Goal: Task Accomplishment & Management: Use online tool/utility

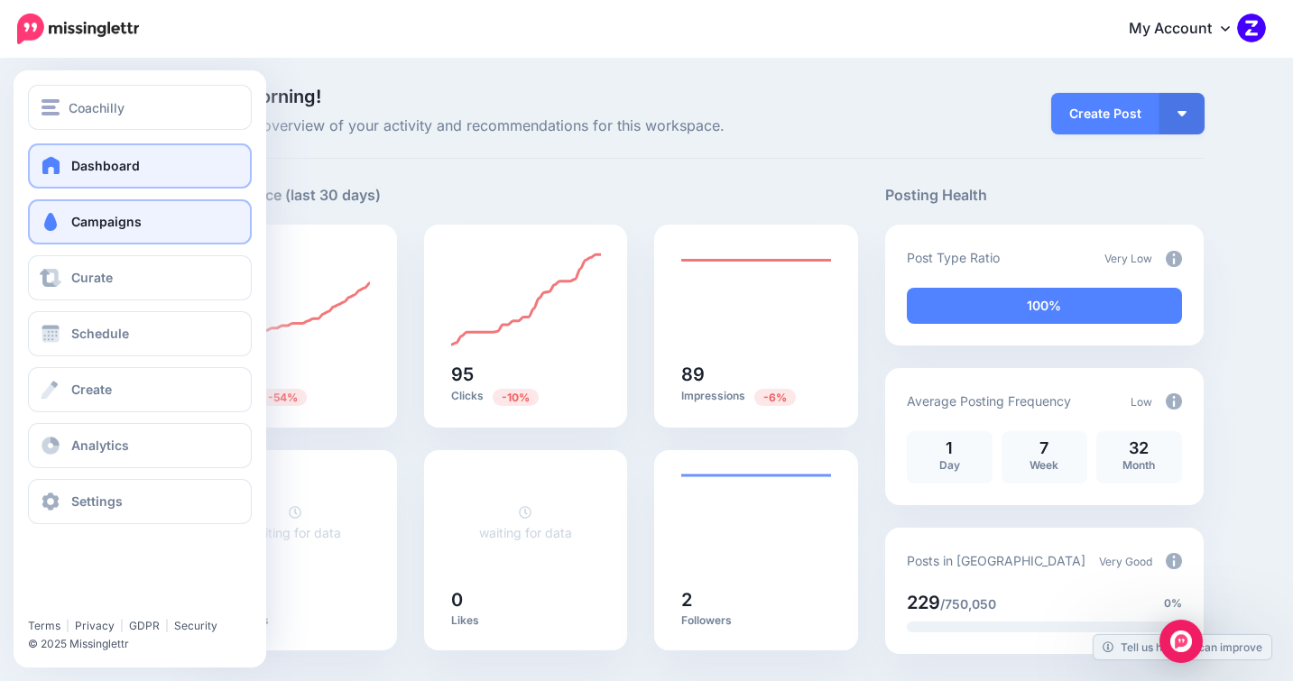
click at [106, 236] on link "Campaigns" at bounding box center [140, 221] width 224 height 45
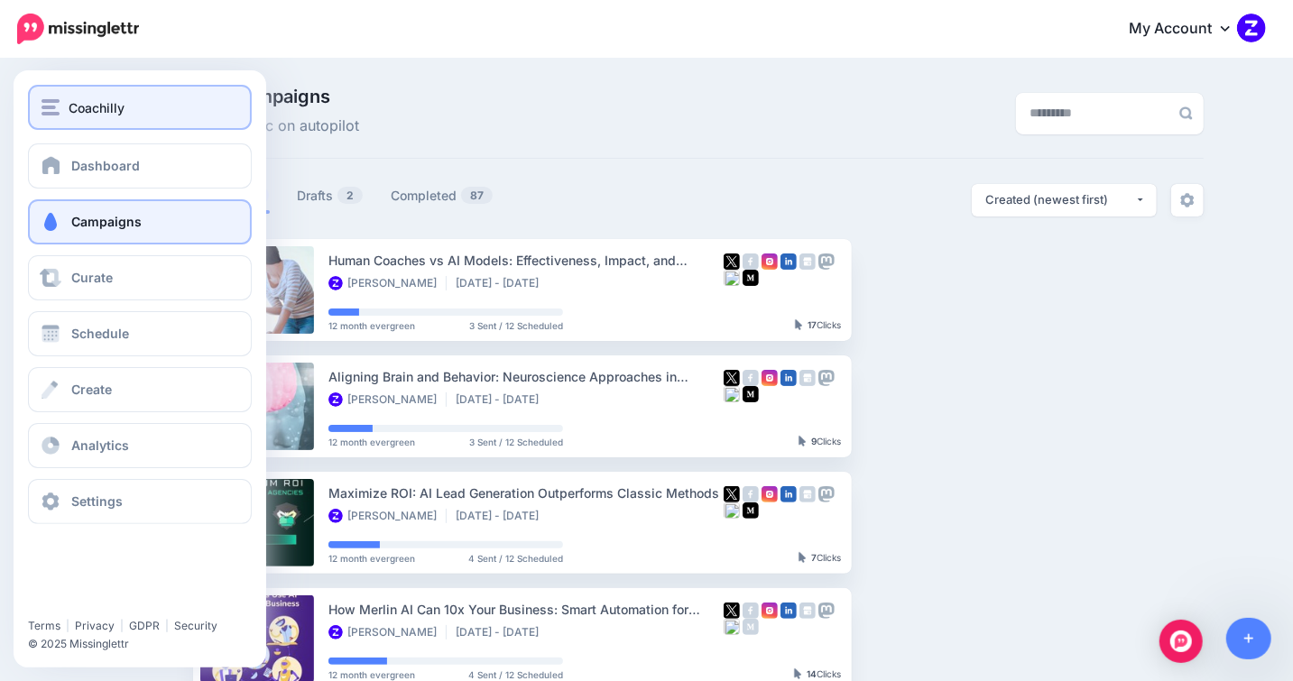
click at [125, 115] on div "Coachilly" at bounding box center [140, 107] width 197 height 21
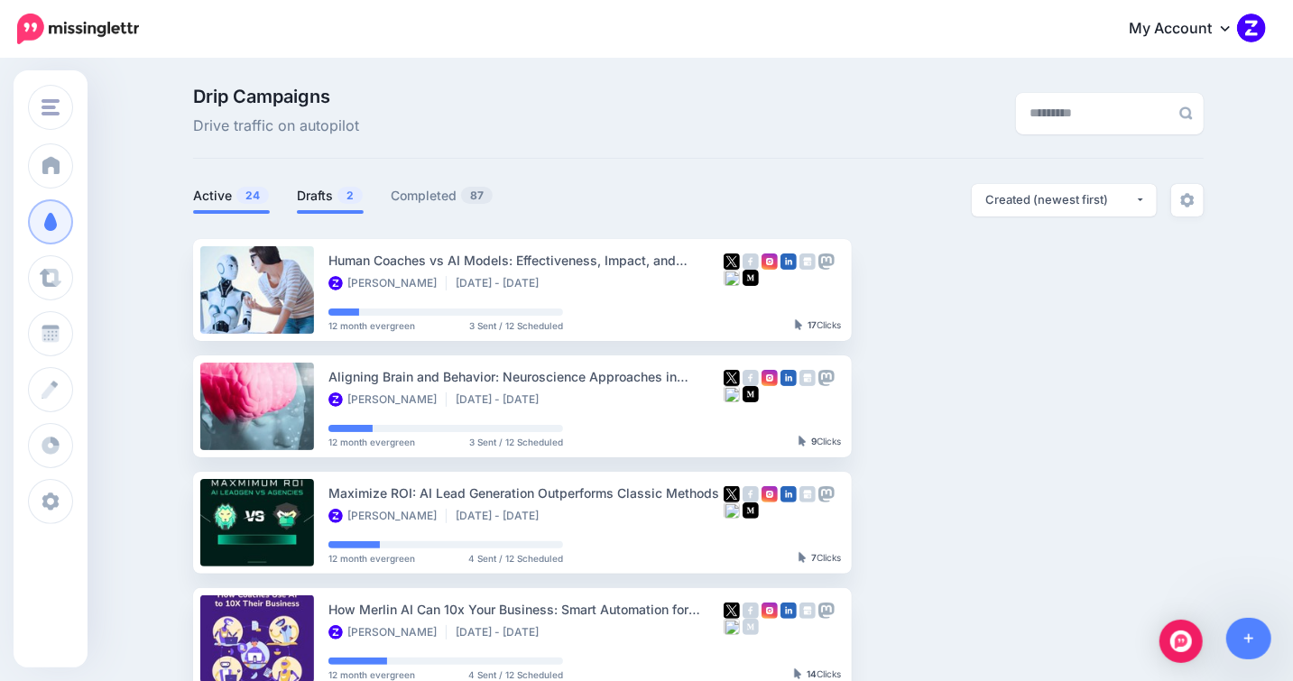
click at [334, 199] on link "Drafts 2" at bounding box center [330, 196] width 67 height 22
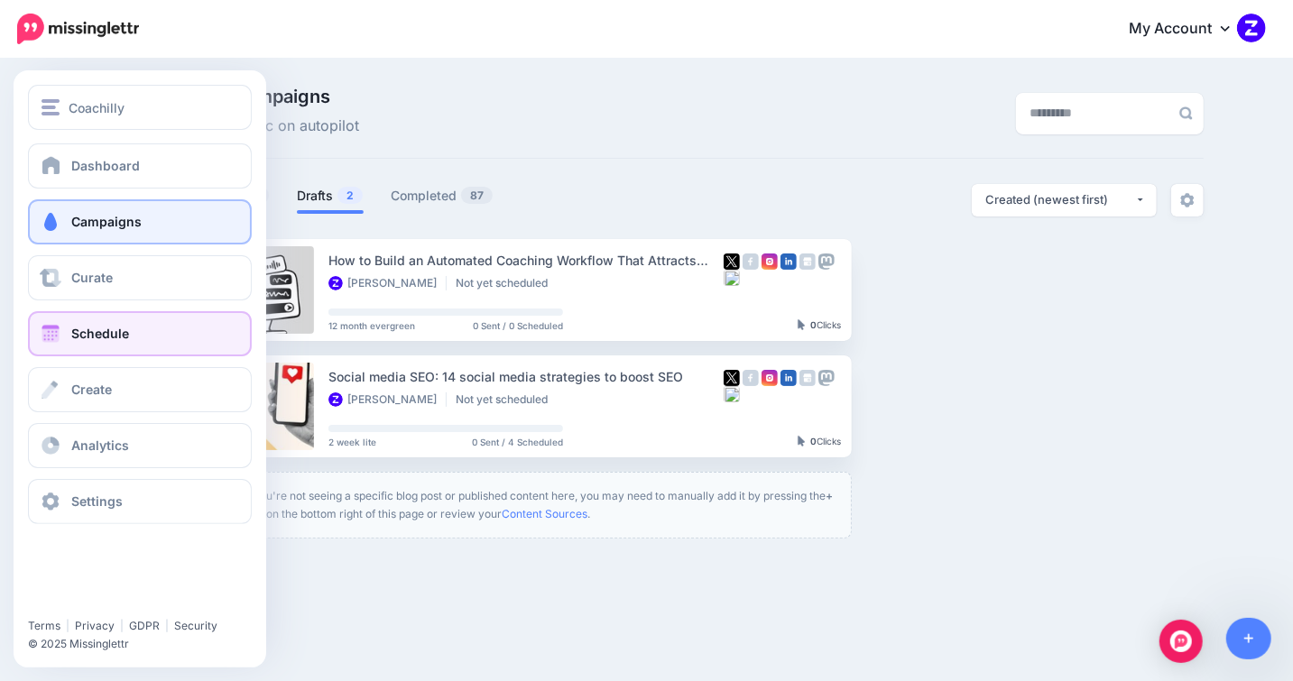
click at [64, 332] on link "Schedule" at bounding box center [140, 333] width 224 height 45
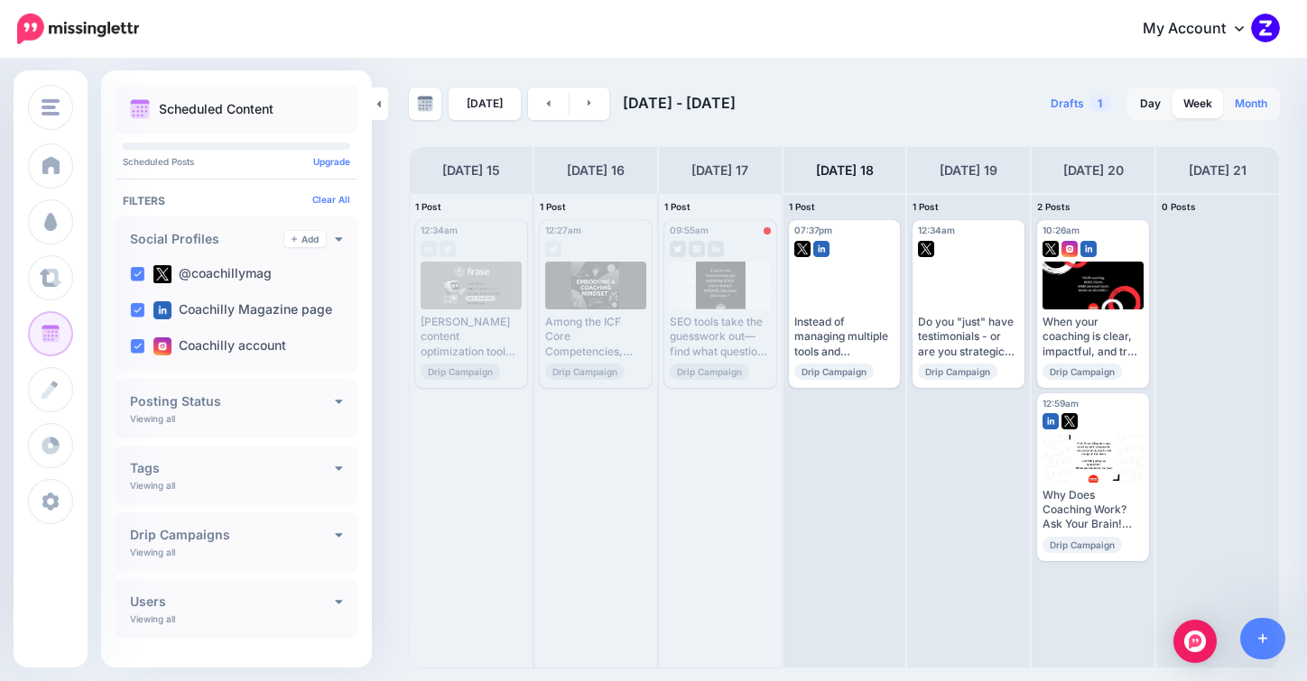
click at [1256, 99] on link "Month" at bounding box center [1251, 103] width 54 height 29
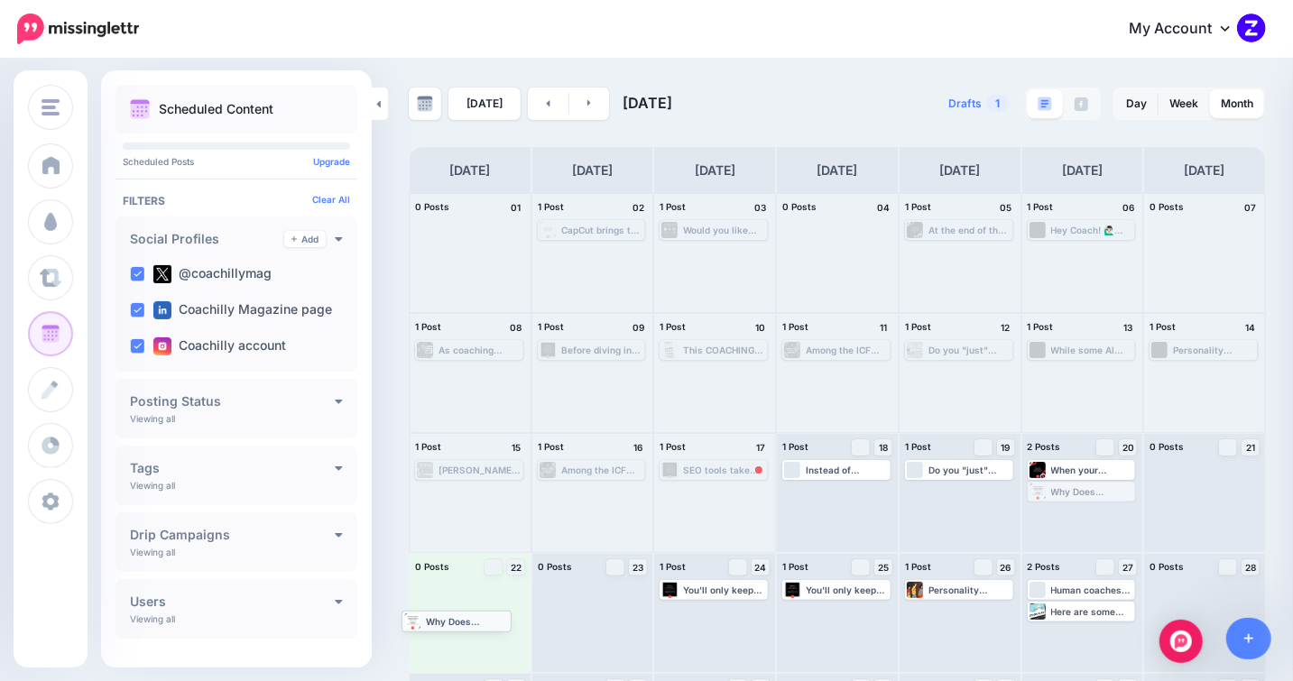
drag, startPoint x: 1097, startPoint y: 492, endPoint x: 462, endPoint y: 621, distance: 648.2
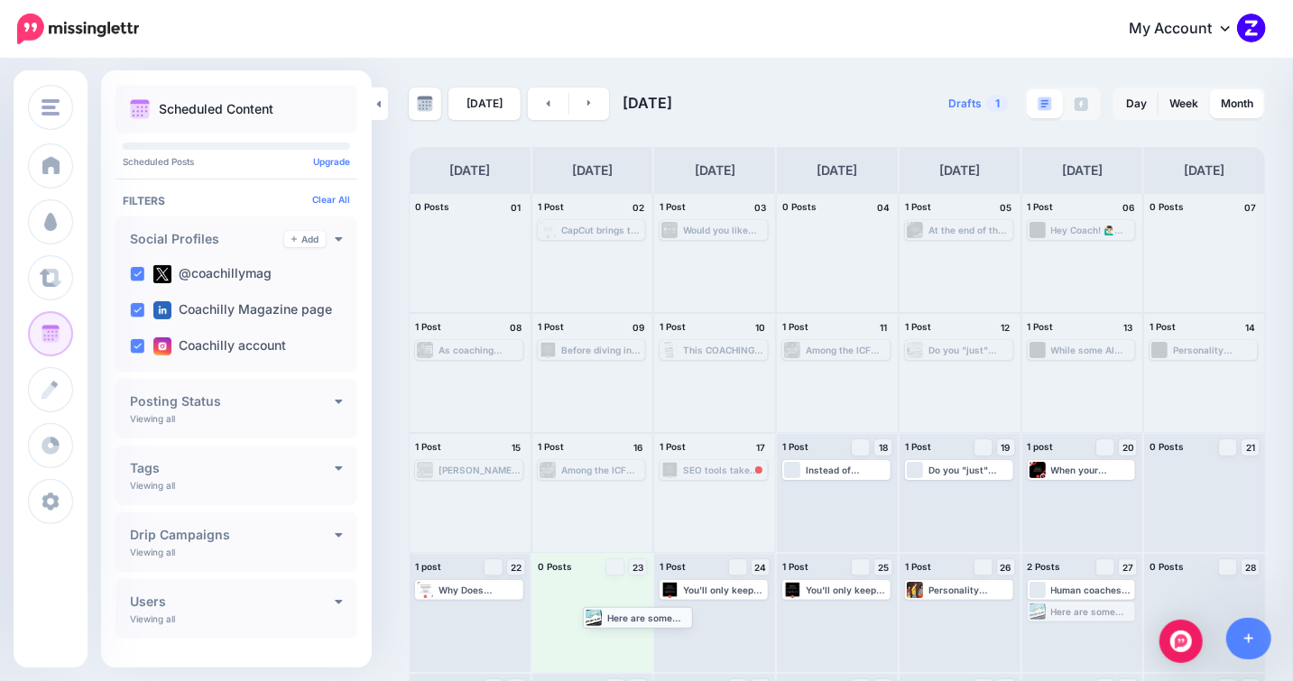
drag, startPoint x: 1079, startPoint y: 608, endPoint x: 625, endPoint y: 614, distance: 453.9
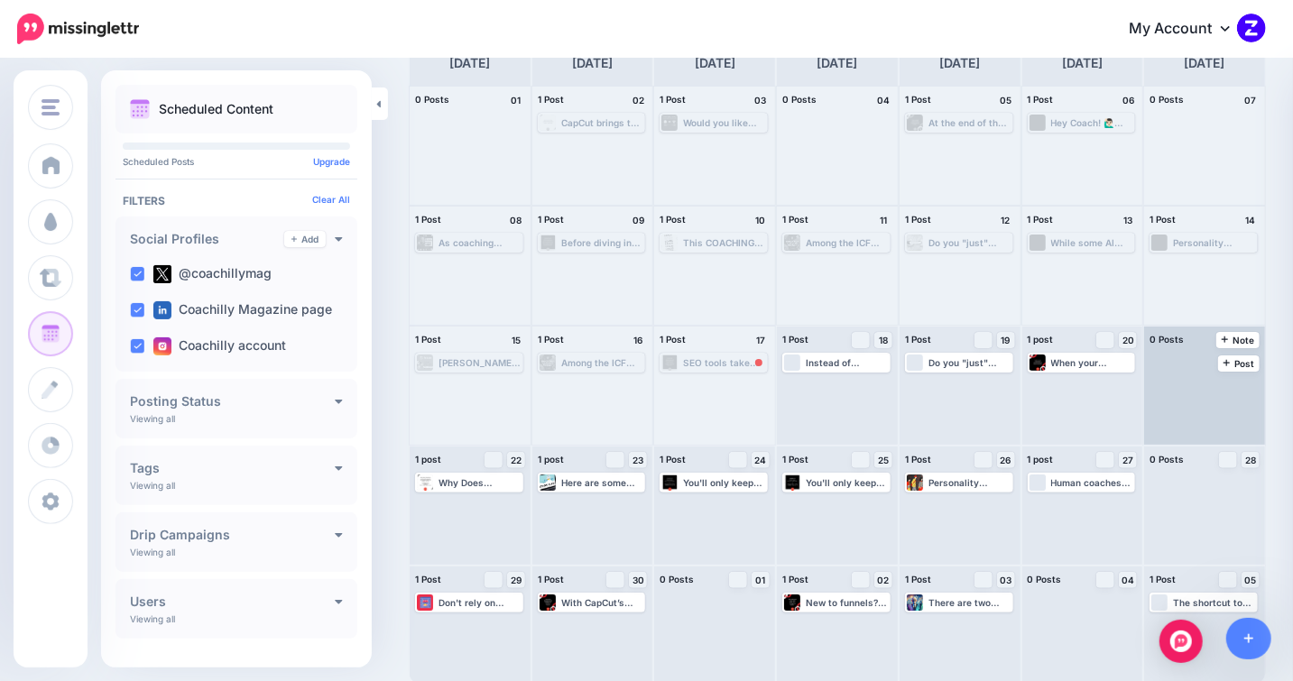
scroll to position [112, 0]
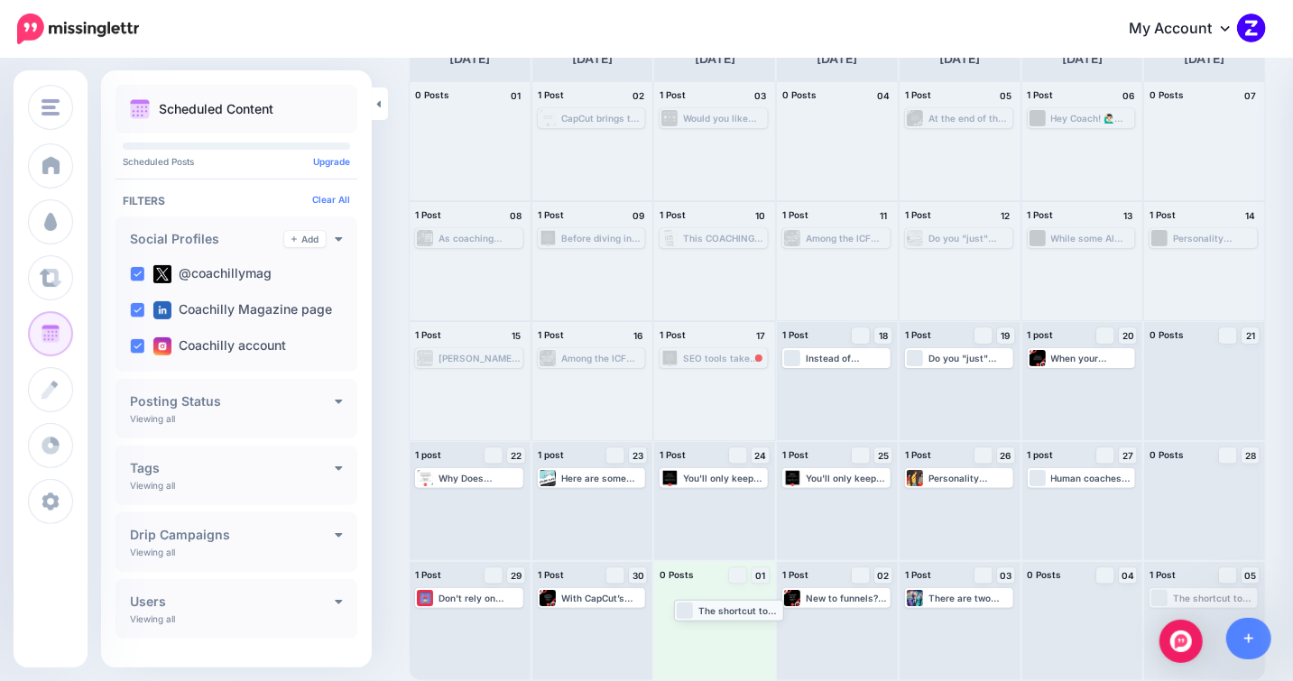
drag, startPoint x: 1183, startPoint y: 599, endPoint x: 695, endPoint y: 608, distance: 488.2
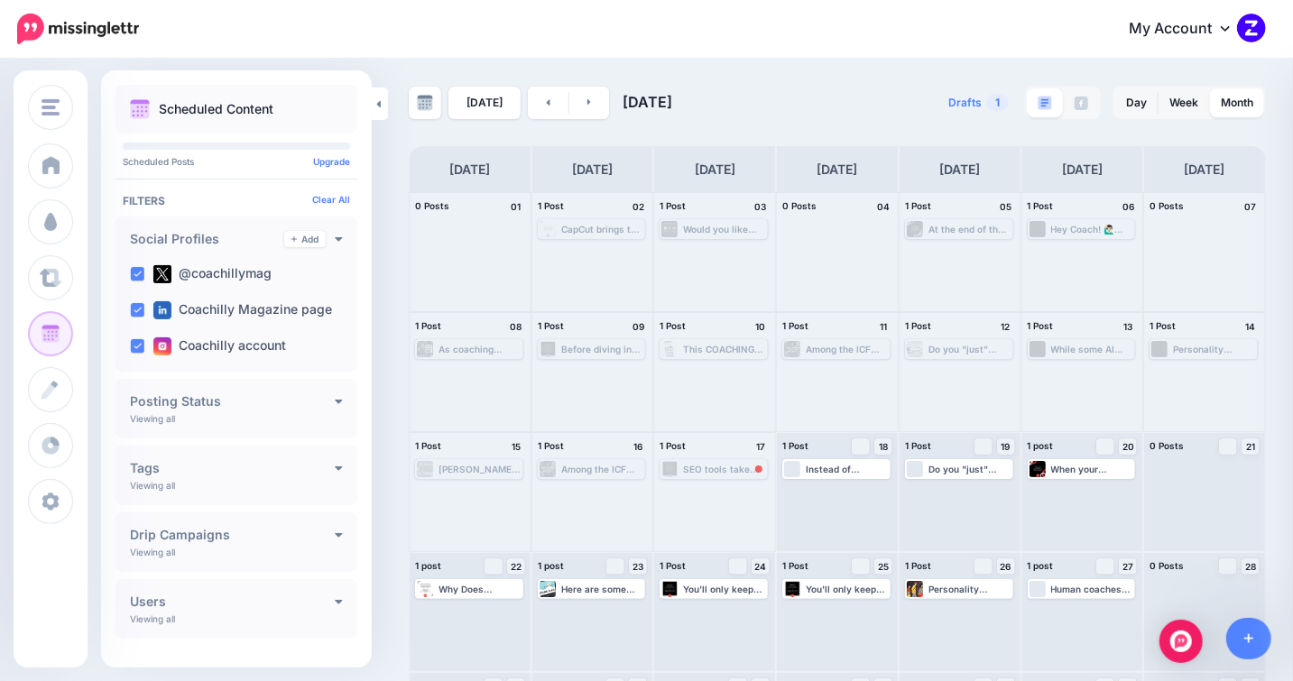
scroll to position [0, 0]
click at [587, 107] on link at bounding box center [589, 104] width 41 height 32
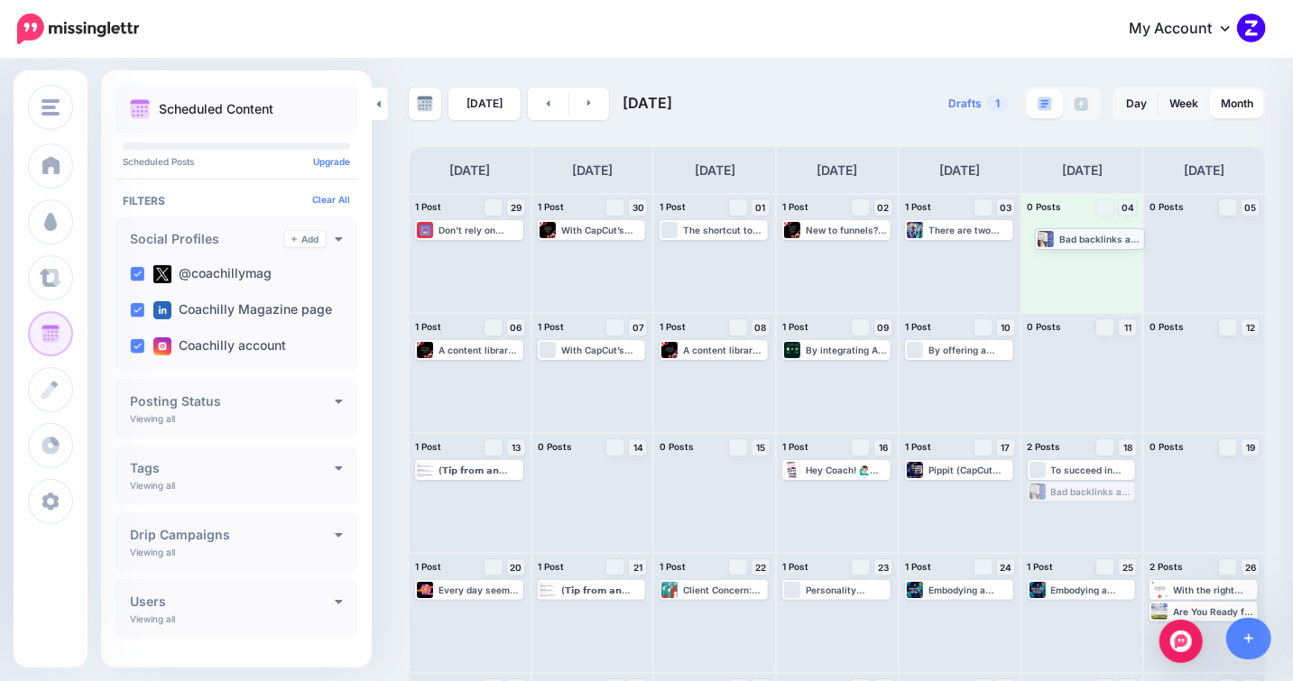
drag, startPoint x: 1109, startPoint y: 492, endPoint x: 1108, endPoint y: 239, distance: 252.7
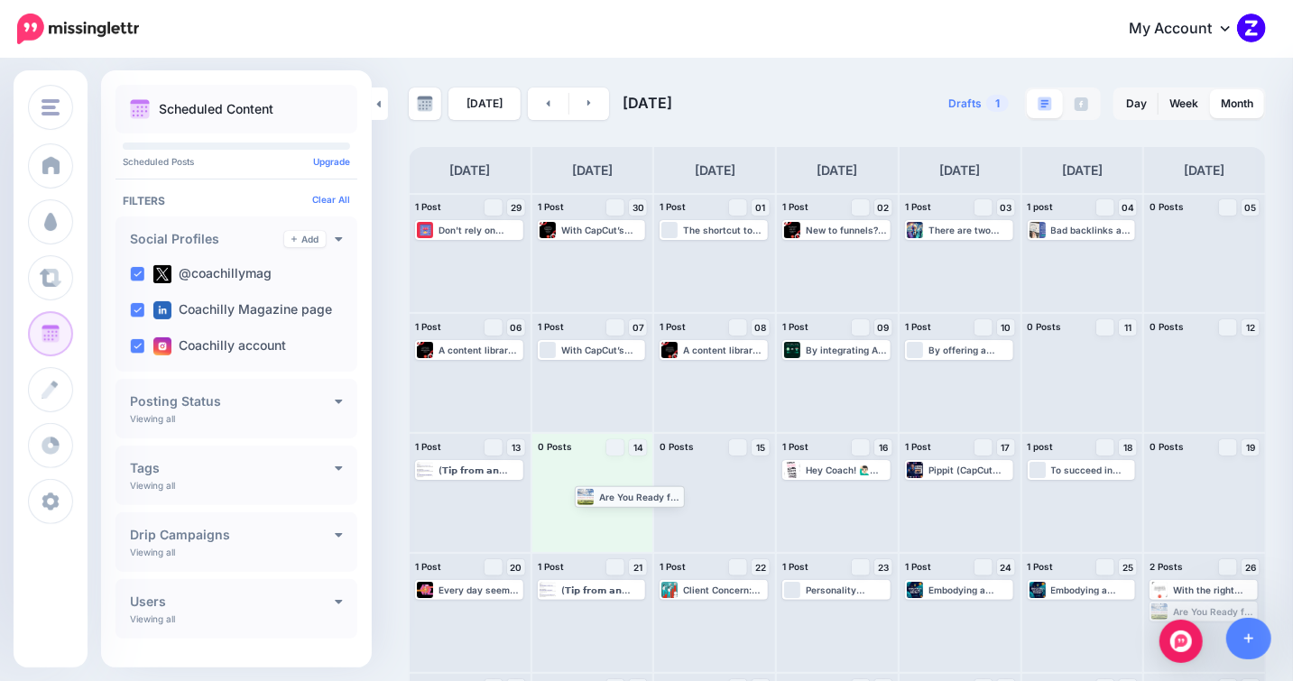
drag, startPoint x: 1207, startPoint y: 611, endPoint x: 620, endPoint y: 495, distance: 598.7
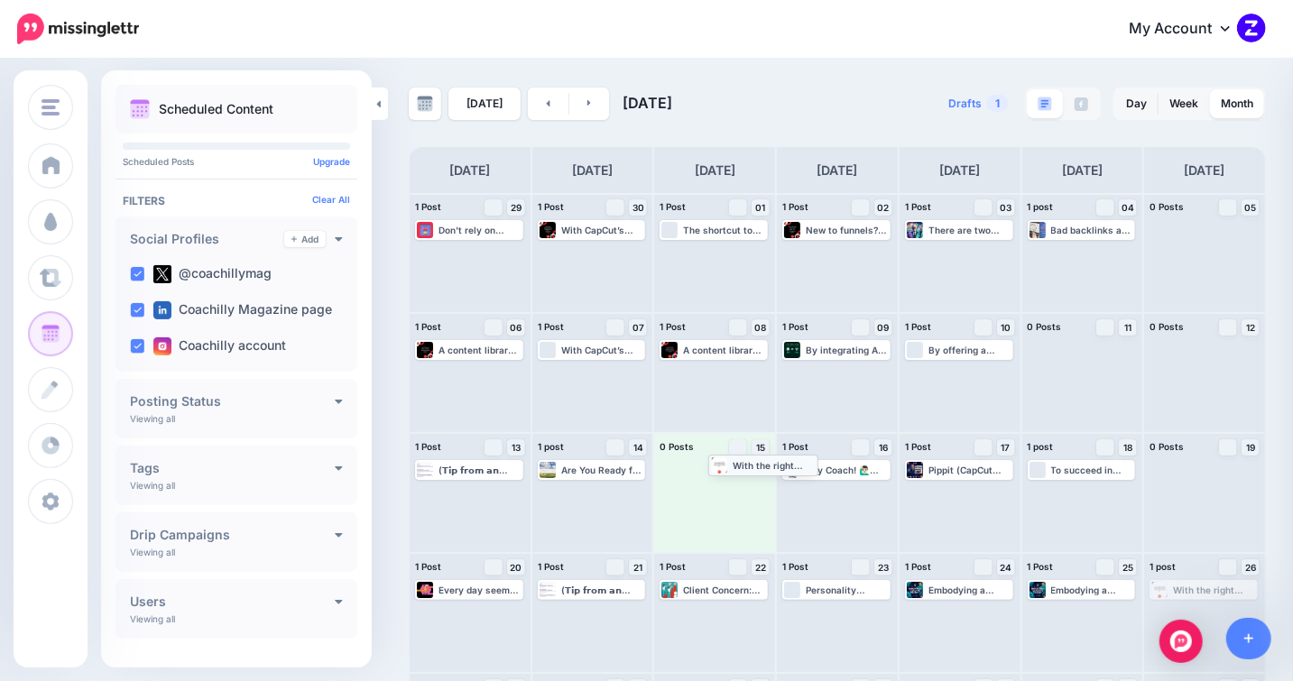
drag, startPoint x: 1213, startPoint y: 596, endPoint x: 758, endPoint y: 470, distance: 471.7
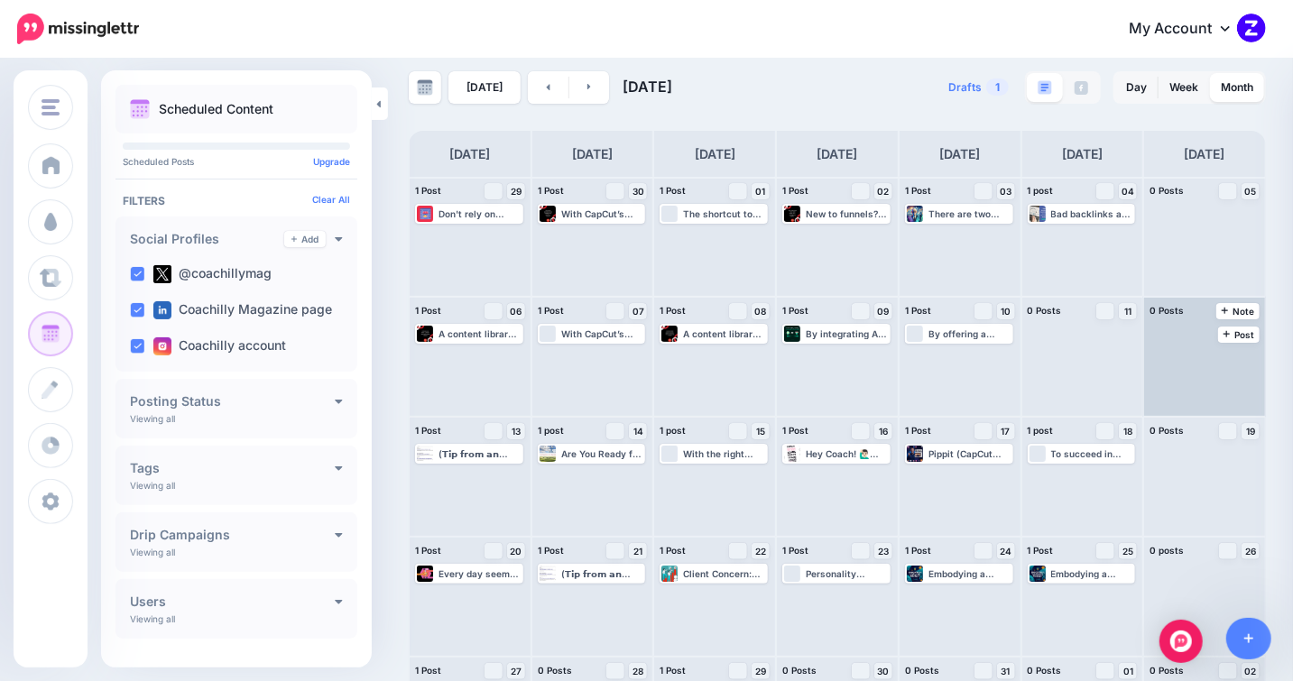
scroll to position [40, 0]
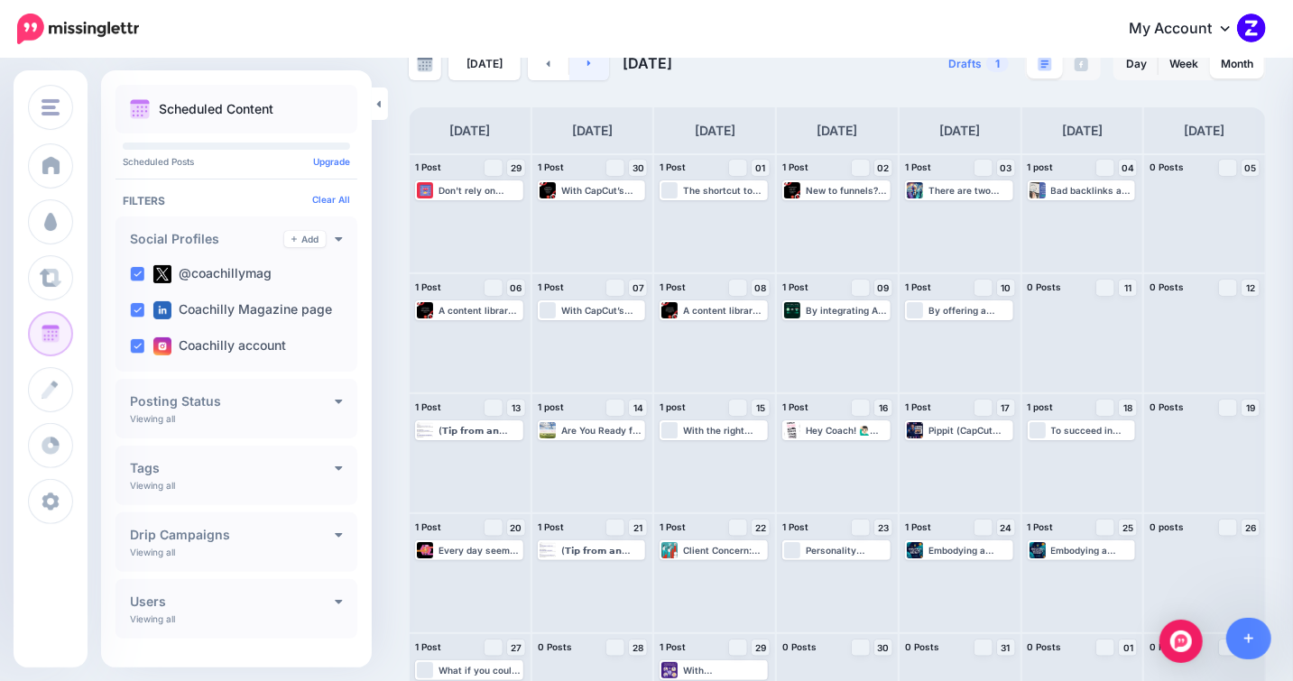
click at [583, 71] on link at bounding box center [589, 64] width 41 height 32
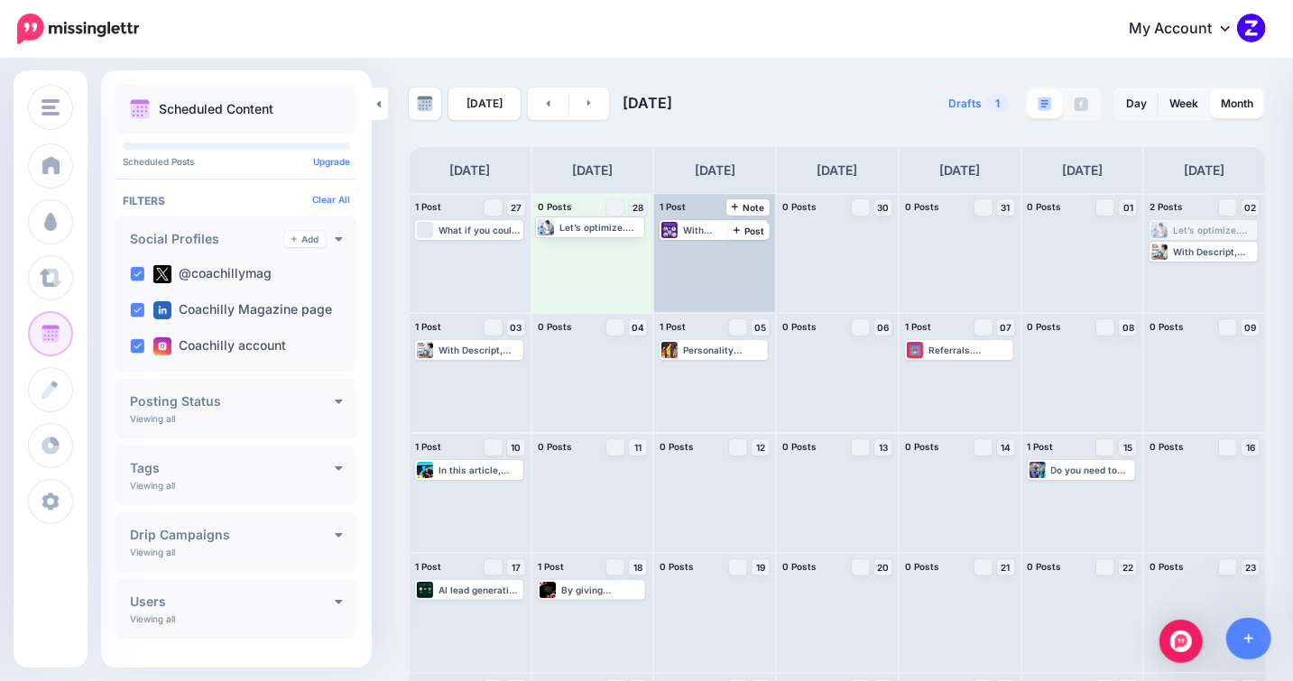
drag, startPoint x: 1229, startPoint y: 226, endPoint x: 683, endPoint y: 256, distance: 546.7
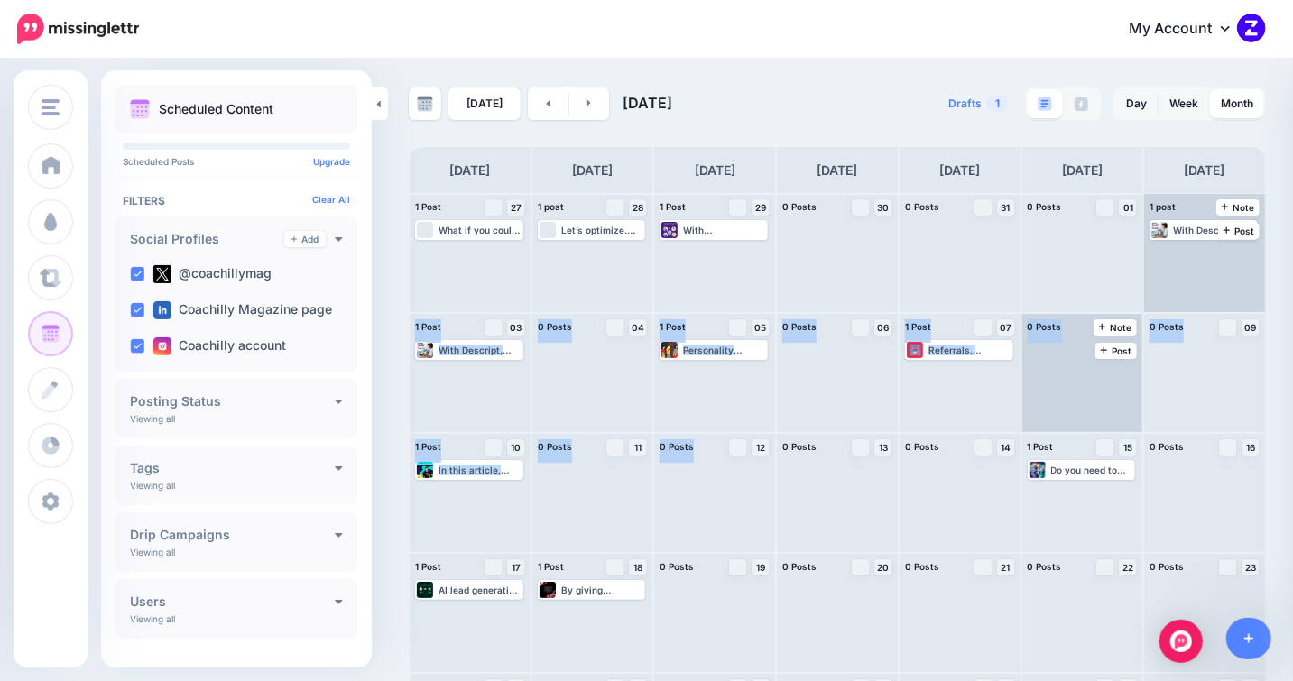
drag, startPoint x: 1223, startPoint y: 254, endPoint x: 1063, endPoint y: 388, distance: 208.2
click at [765, 477] on div "1 Post 27 Note Post What if you could create a dashboard showing your client sa…" at bounding box center [837, 493] width 857 height 600
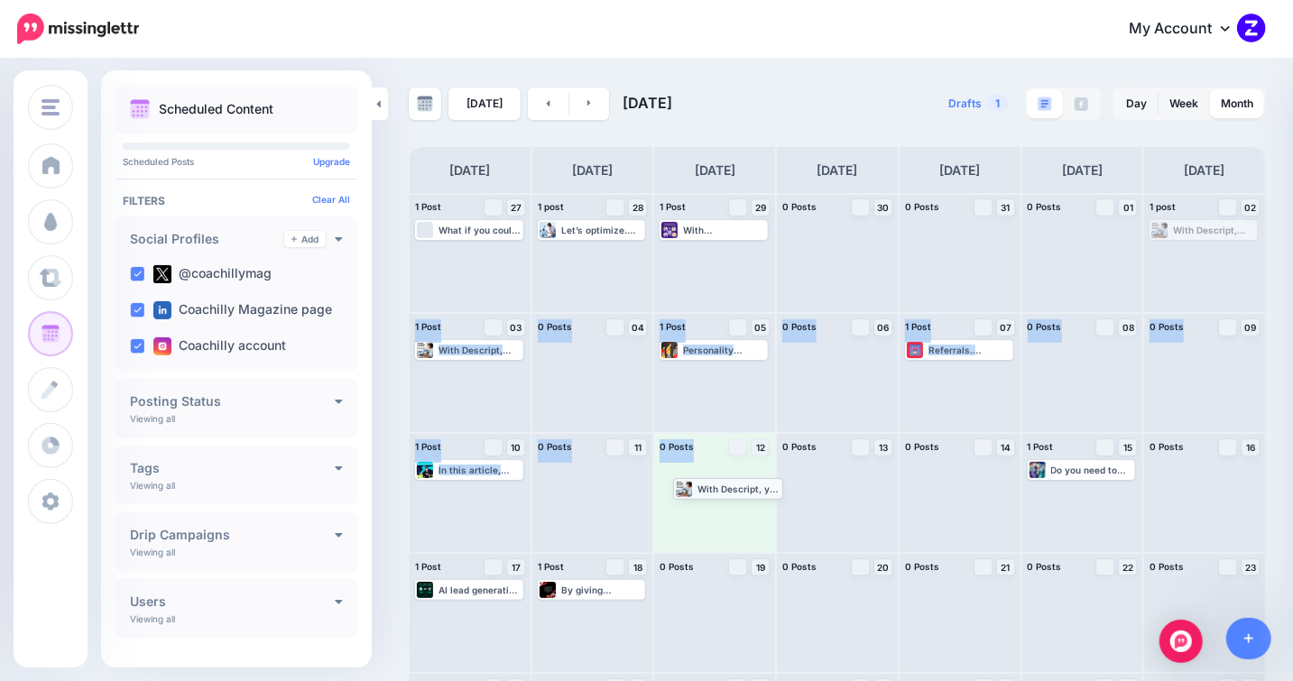
drag, startPoint x: 1206, startPoint y: 232, endPoint x: 717, endPoint y: 490, distance: 553.0
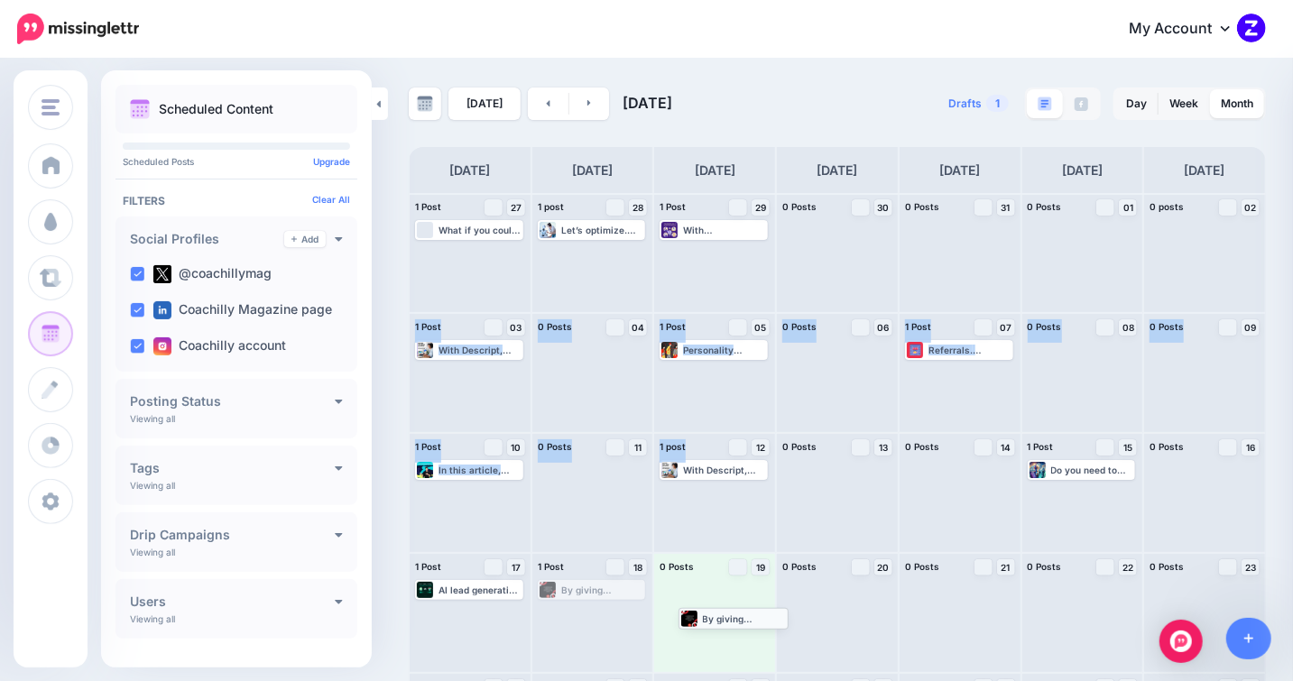
drag, startPoint x: 571, startPoint y: 590, endPoint x: 710, endPoint y: 618, distance: 141.7
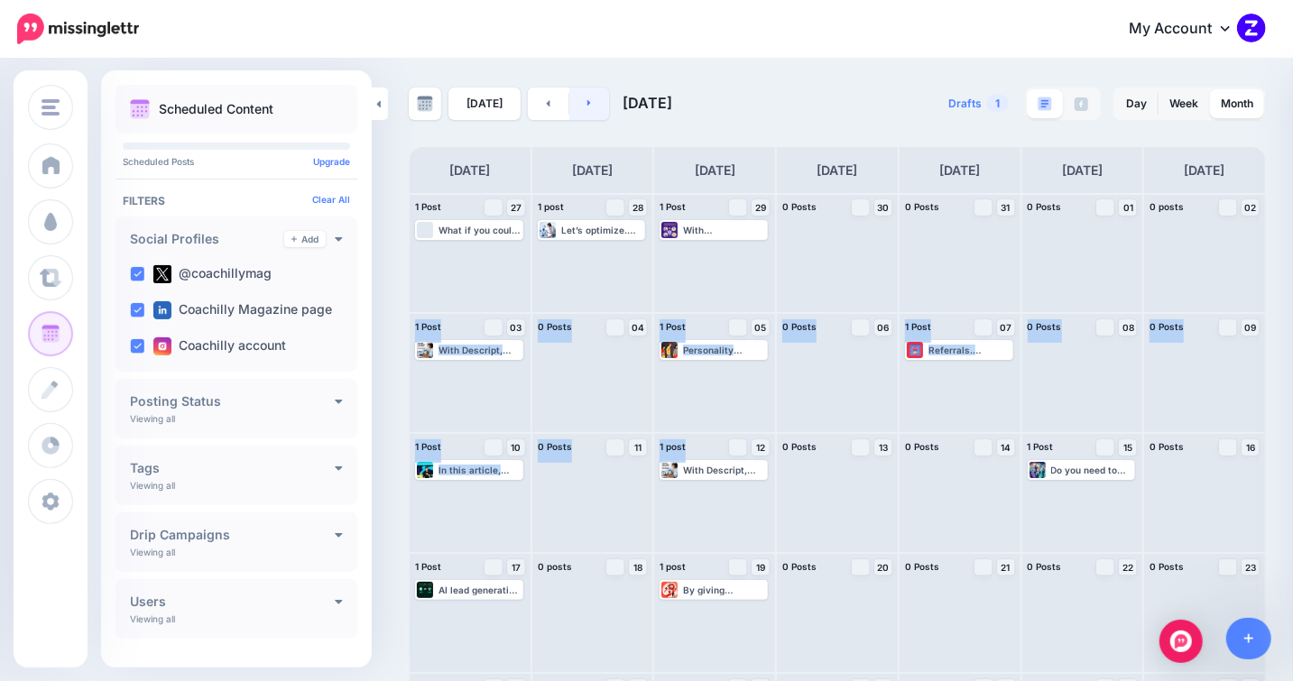
click at [587, 106] on icon at bounding box center [589, 102] width 5 height 11
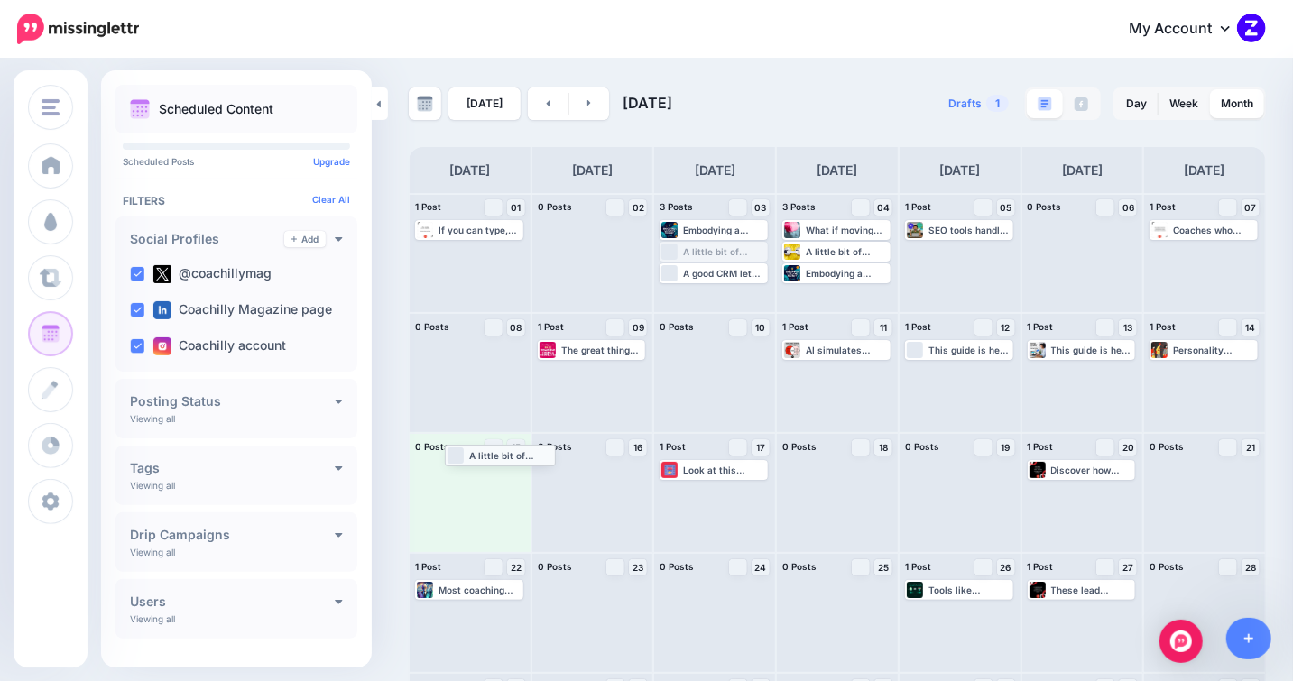
drag, startPoint x: 733, startPoint y: 260, endPoint x: 511, endPoint y: 466, distance: 302.6
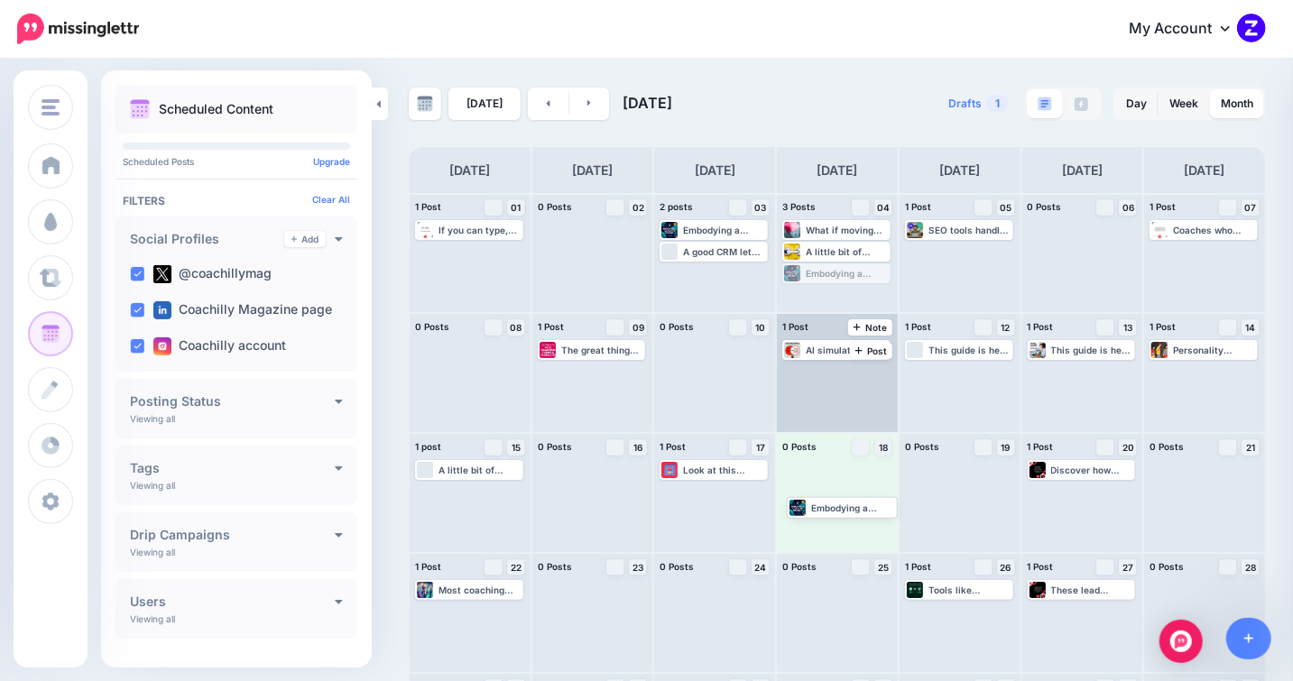
drag, startPoint x: 836, startPoint y: 273, endPoint x: 809, endPoint y: 428, distance: 157.4
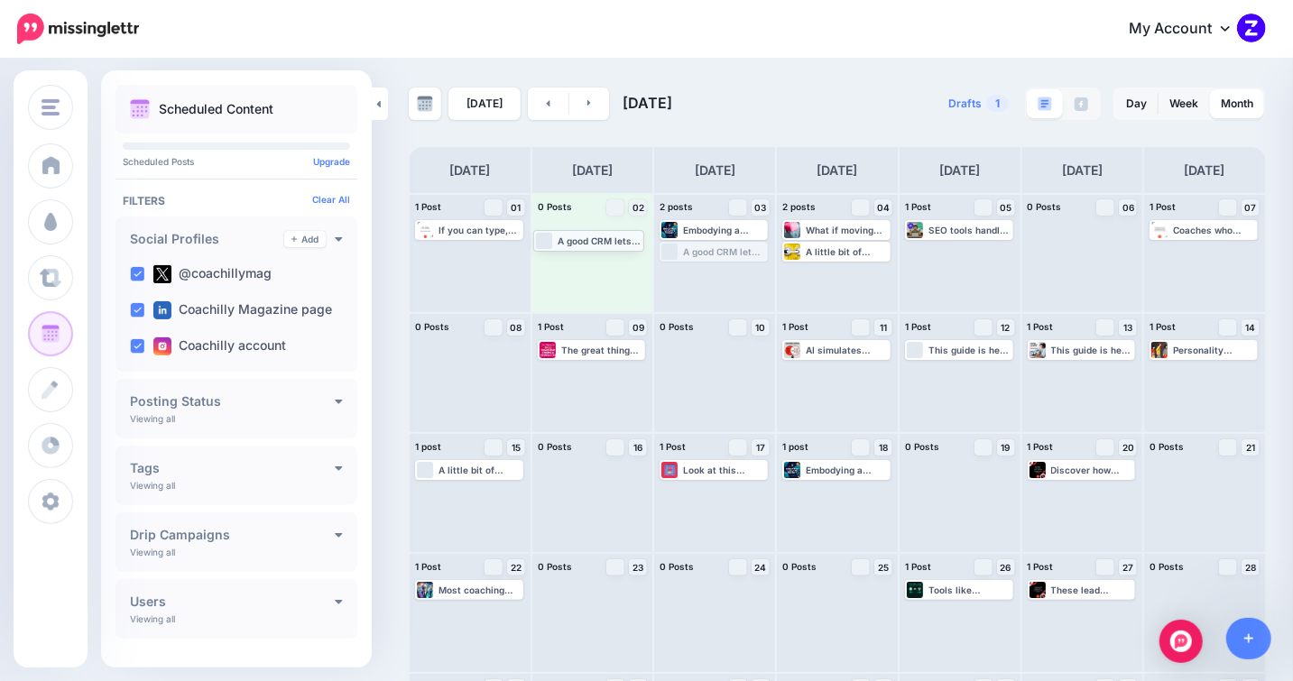
drag, startPoint x: 742, startPoint y: 254, endPoint x: 613, endPoint y: 243, distance: 129.6
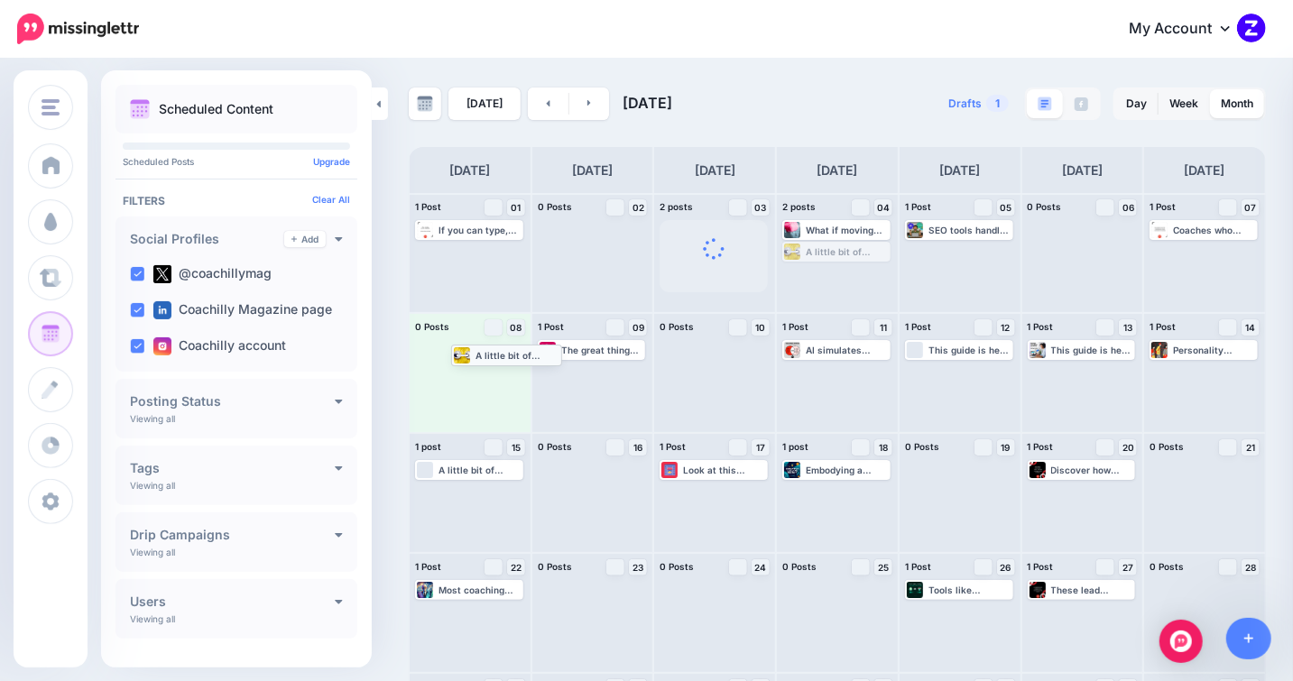
drag, startPoint x: 849, startPoint y: 252, endPoint x: 485, endPoint y: 361, distance: 379.7
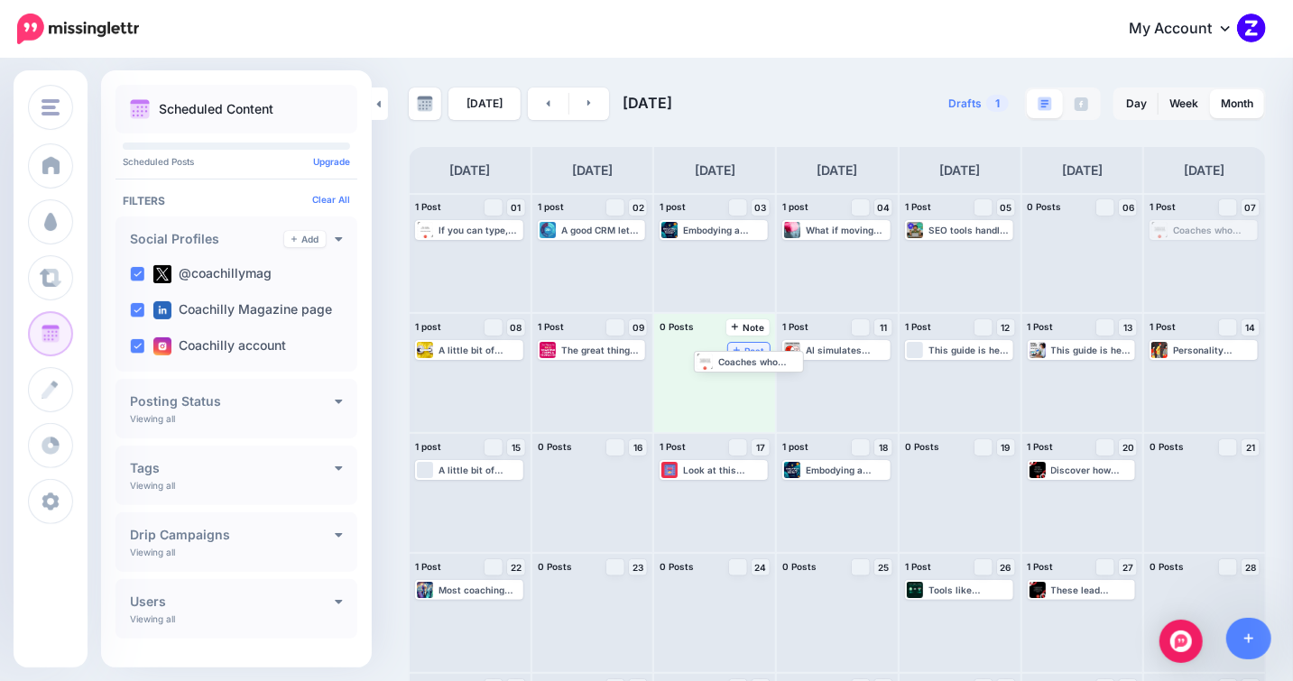
drag, startPoint x: 1222, startPoint y: 229, endPoint x: 749, endPoint y: 356, distance: 489.6
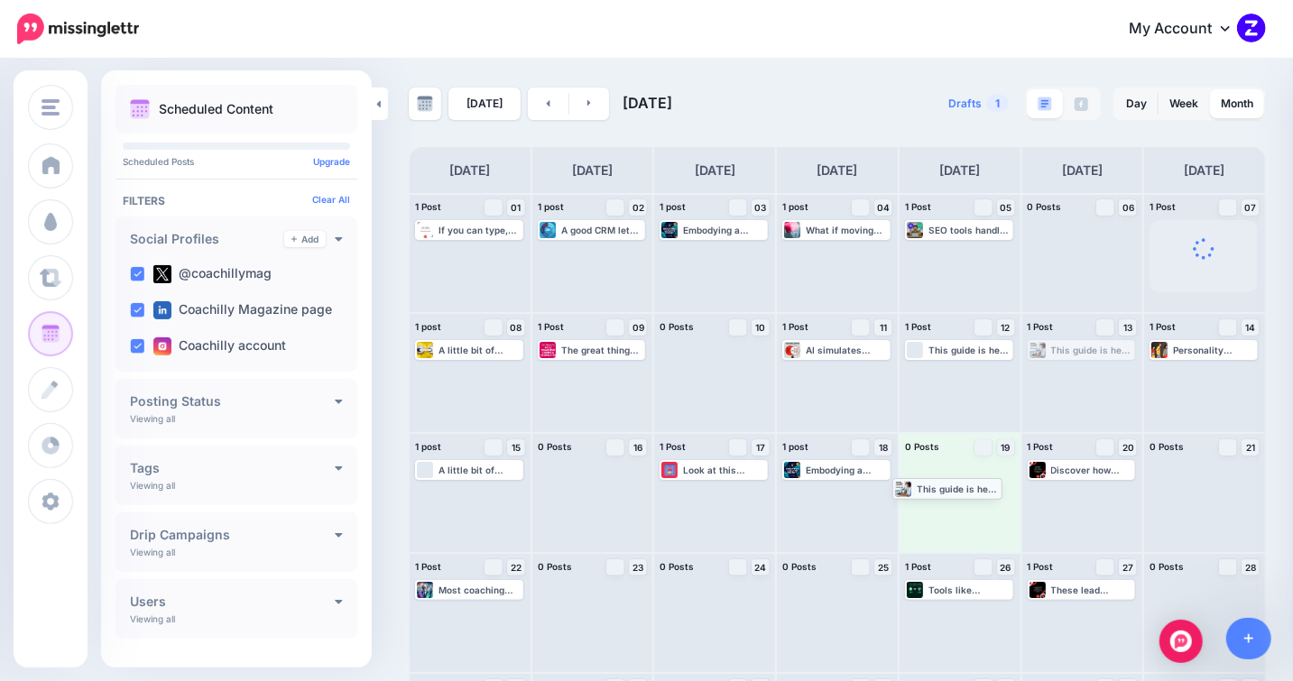
drag, startPoint x: 1085, startPoint y: 353, endPoint x: 940, endPoint y: 491, distance: 199.8
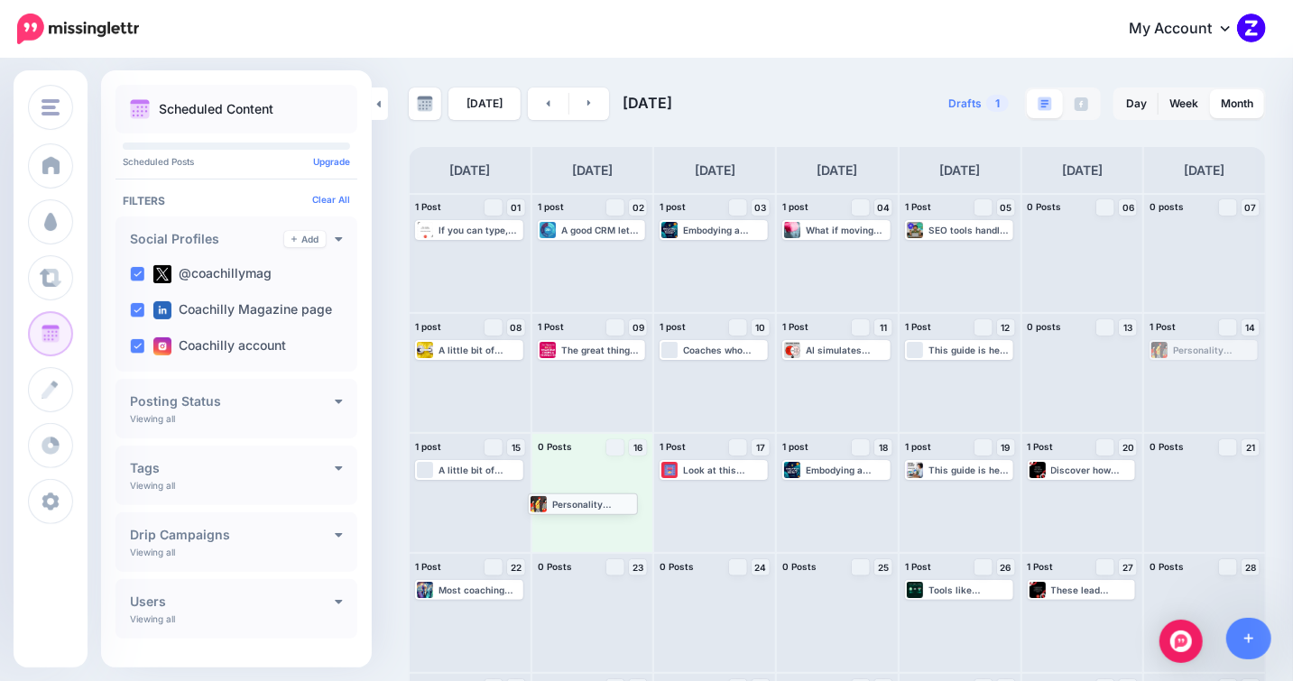
drag, startPoint x: 1209, startPoint y: 355, endPoint x: 576, endPoint y: 509, distance: 651.9
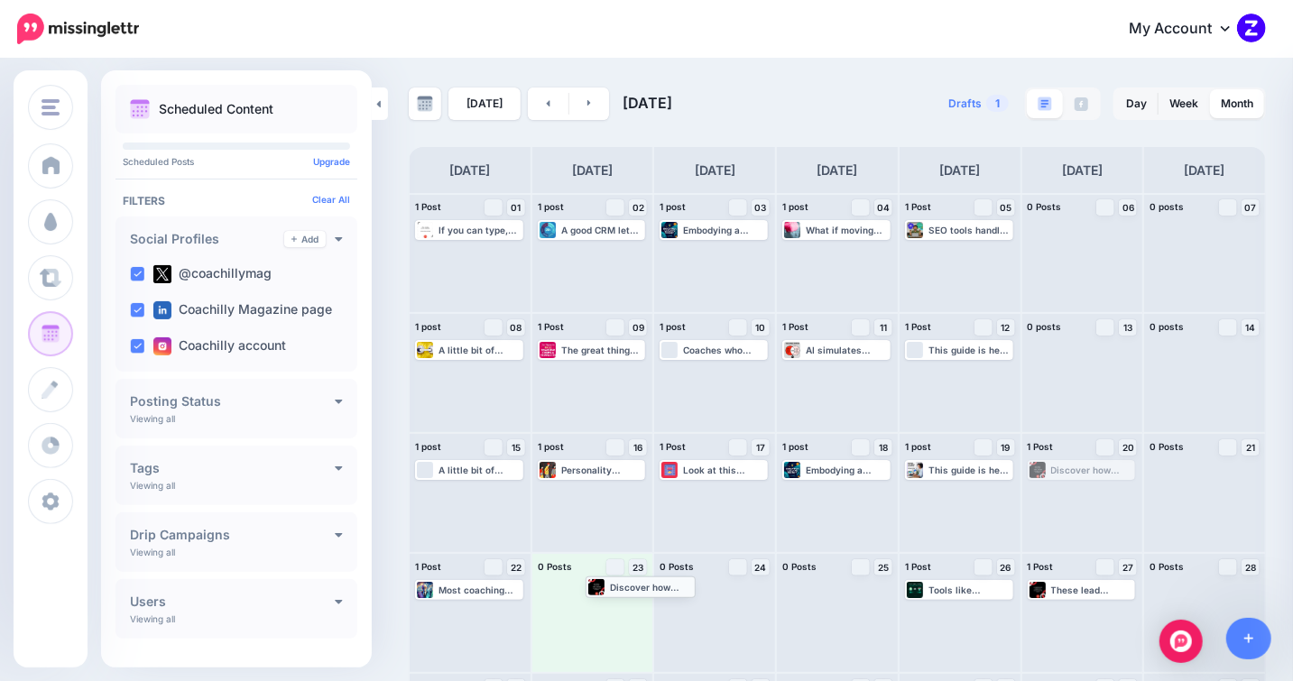
drag, startPoint x: 1075, startPoint y: 469, endPoint x: 608, endPoint y: 587, distance: 481.0
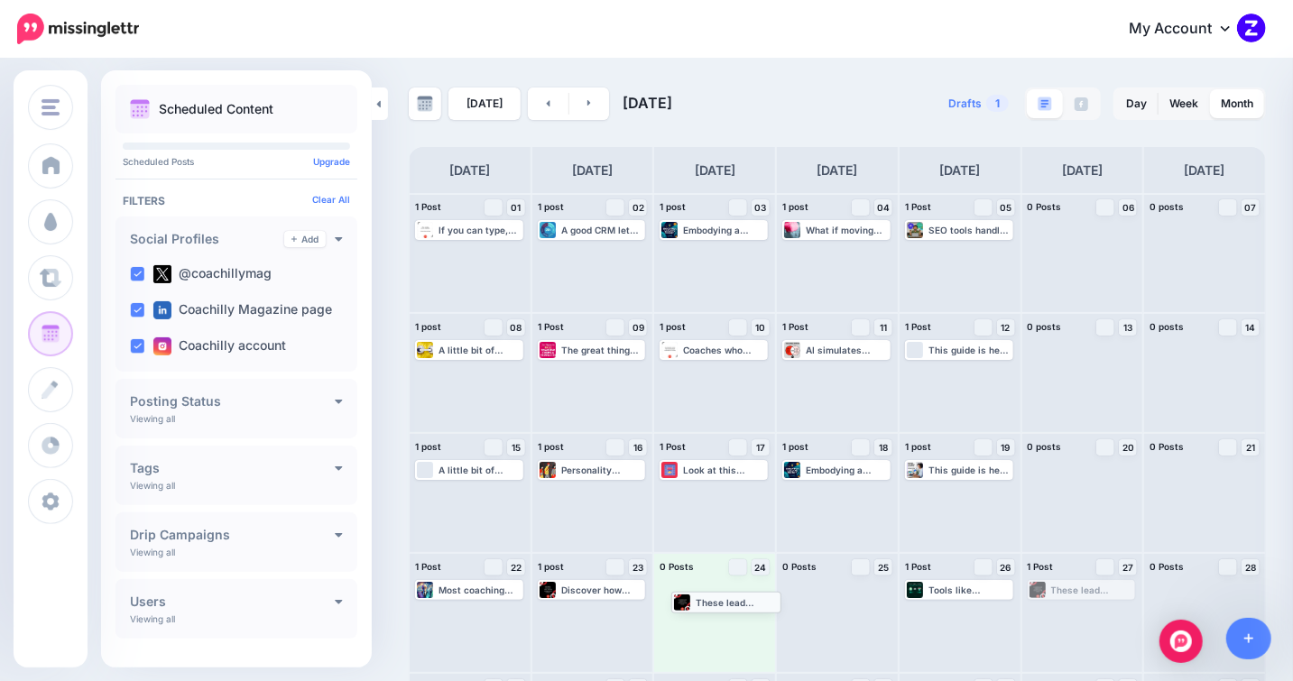
drag, startPoint x: 1105, startPoint y: 590, endPoint x: 740, endPoint y: 602, distance: 365.6
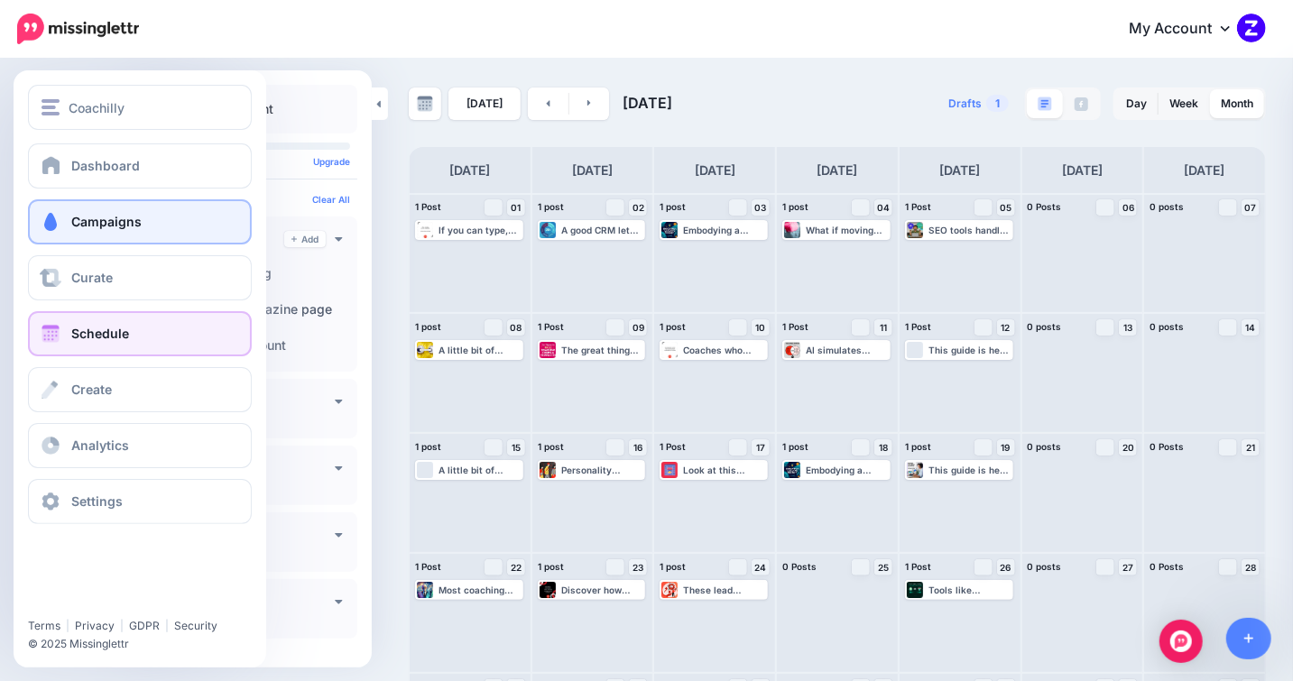
click at [79, 218] on span "Campaigns" at bounding box center [106, 221] width 70 height 15
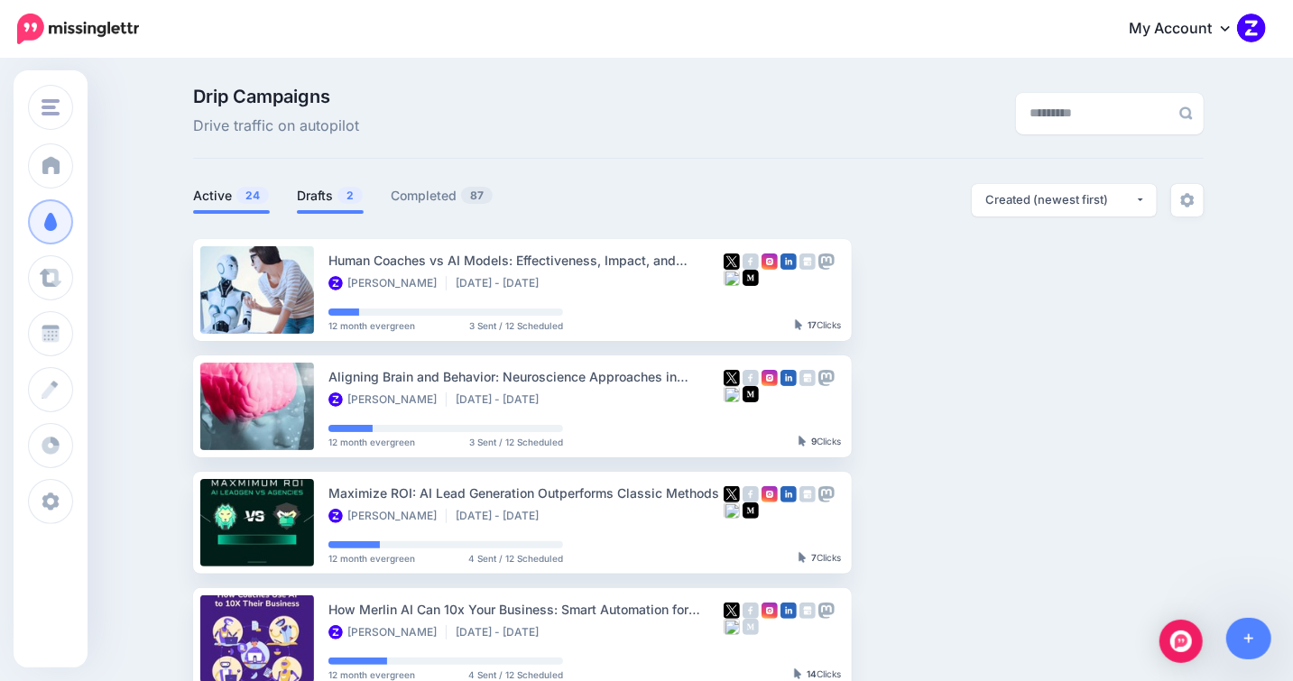
click at [319, 196] on link "Drafts 2" at bounding box center [330, 196] width 67 height 22
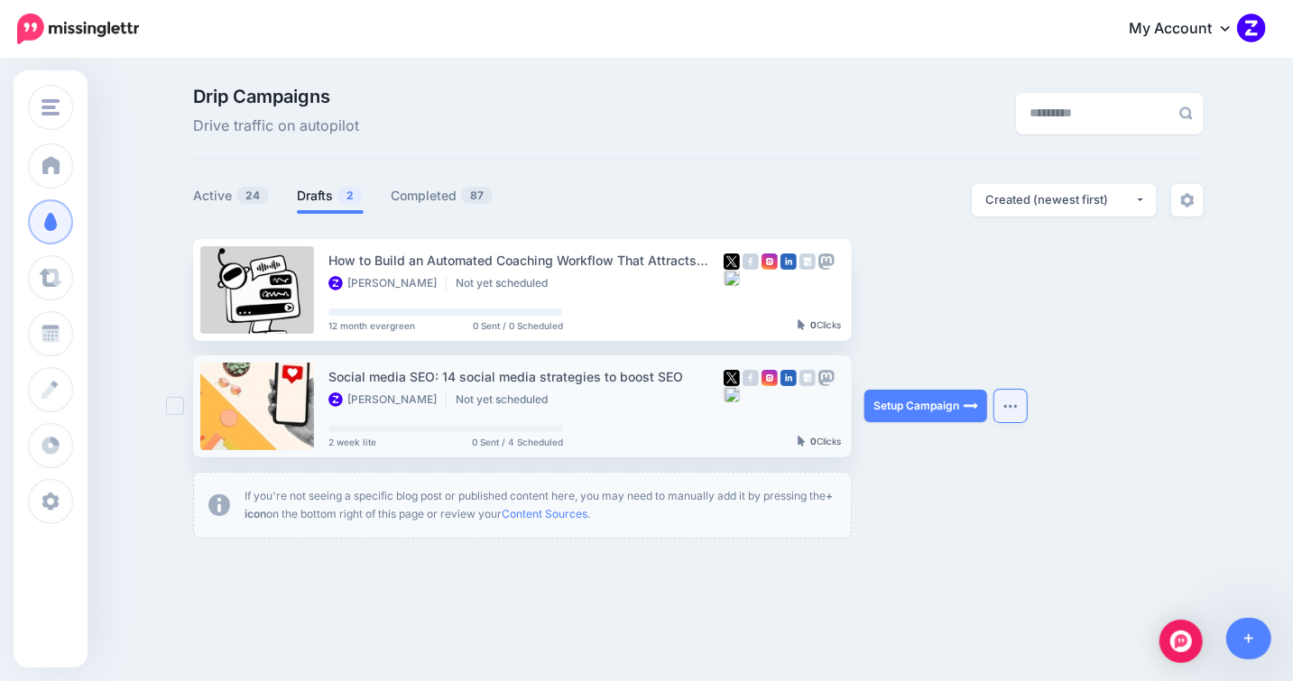
click at [1014, 402] on button "button" at bounding box center [1010, 406] width 32 height 32
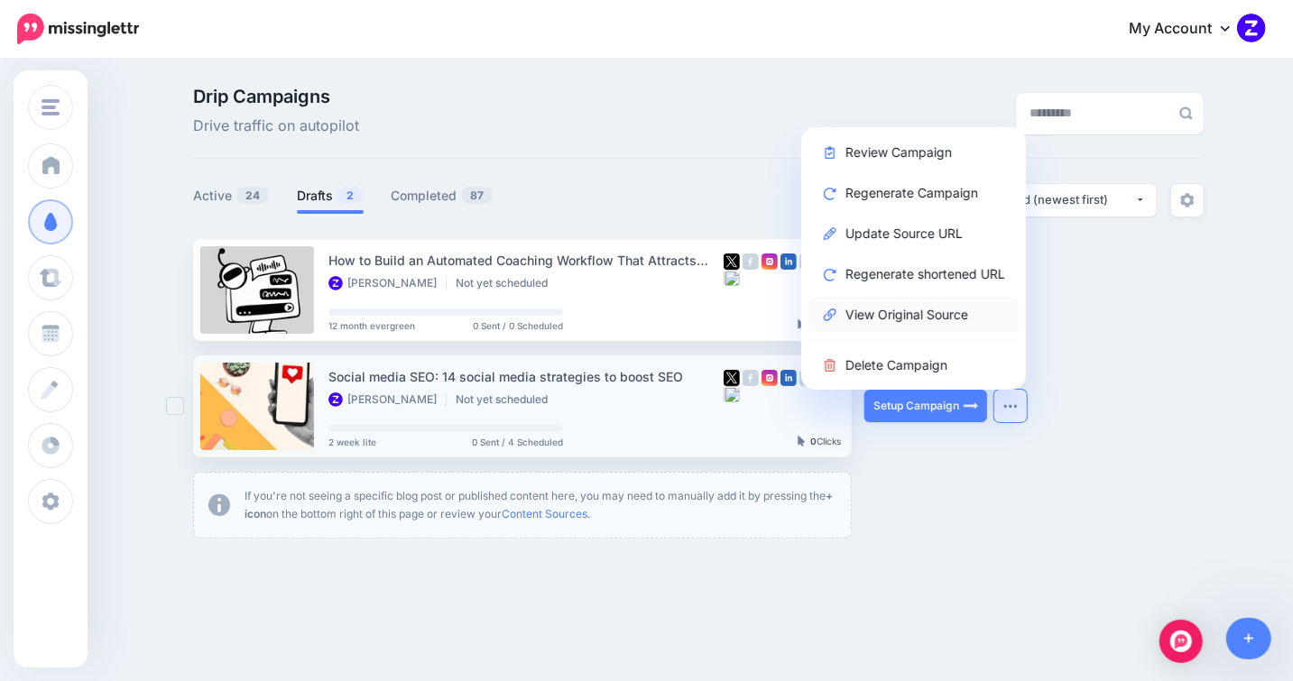
click at [947, 309] on link "View Original Source" at bounding box center [913, 314] width 210 height 35
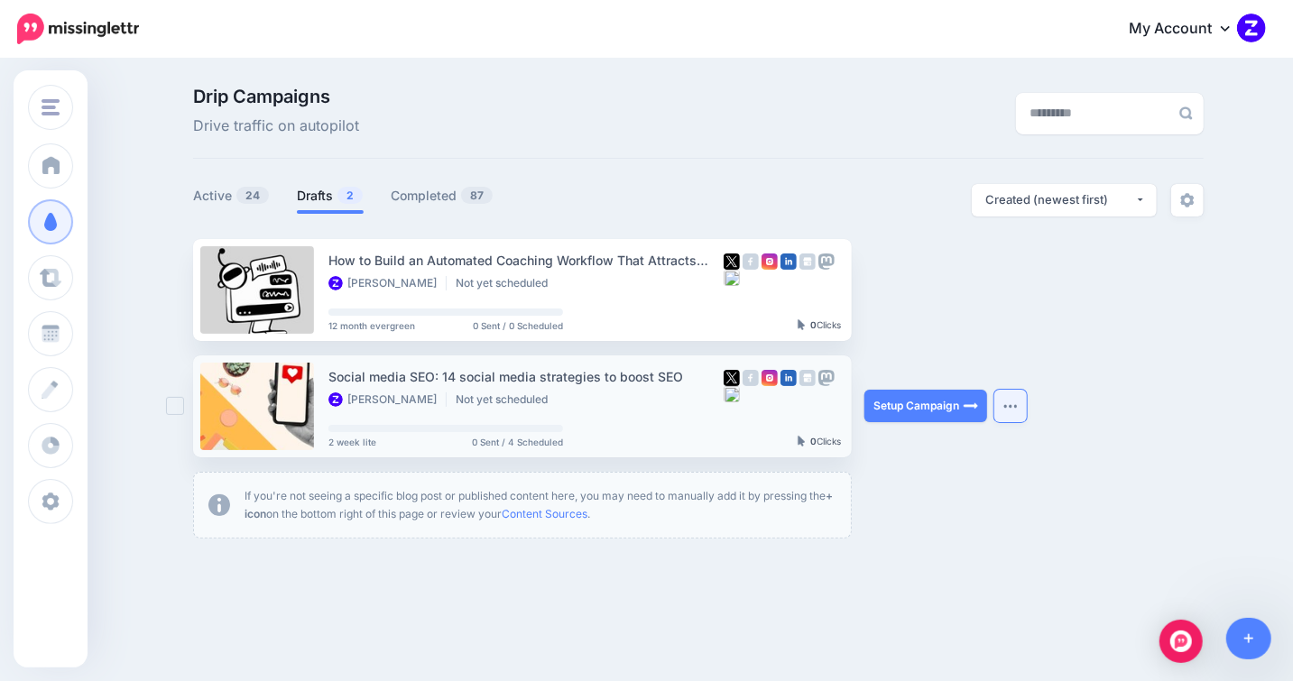
click at [1018, 406] on img "button" at bounding box center [1010, 405] width 14 height 5
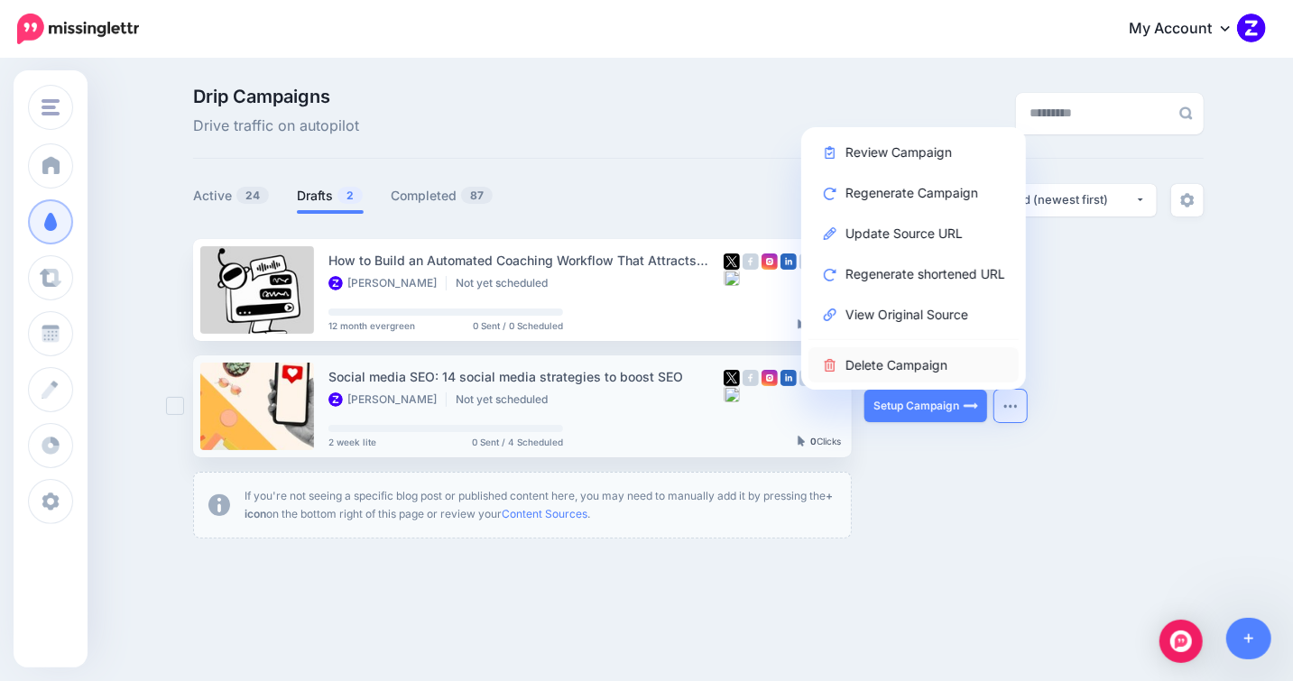
click at [933, 363] on link "Delete Campaign" at bounding box center [913, 364] width 210 height 35
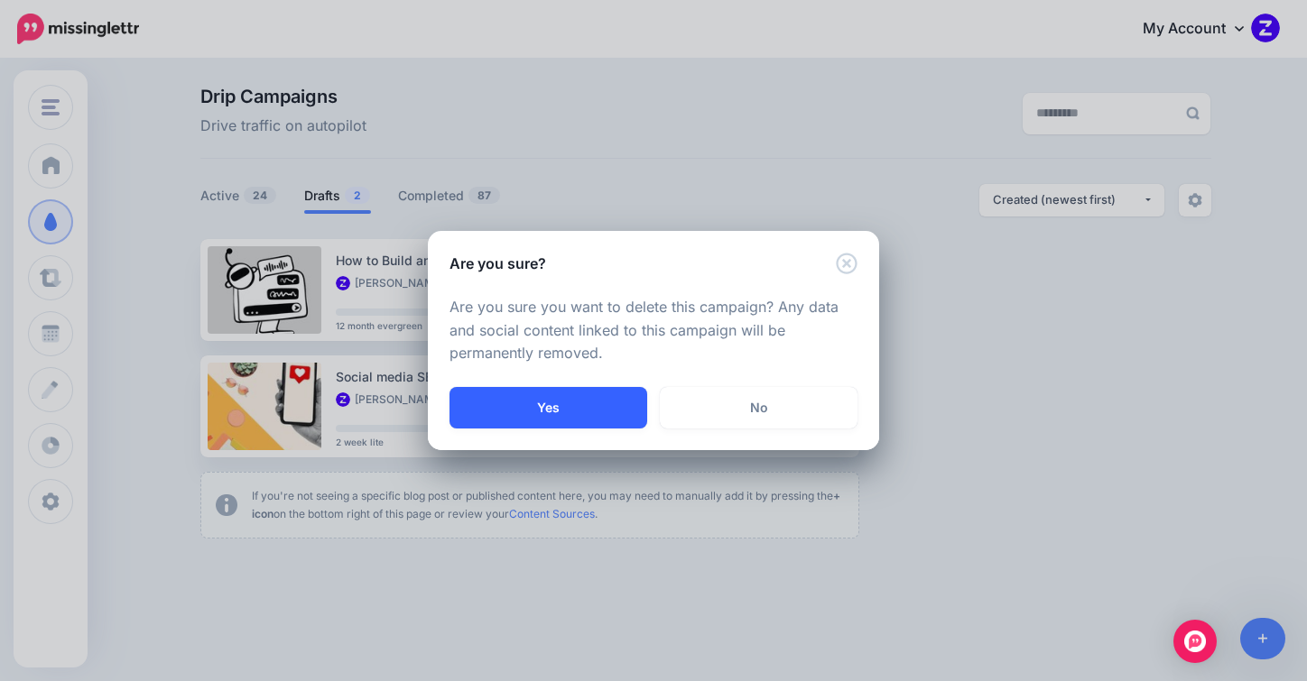
click at [566, 419] on button "Yes" at bounding box center [548, 408] width 198 height 42
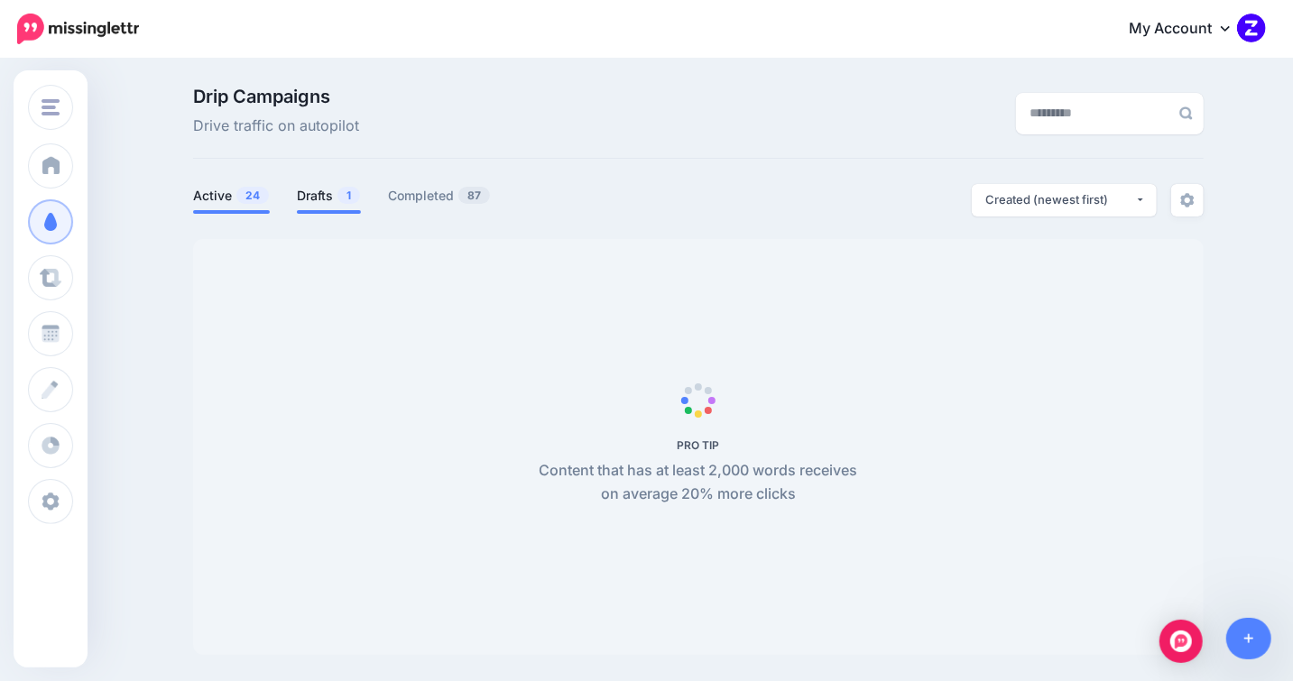
click at [314, 207] on li "Drafts 1" at bounding box center [329, 199] width 64 height 30
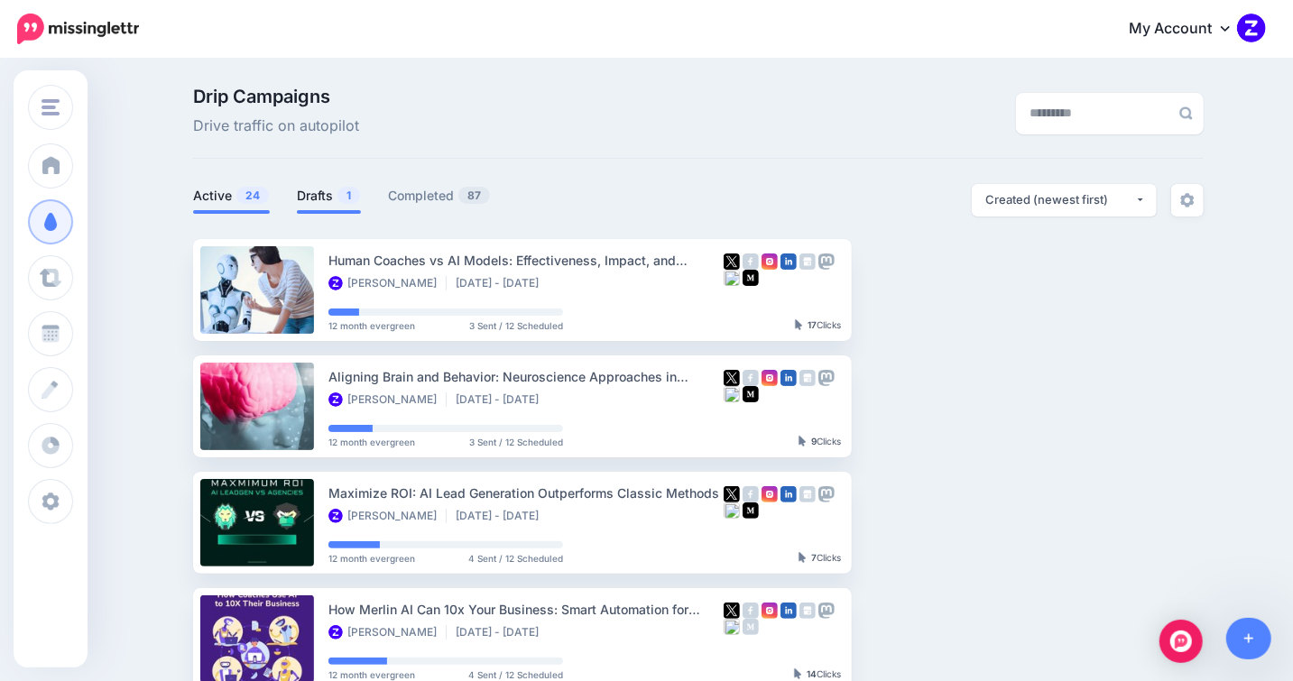
click at [309, 193] on link "Drafts 1" at bounding box center [329, 196] width 64 height 22
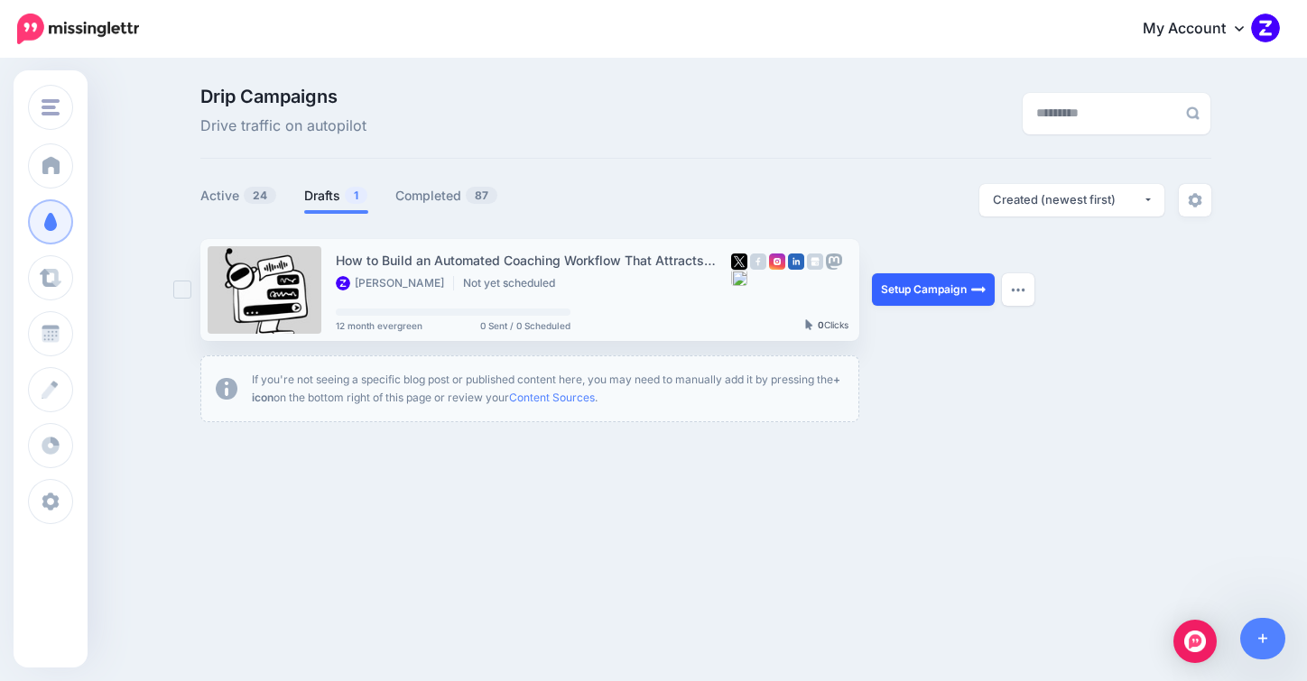
click at [925, 293] on link "Setup Campaign" at bounding box center [933, 289] width 123 height 32
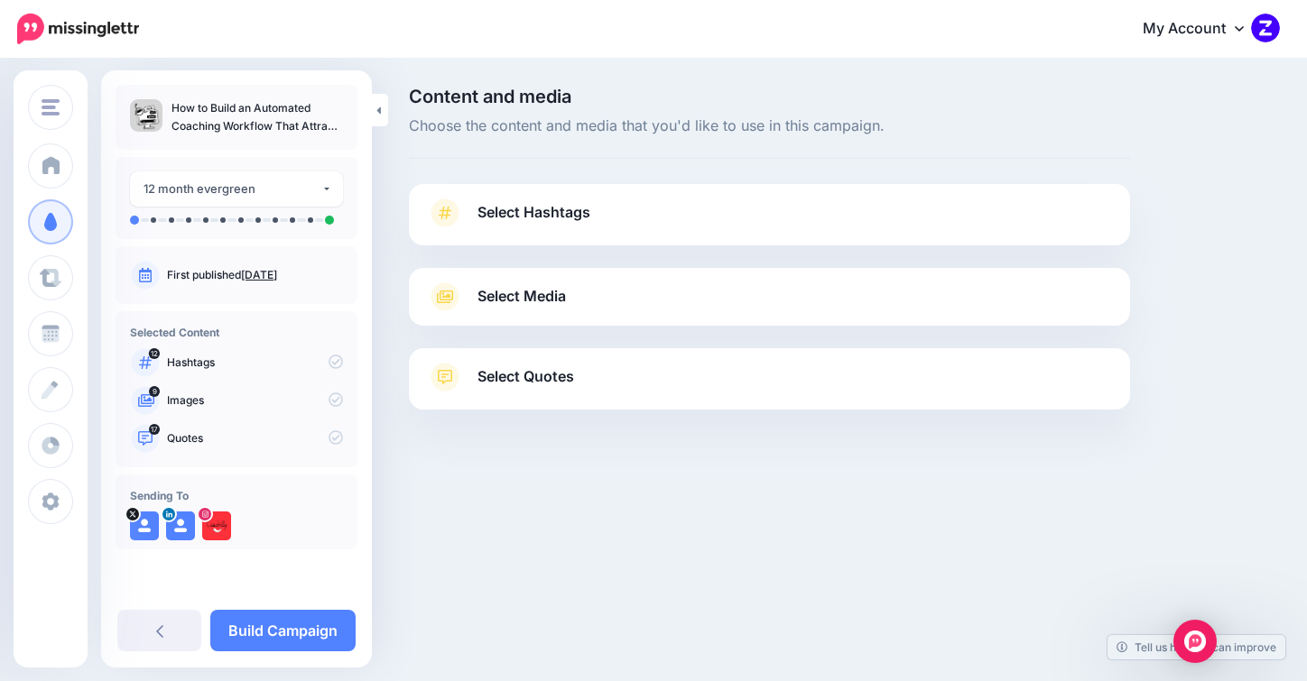
click at [577, 193] on div "Select Hashtags First let's make sure we're happy with the hashtags. Add, delet…" at bounding box center [769, 214] width 721 height 61
click at [565, 211] on span "Select Hashtags" at bounding box center [533, 212] width 113 height 24
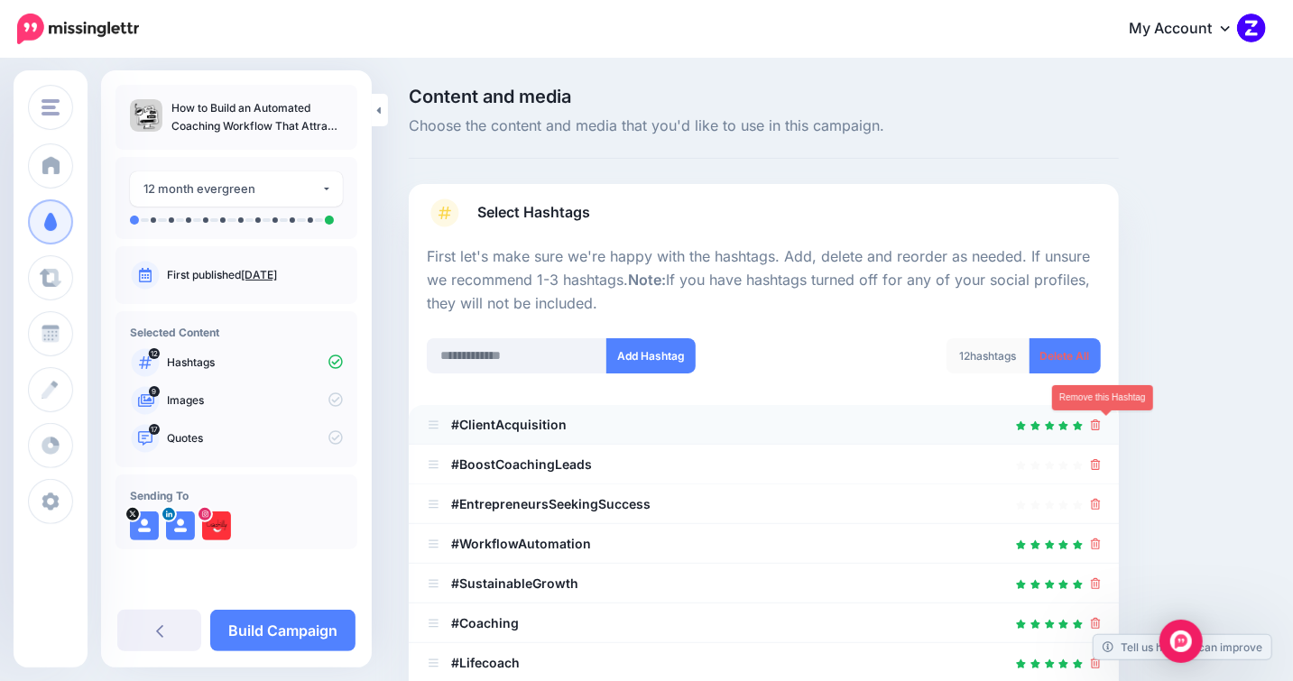
click at [1101, 421] on icon at bounding box center [1096, 425] width 10 height 11
click at [1101, 421] on link at bounding box center [1091, 424] width 20 height 15
click at [1101, 421] on icon at bounding box center [1096, 425] width 10 height 11
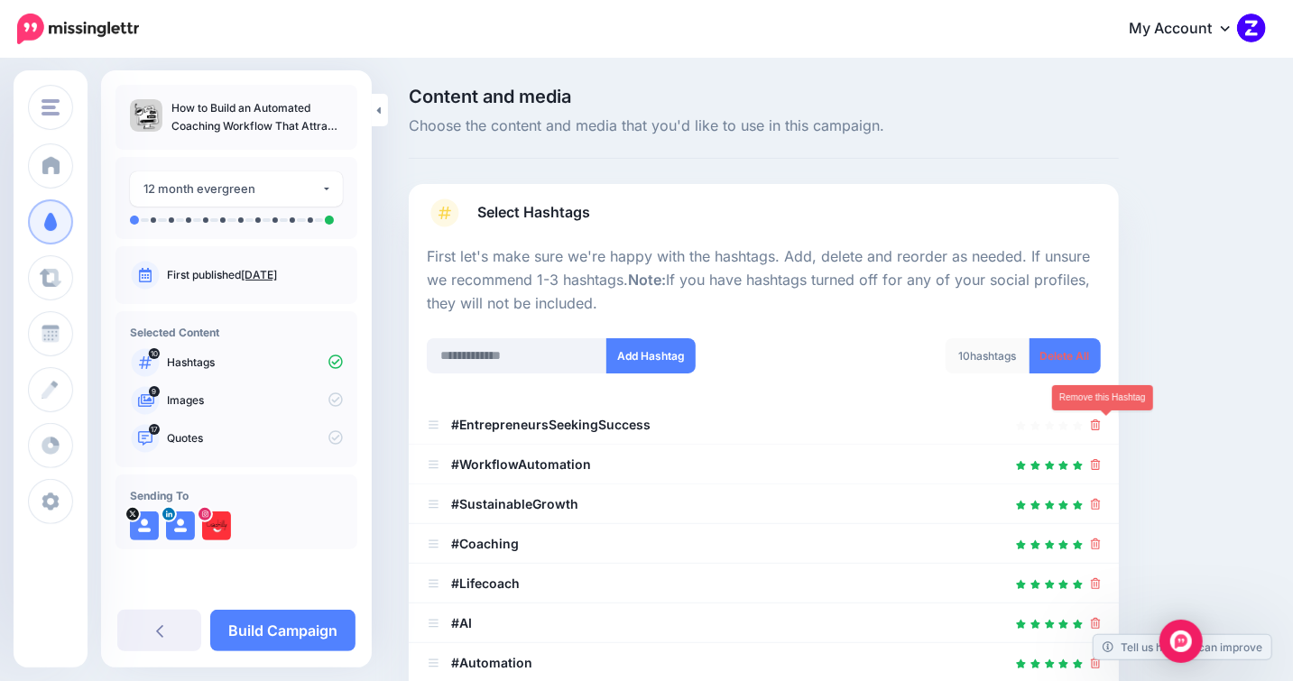
click at [1101, 421] on icon at bounding box center [1096, 425] width 10 height 11
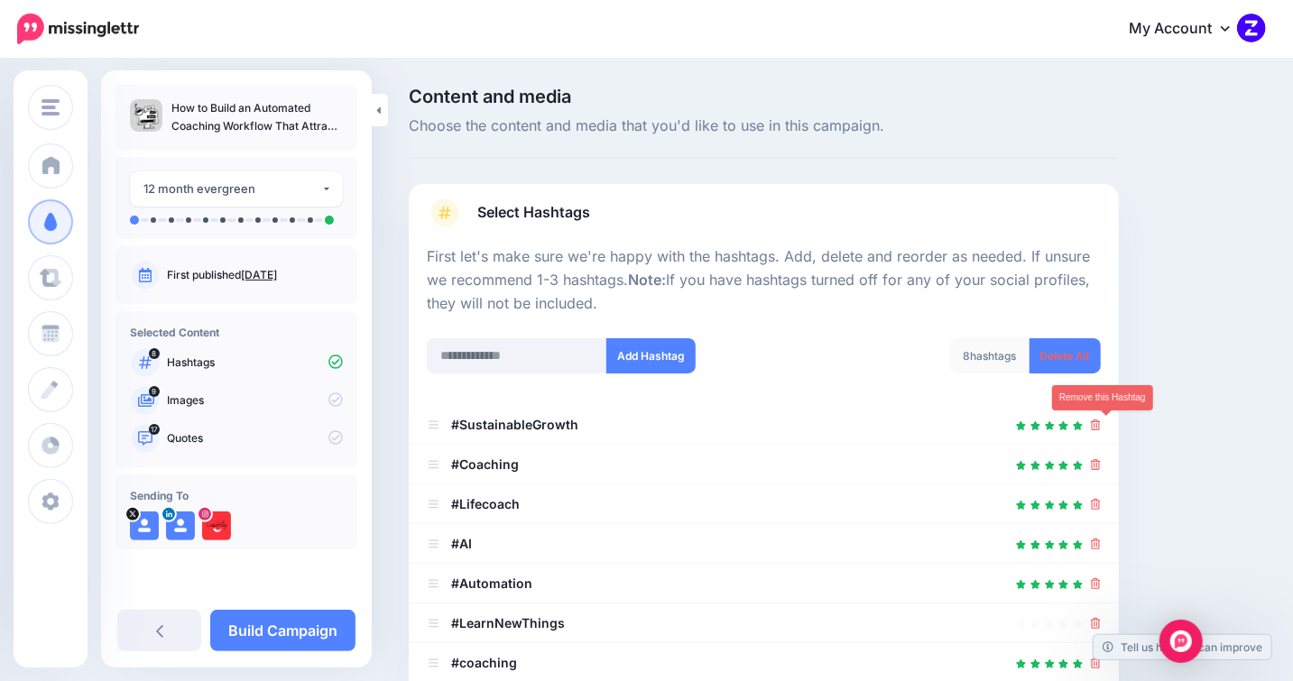
click at [1101, 421] on icon at bounding box center [1096, 425] width 10 height 11
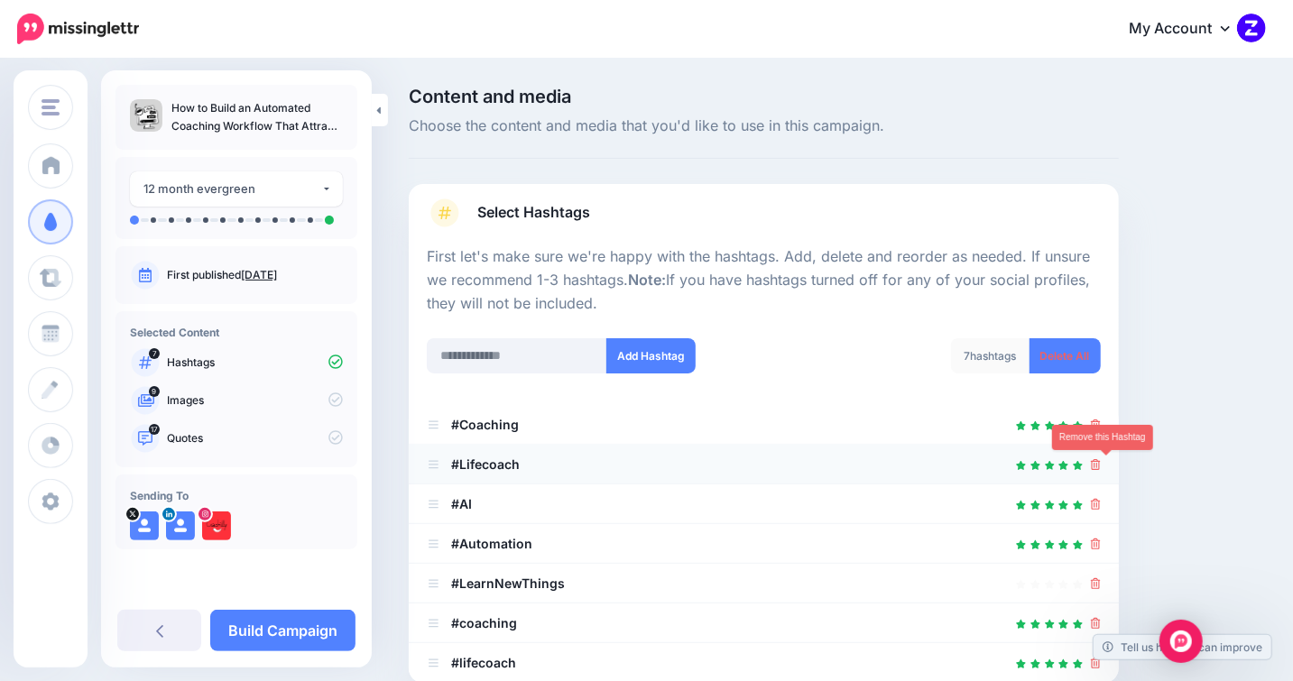
click at [1101, 459] on icon at bounding box center [1096, 464] width 10 height 11
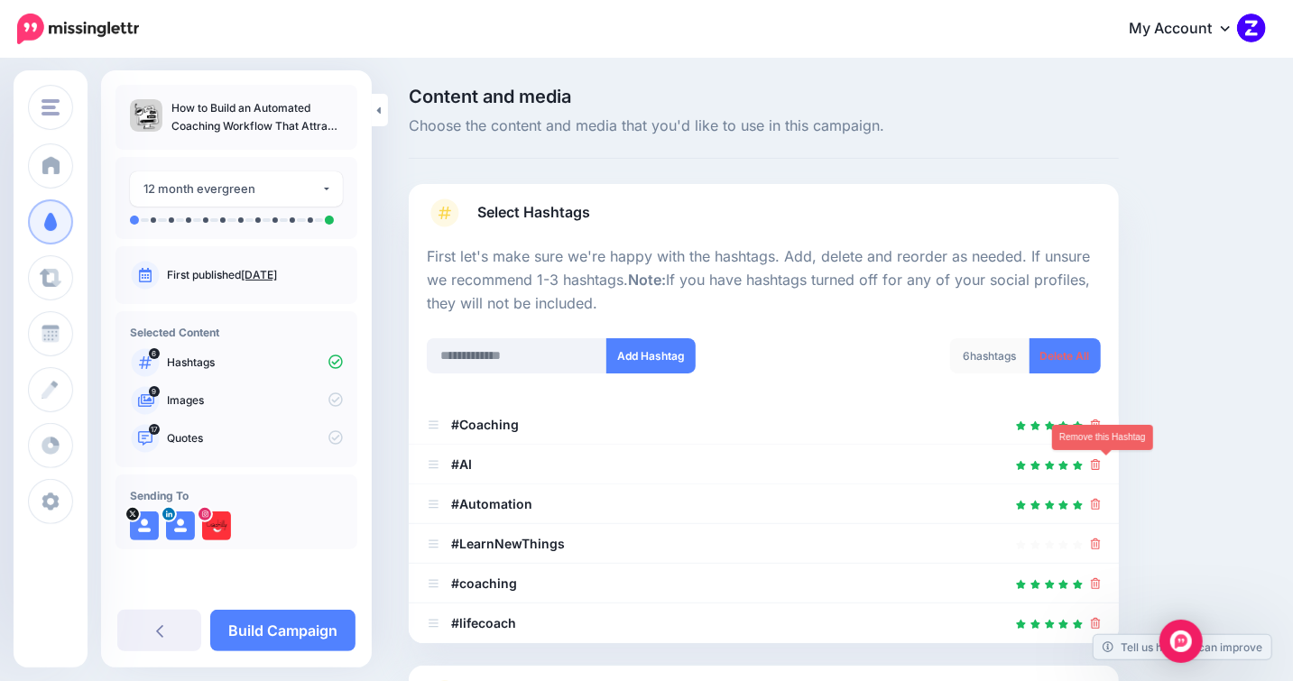
click at [1101, 459] on icon at bounding box center [1096, 464] width 10 height 11
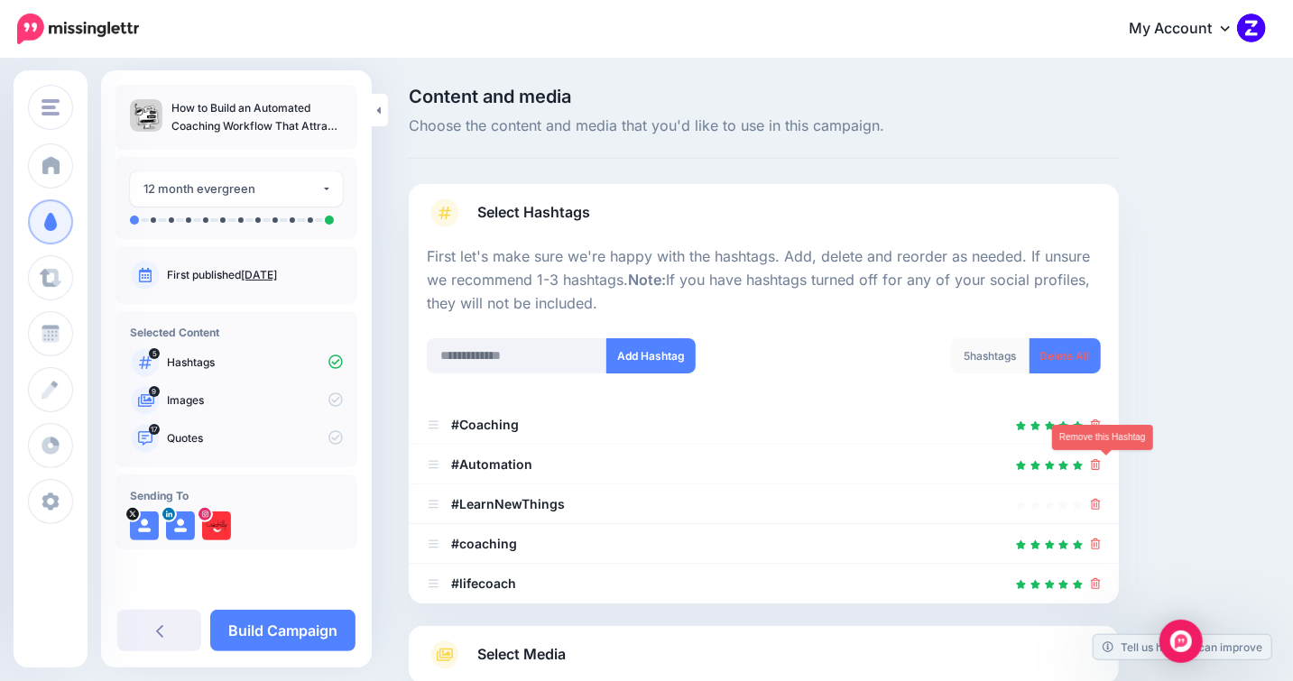
click at [1101, 459] on icon at bounding box center [1096, 464] width 10 height 11
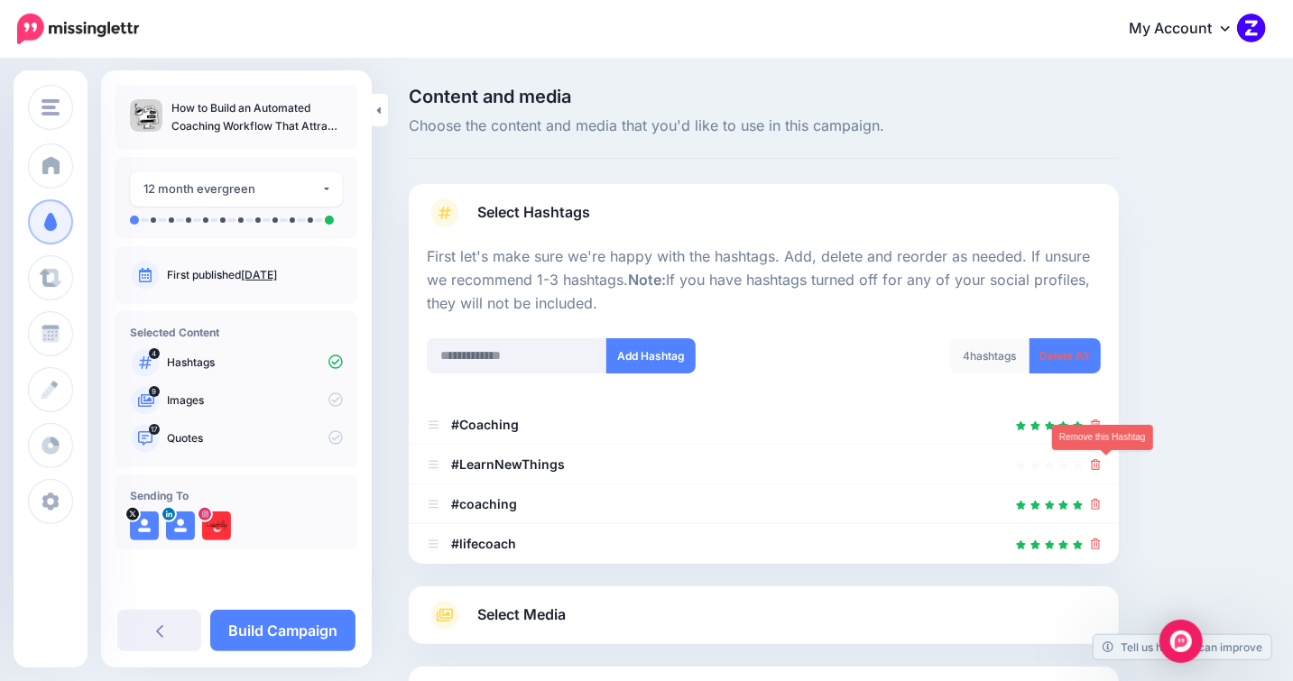
click at [1101, 459] on icon at bounding box center [1096, 464] width 10 height 11
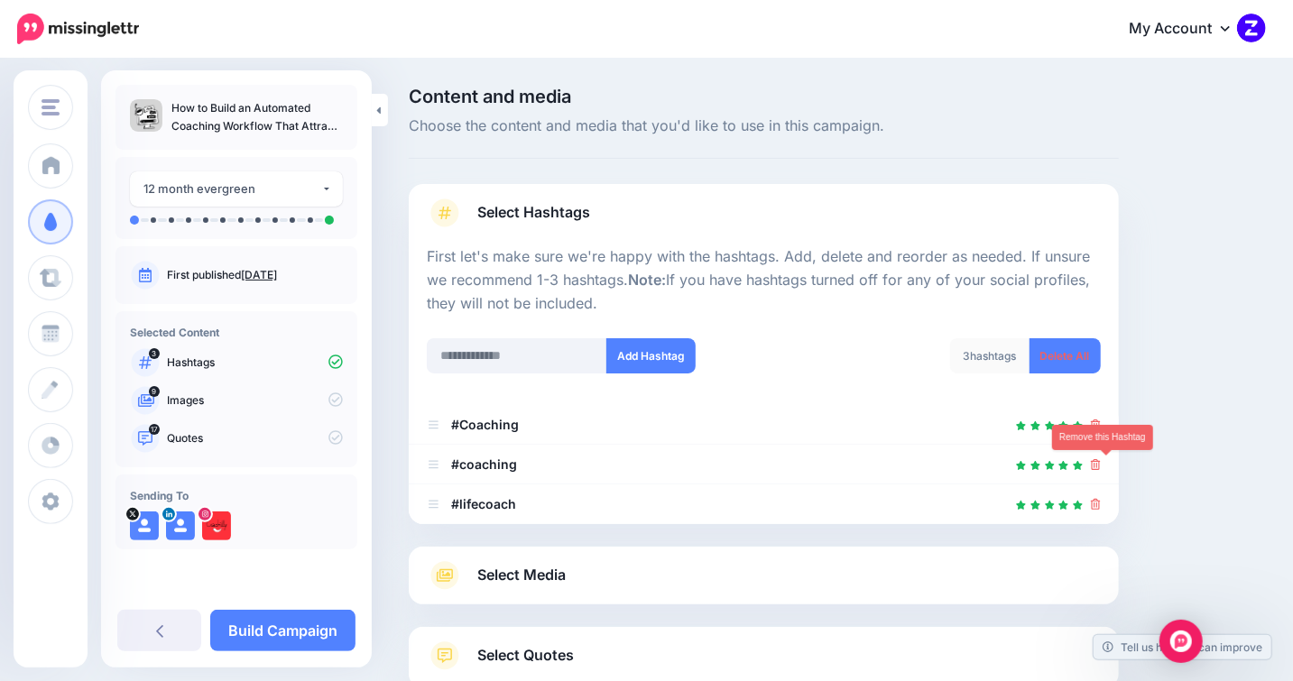
click at [1101, 459] on icon at bounding box center [1096, 464] width 10 height 11
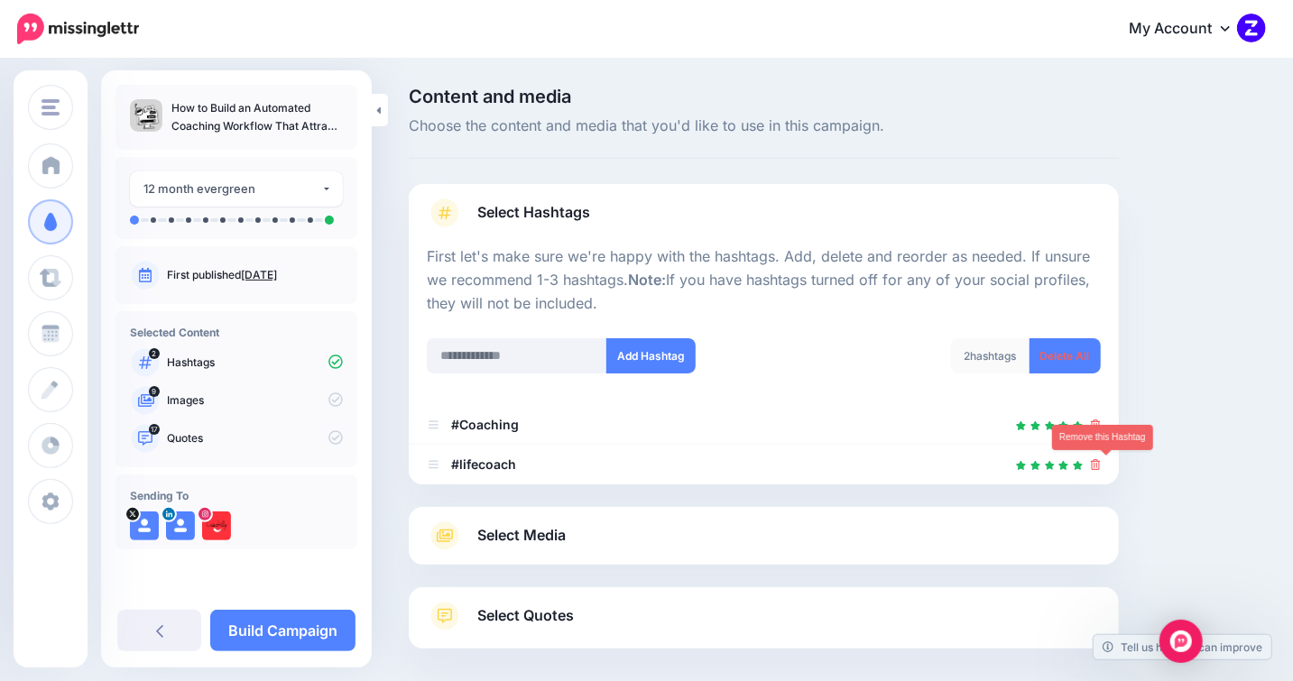
click at [1101, 459] on icon at bounding box center [1096, 464] width 10 height 11
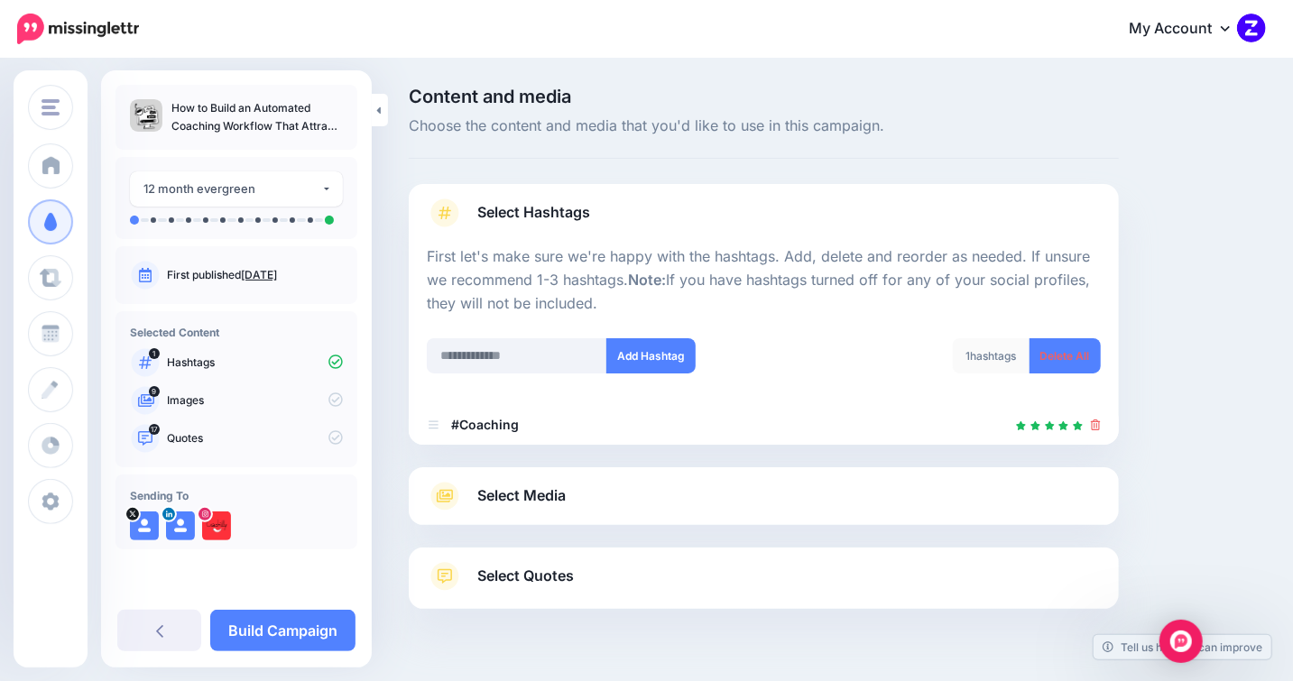
click at [614, 508] on link "Select Media" at bounding box center [764, 496] width 674 height 29
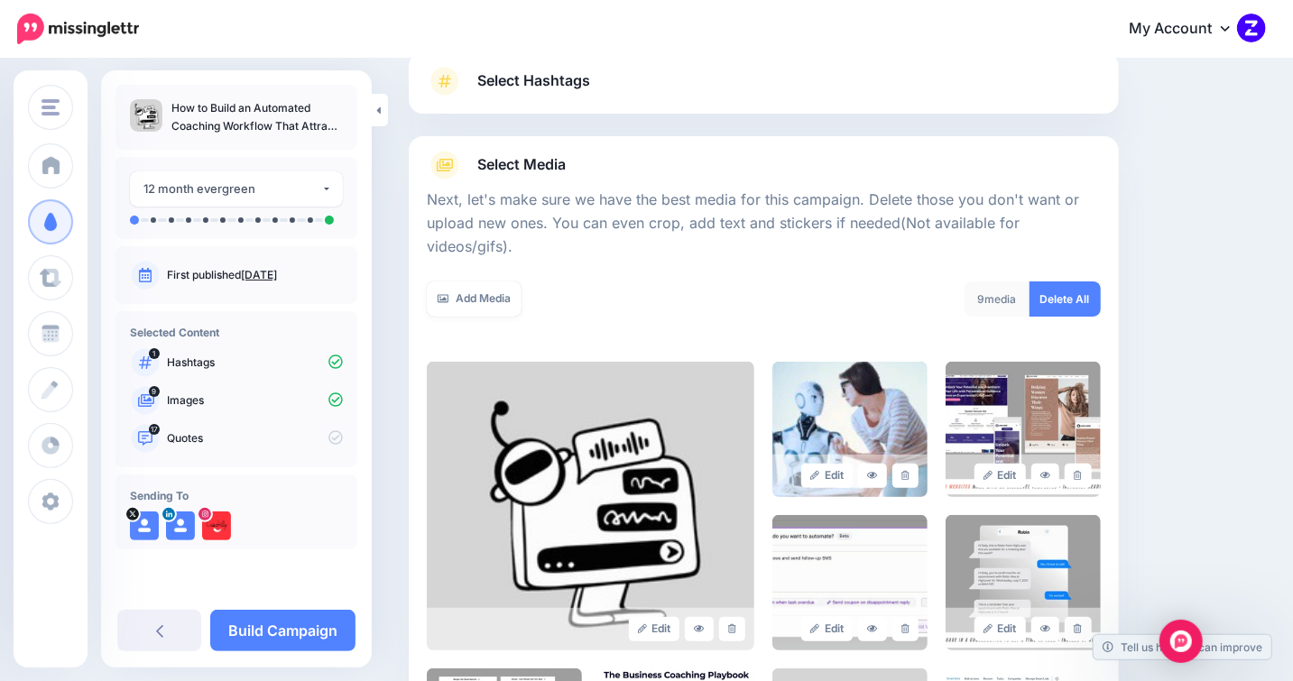
scroll to position [185, 0]
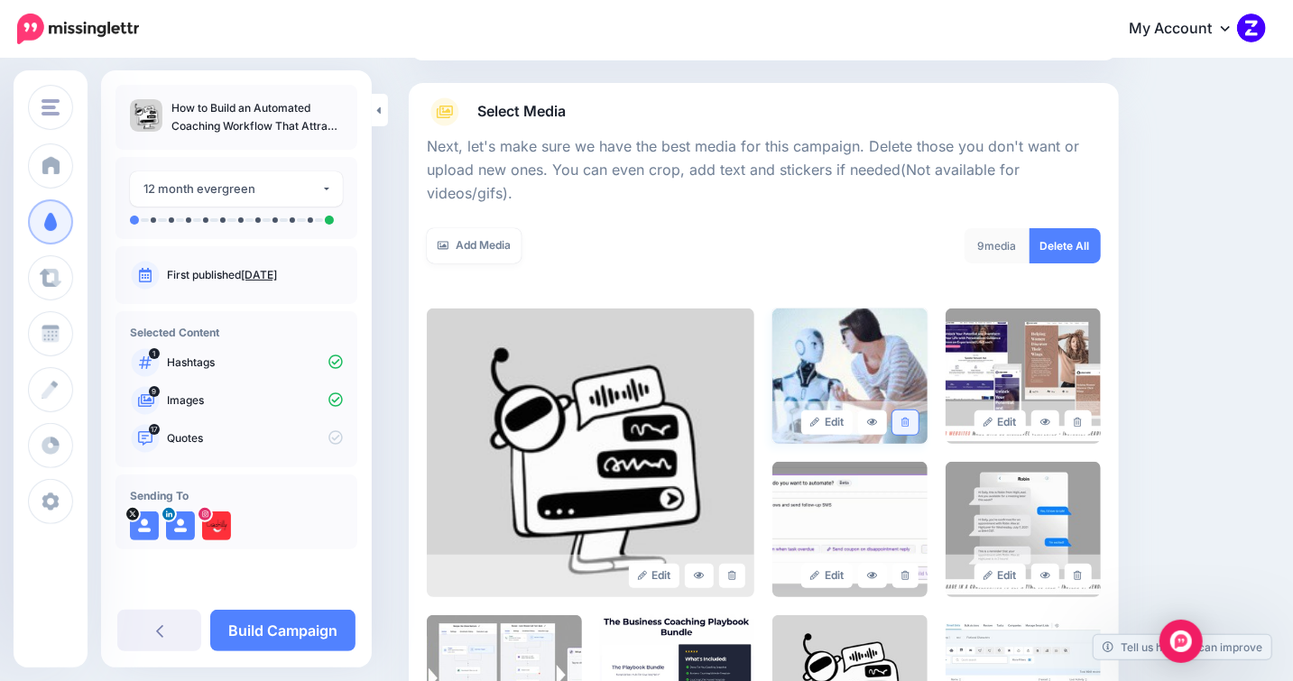
click at [910, 418] on icon at bounding box center [905, 423] width 8 height 10
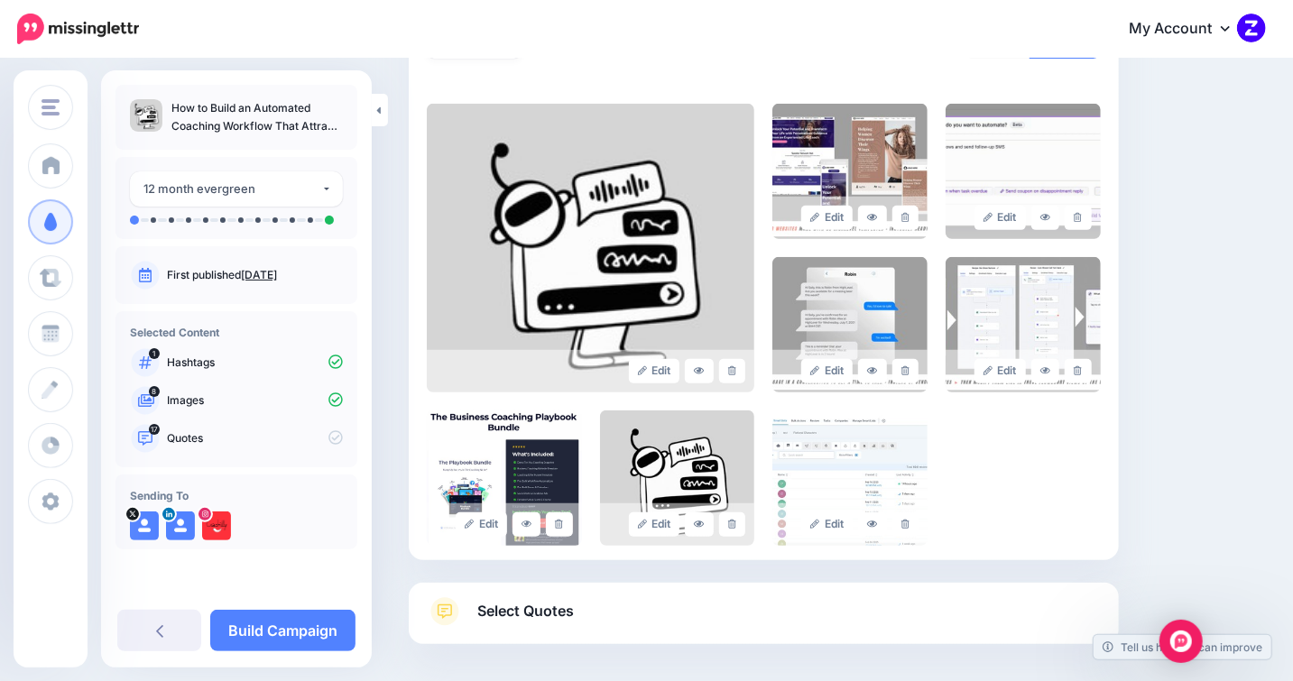
scroll to position [390, 0]
drag, startPoint x: 477, startPoint y: 581, endPoint x: 504, endPoint y: 576, distance: 27.6
click at [478, 599] on span "Select Quotes" at bounding box center [525, 611] width 97 height 24
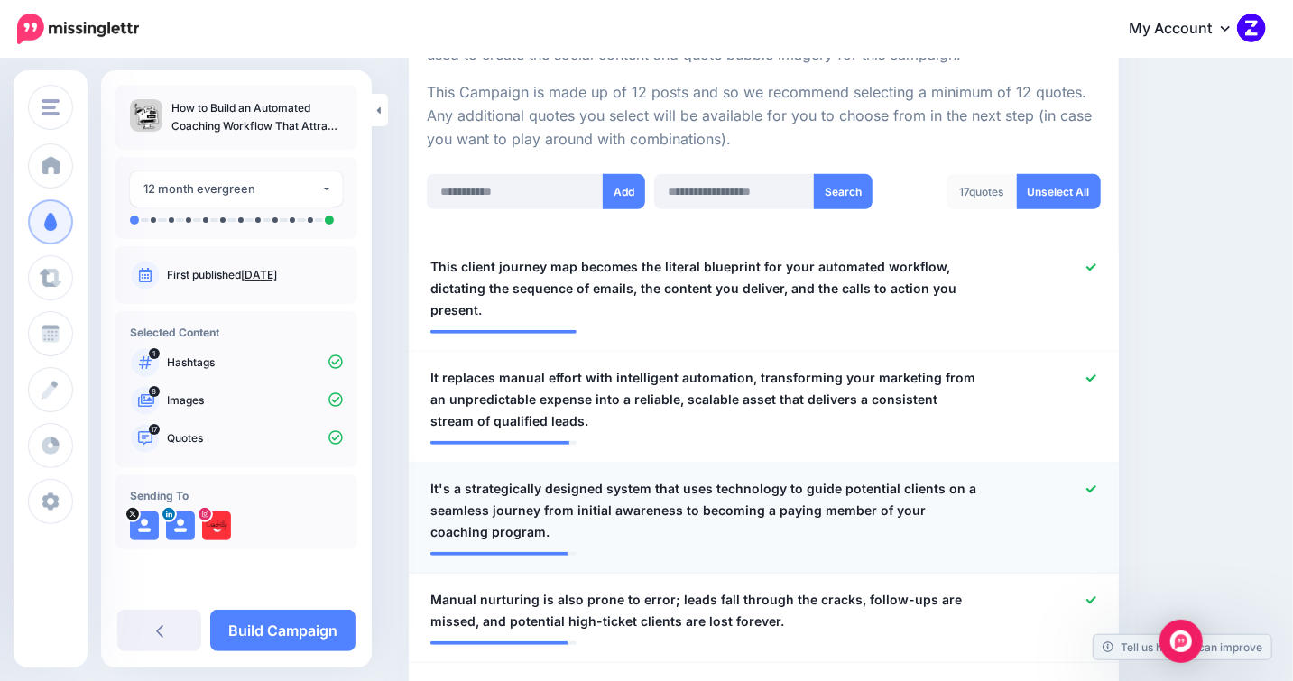
scroll to position [388, 0]
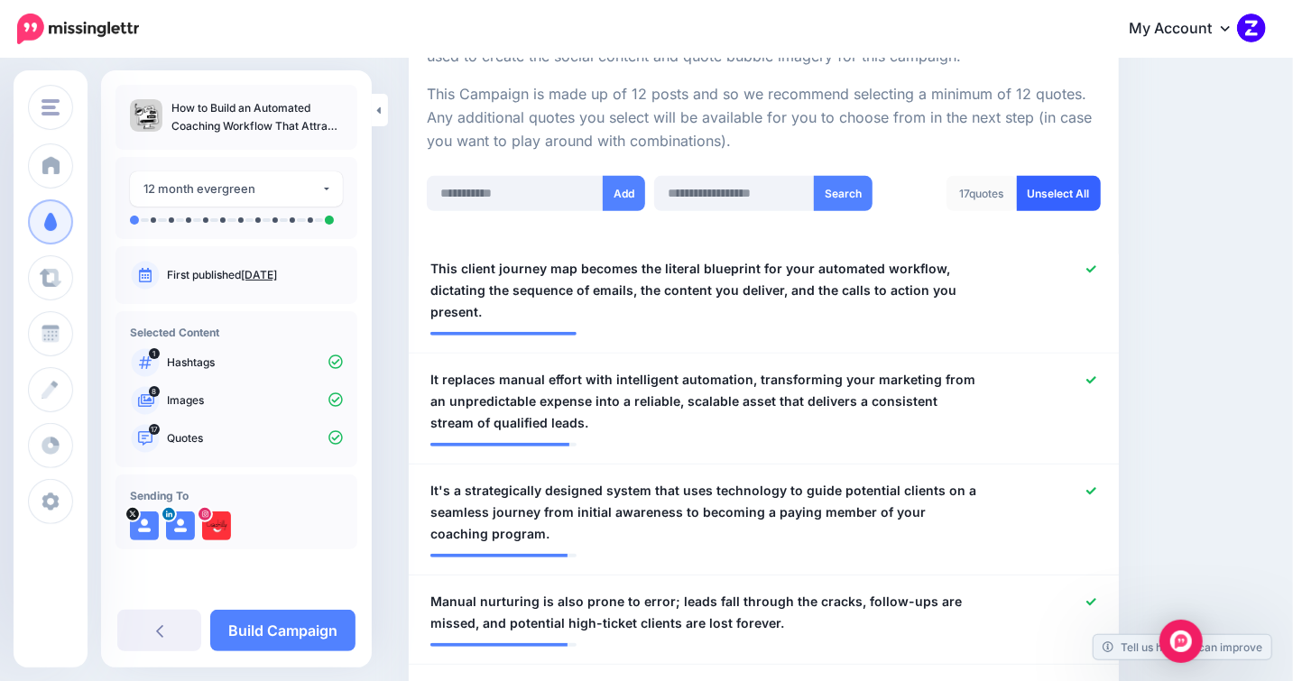
click at [1078, 187] on link "Unselect All" at bounding box center [1059, 193] width 84 height 35
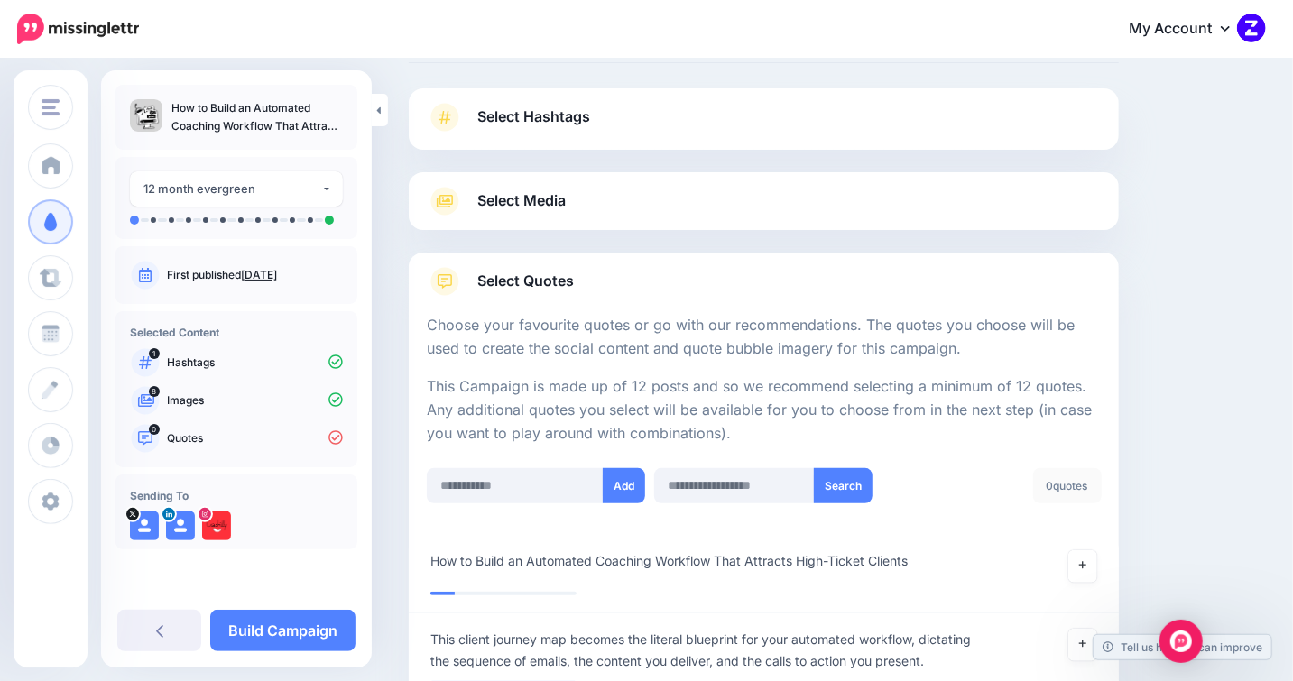
scroll to position [239, 0]
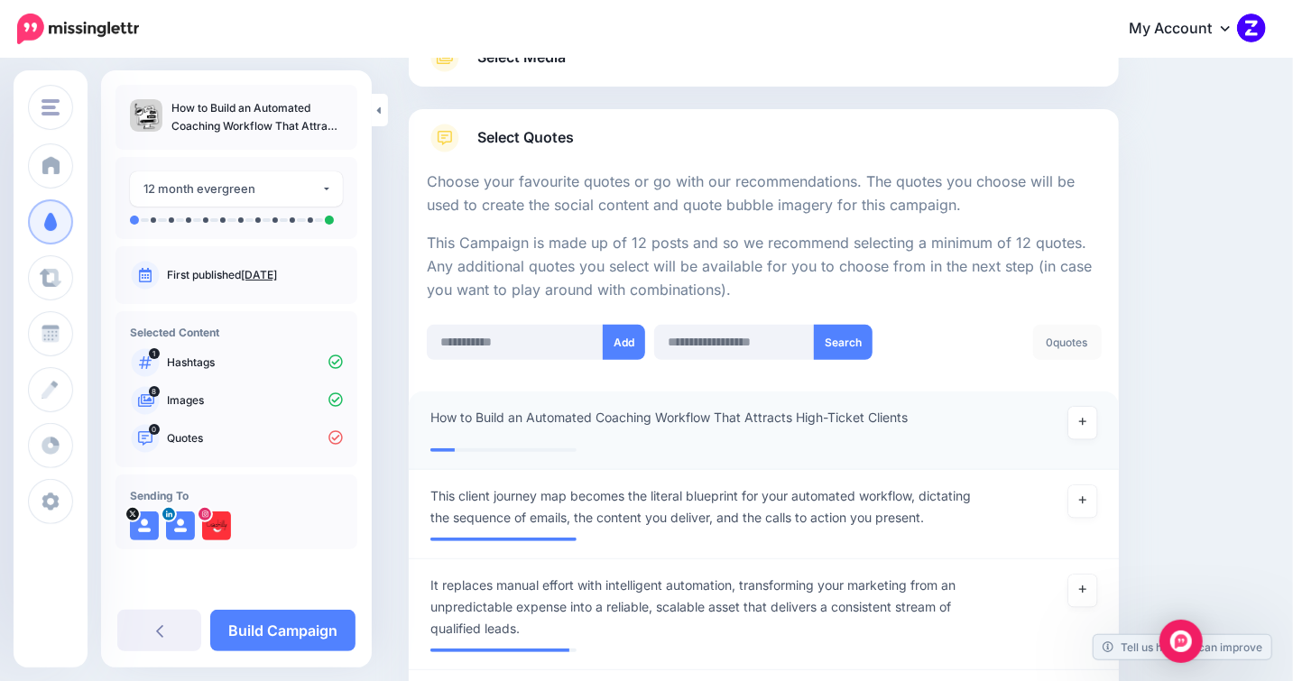
click at [739, 416] on span "How to Build an Automated Coaching Workflow That Attracts High-Ticket Clients" at bounding box center [668, 418] width 477 height 22
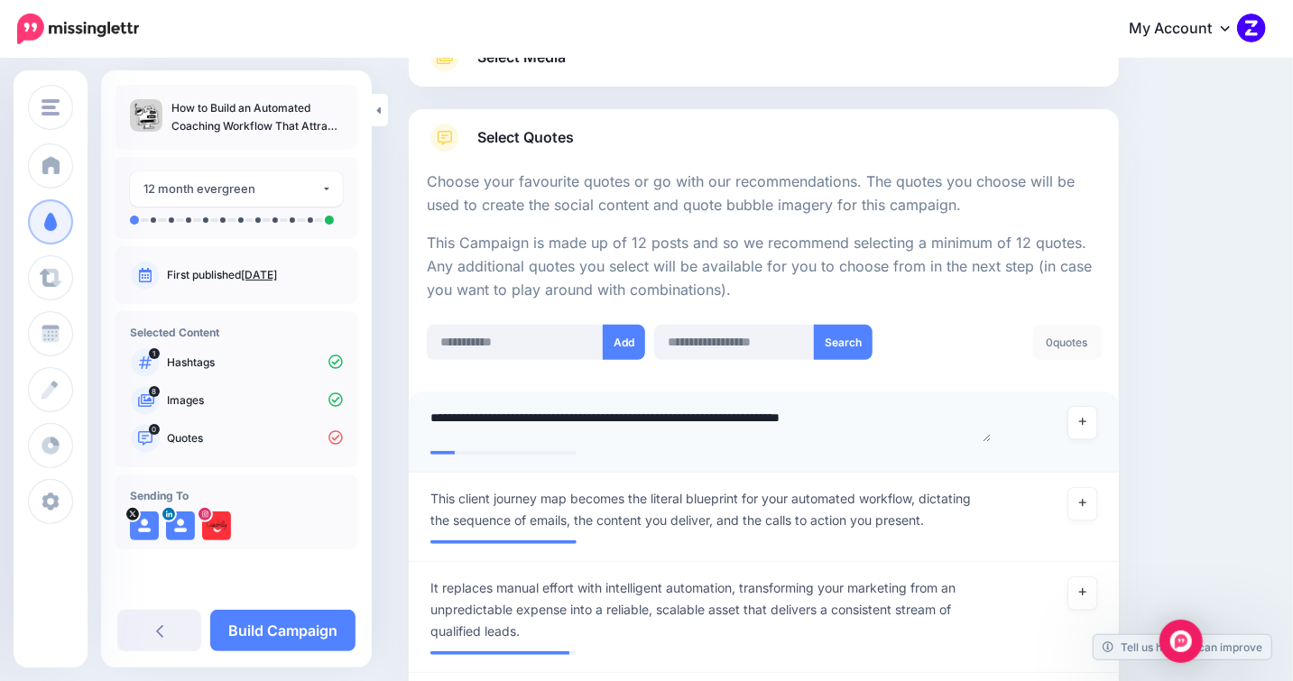
click at [739, 416] on textarea "**********" at bounding box center [710, 424] width 560 height 35
click at [796, 411] on textarea "**********" at bounding box center [710, 424] width 560 height 35
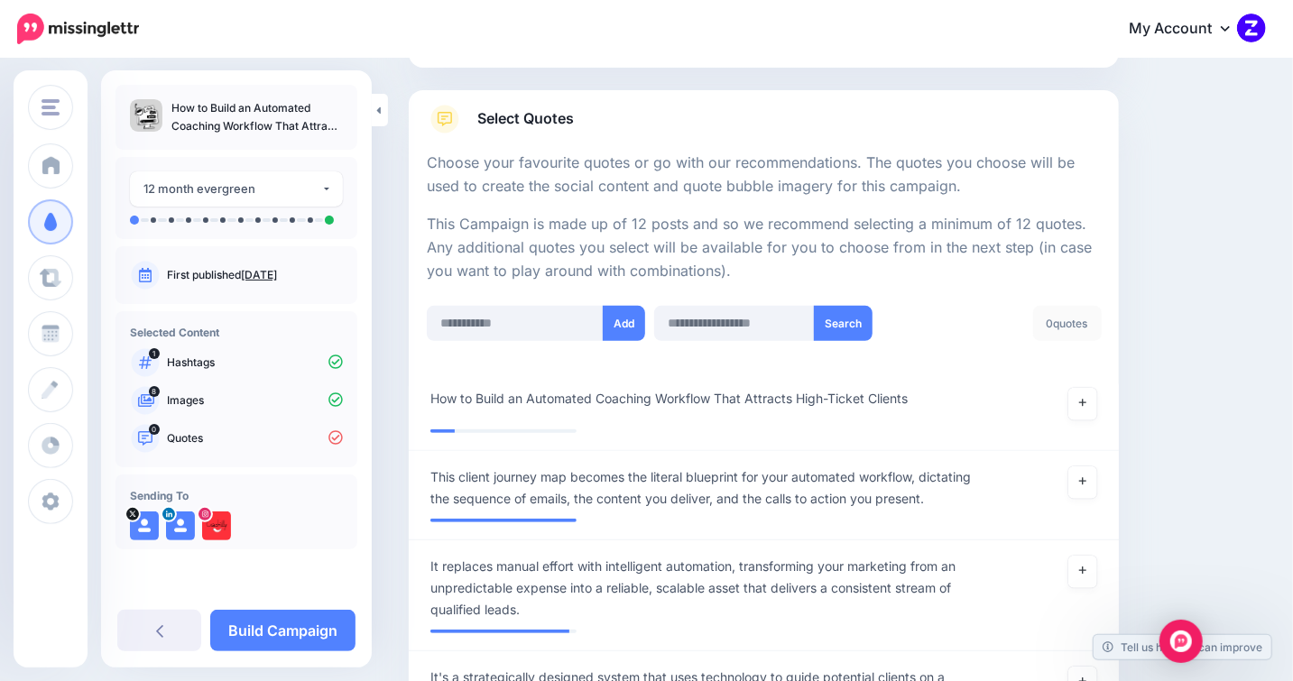
scroll to position [260, 0]
click at [839, 403] on span "How to Build an Automated Coaching Workflow That Attracts High-Ticket Clients" at bounding box center [668, 397] width 477 height 22
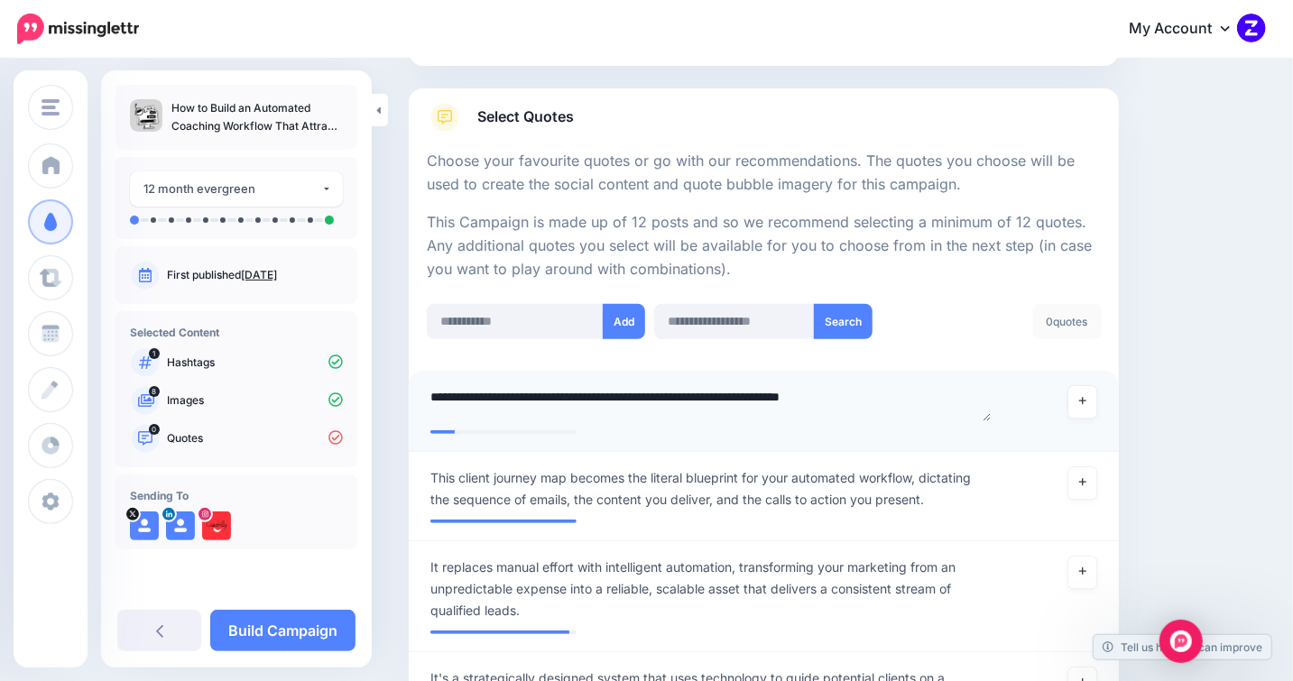
click at [839, 403] on textarea "**********" at bounding box center [710, 403] width 560 height 35
type textarea "**********"
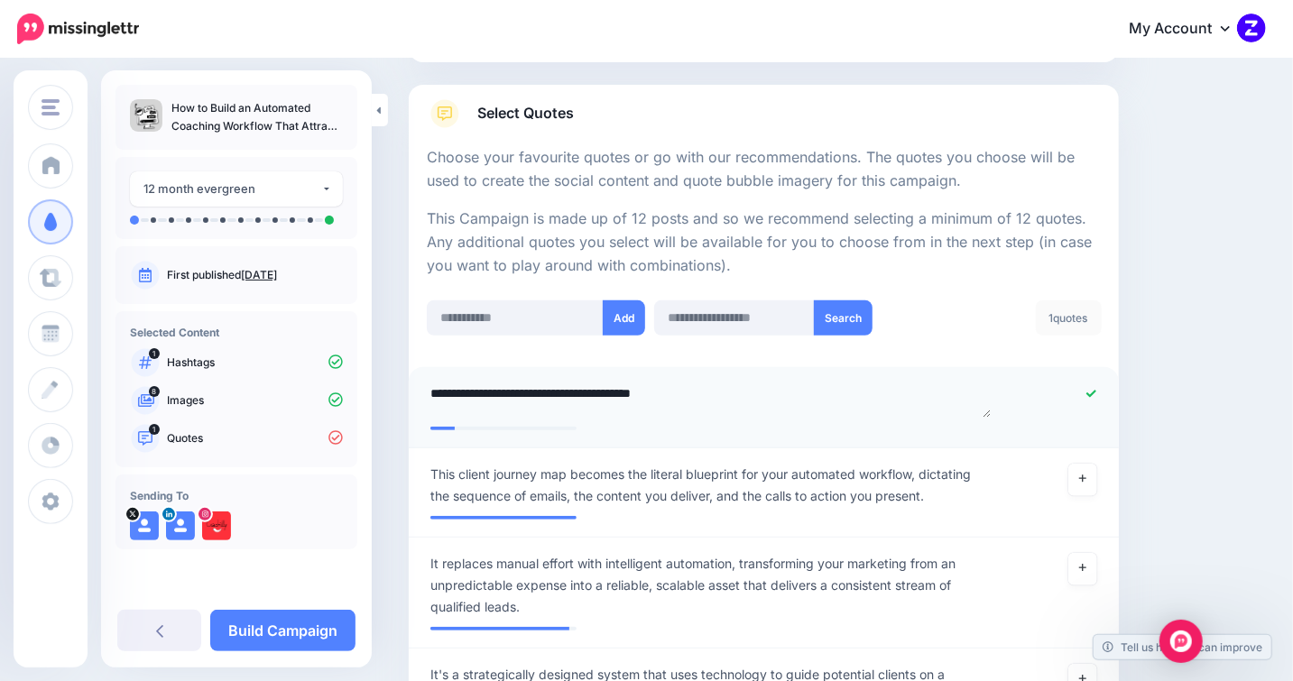
scroll to position [7, 0]
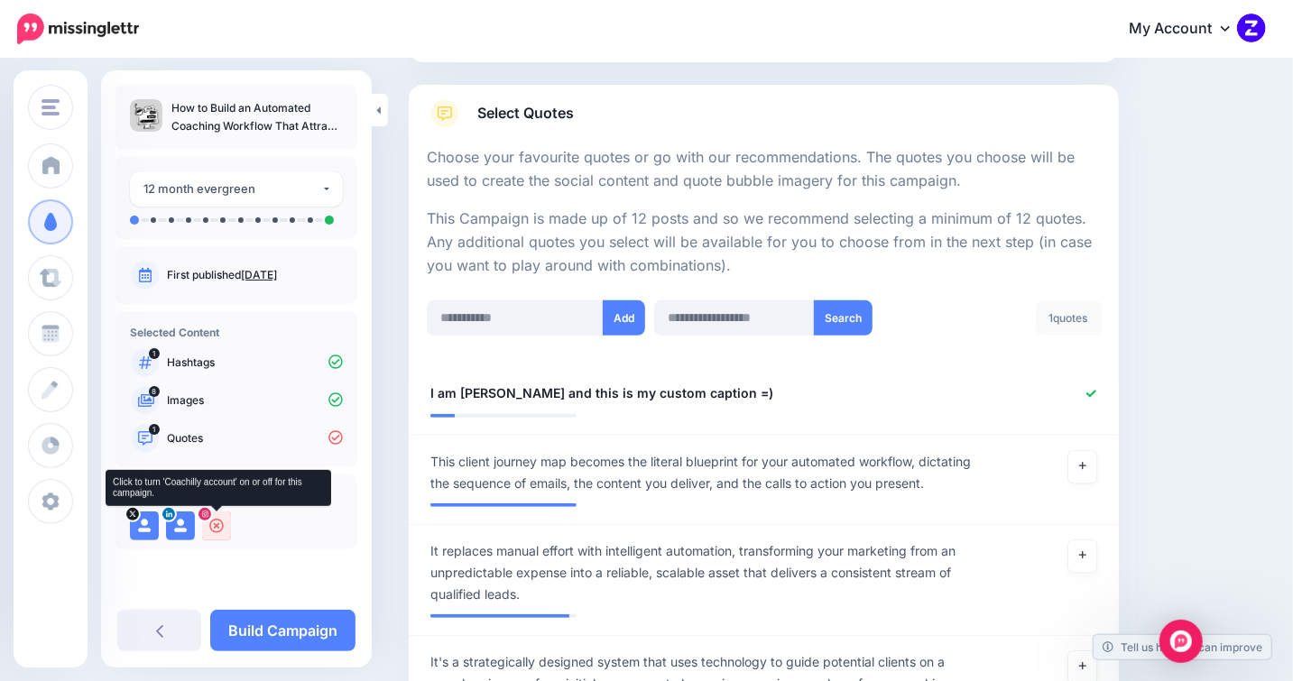
click at [218, 527] on icon at bounding box center [216, 526] width 14 height 14
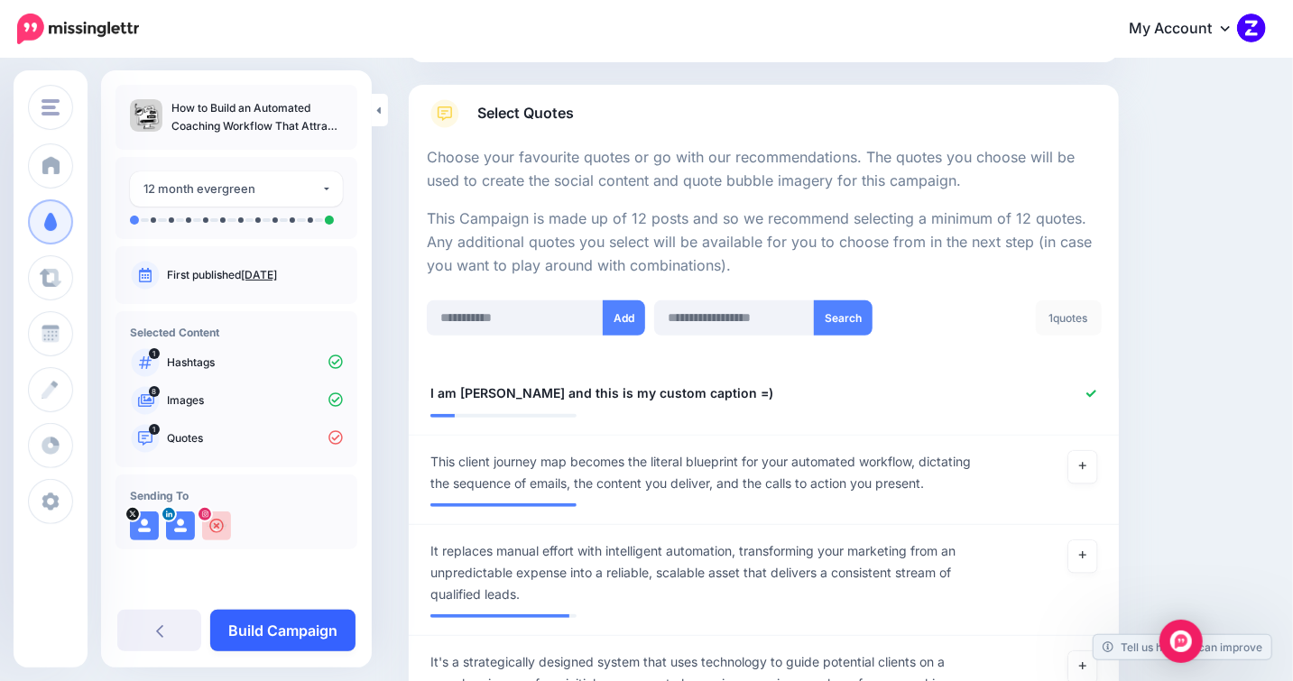
click at [301, 627] on link "Build Campaign" at bounding box center [282, 631] width 145 height 42
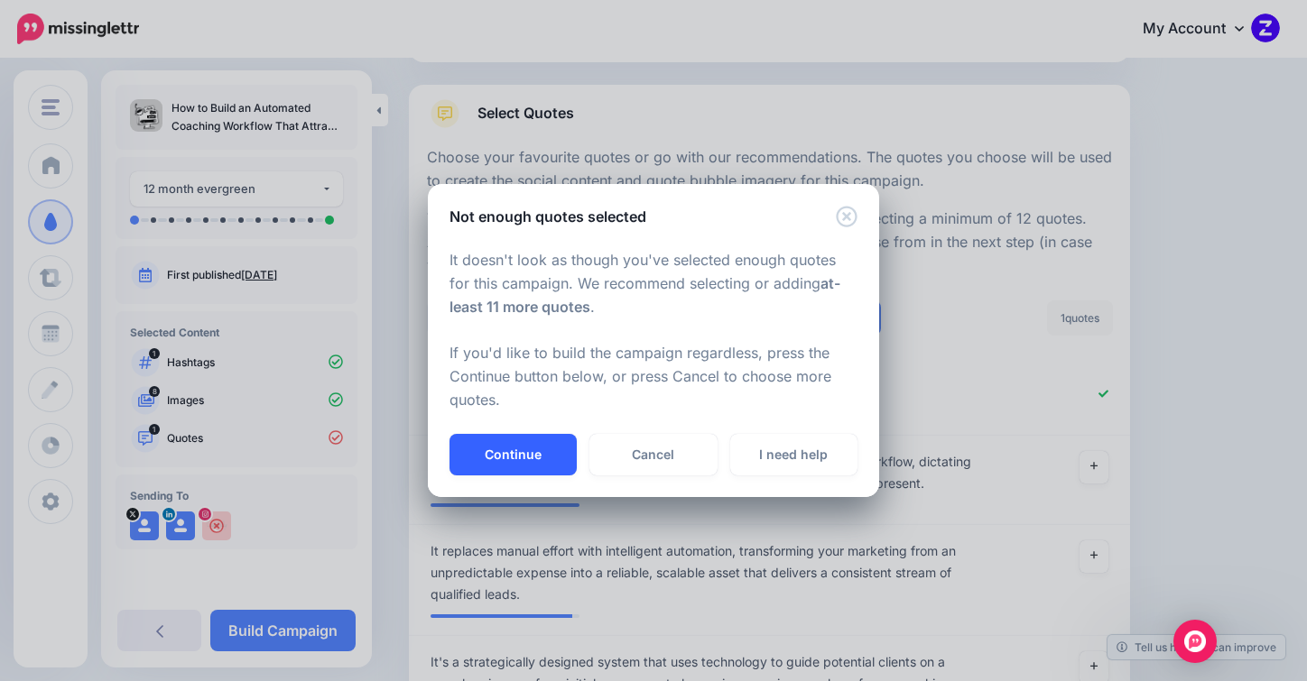
click at [523, 461] on button "Continue" at bounding box center [512, 455] width 127 height 42
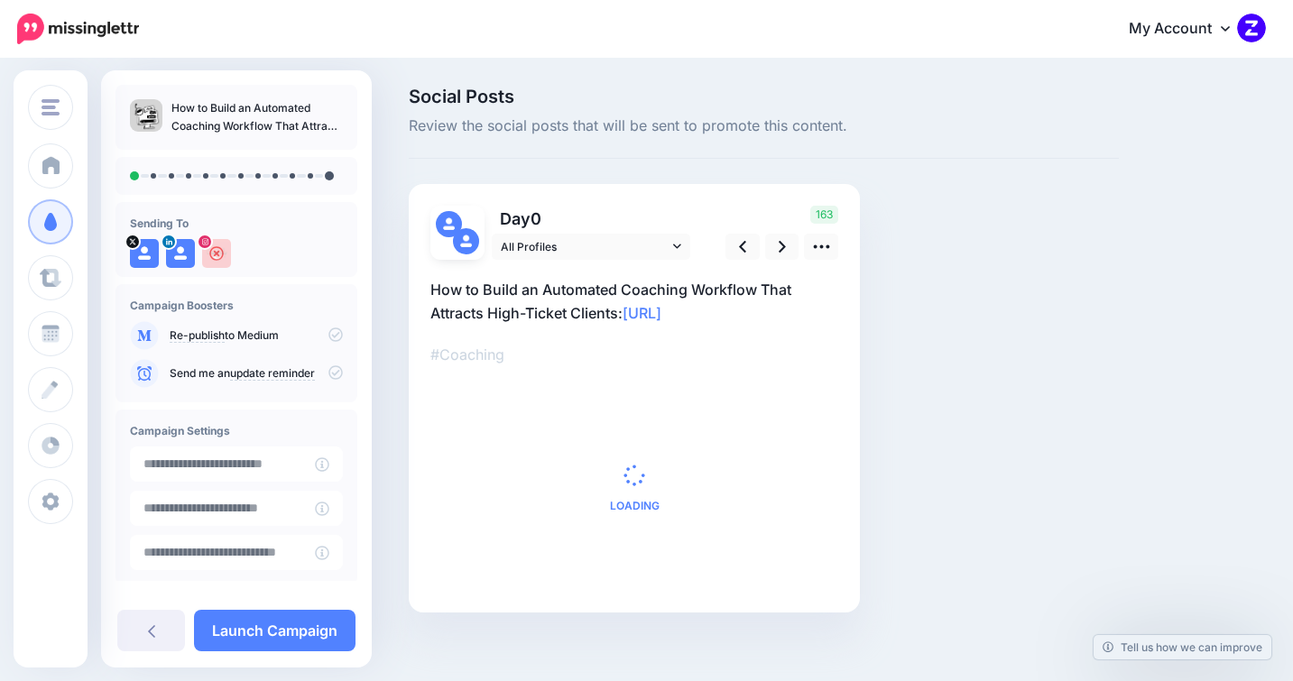
scroll to position [5, 0]
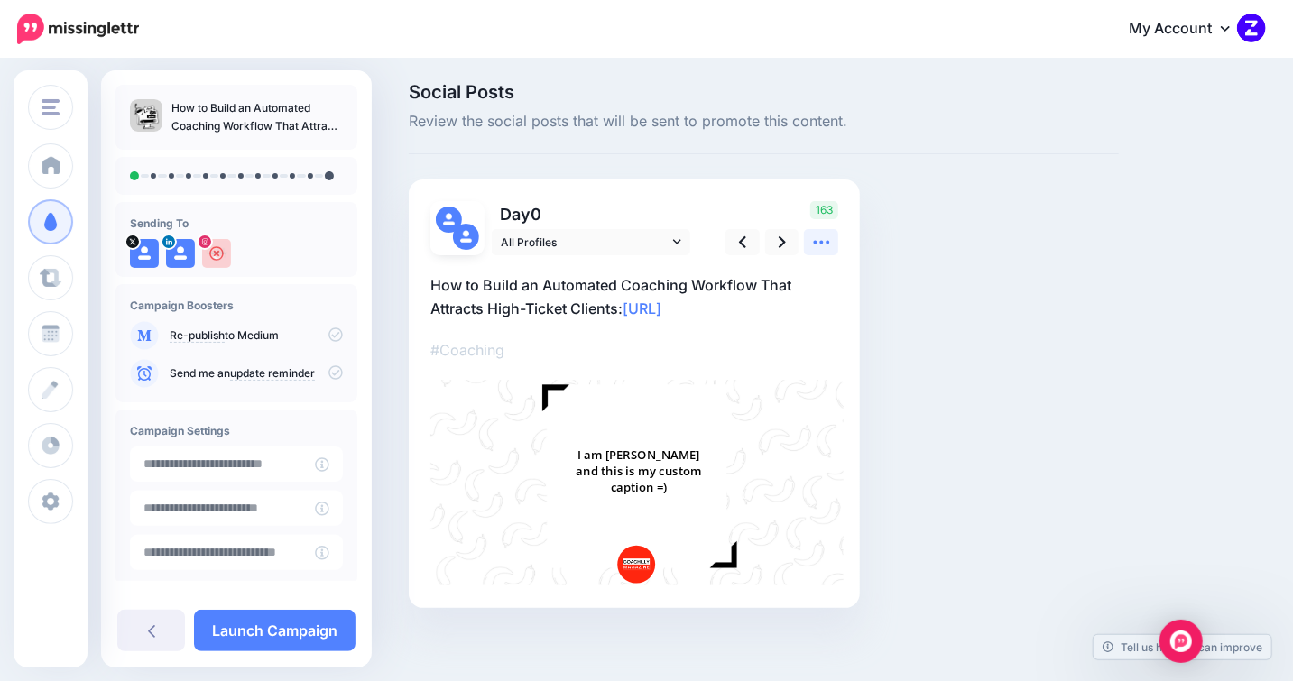
click at [826, 243] on icon at bounding box center [821, 242] width 19 height 19
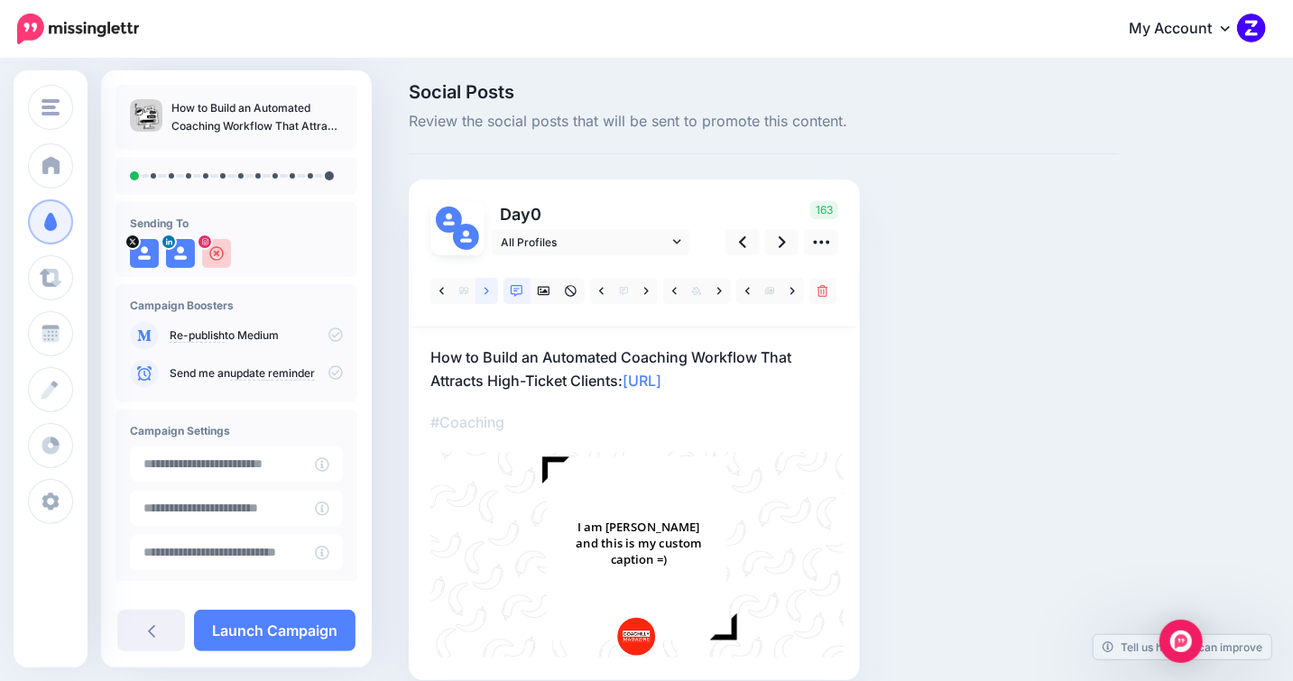
click at [477, 291] on link at bounding box center [487, 291] width 23 height 26
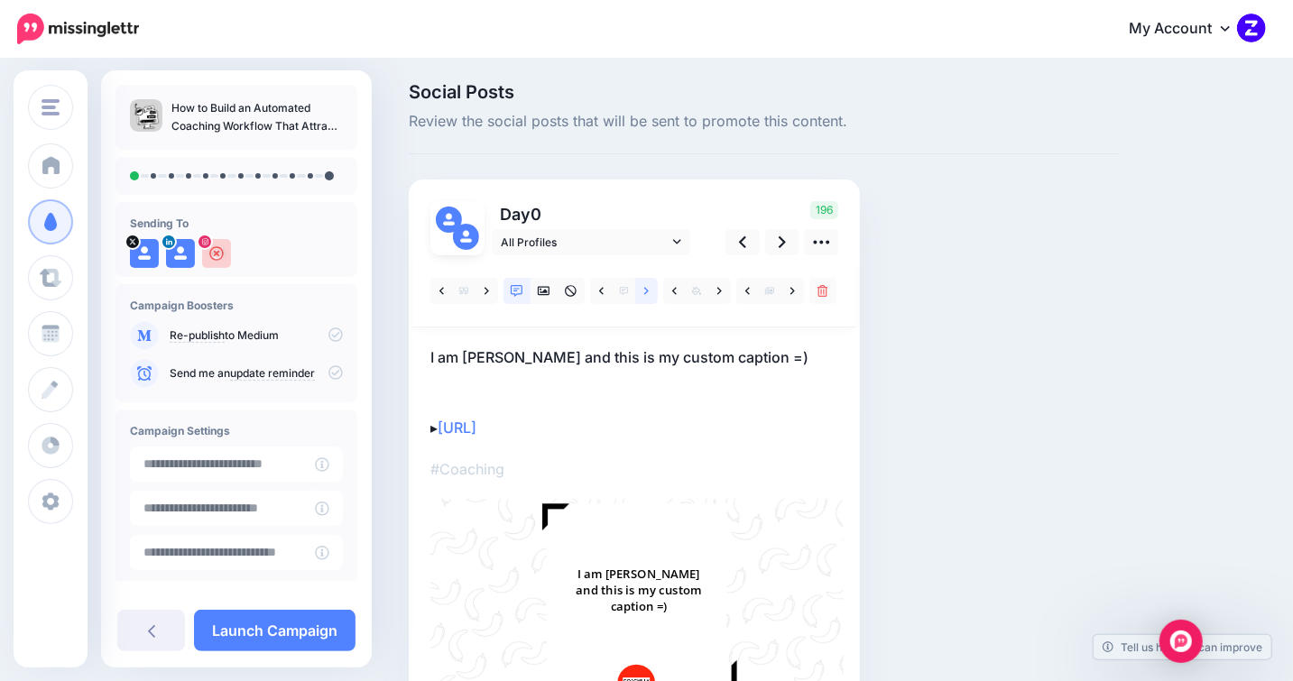
click at [648, 292] on icon at bounding box center [646, 291] width 5 height 13
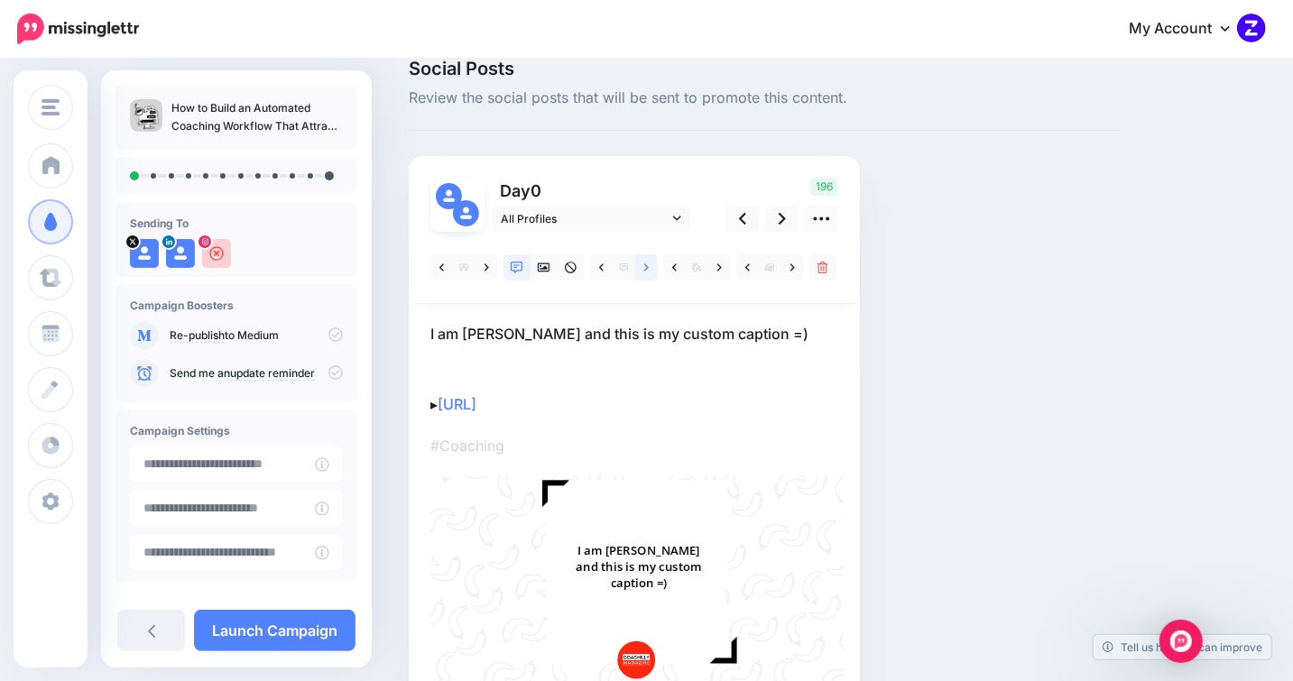
scroll to position [29, 0]
click at [725, 271] on link at bounding box center [719, 267] width 23 height 26
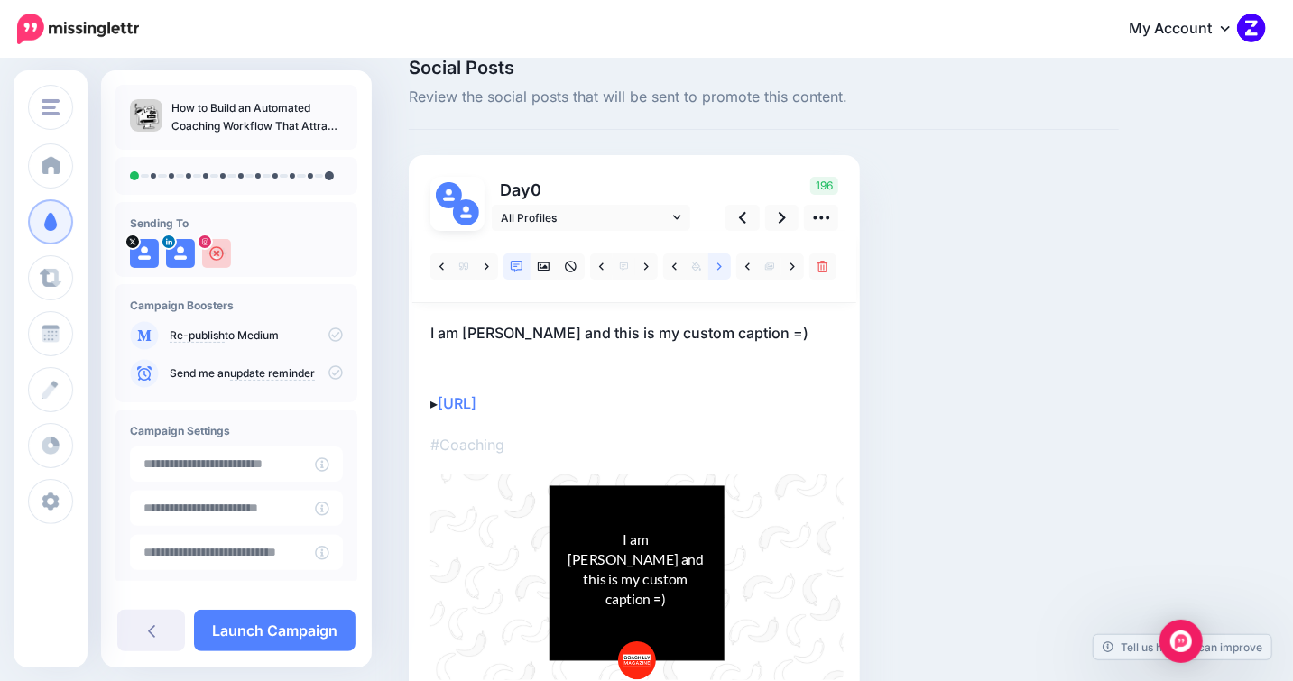
click at [725, 271] on link at bounding box center [719, 267] width 23 height 26
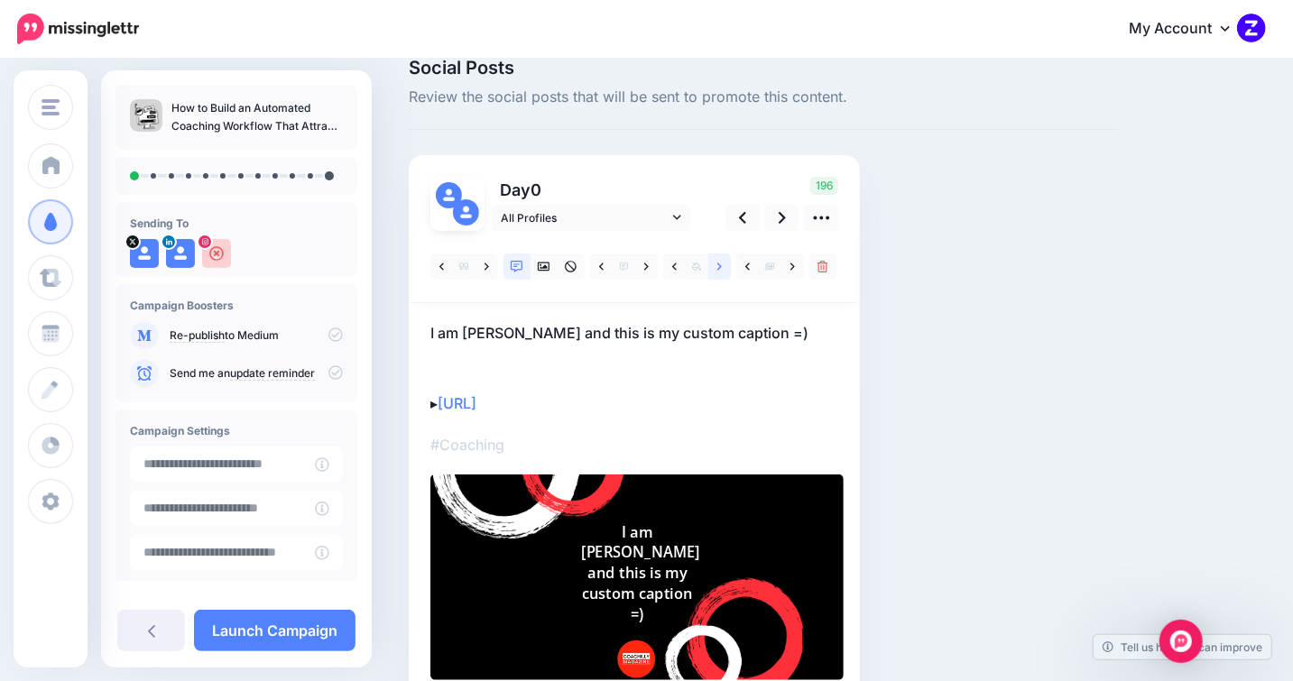
click at [720, 261] on icon at bounding box center [719, 267] width 5 height 13
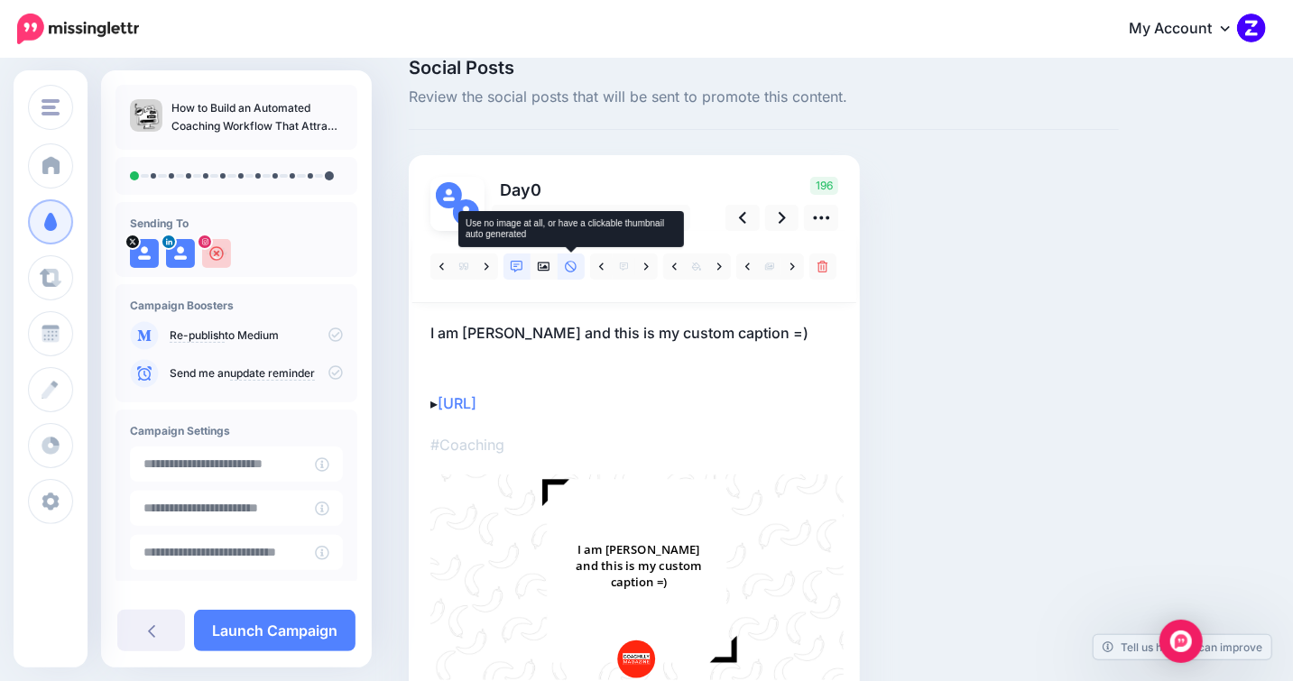
click at [571, 266] on icon at bounding box center [571, 267] width 12 height 12
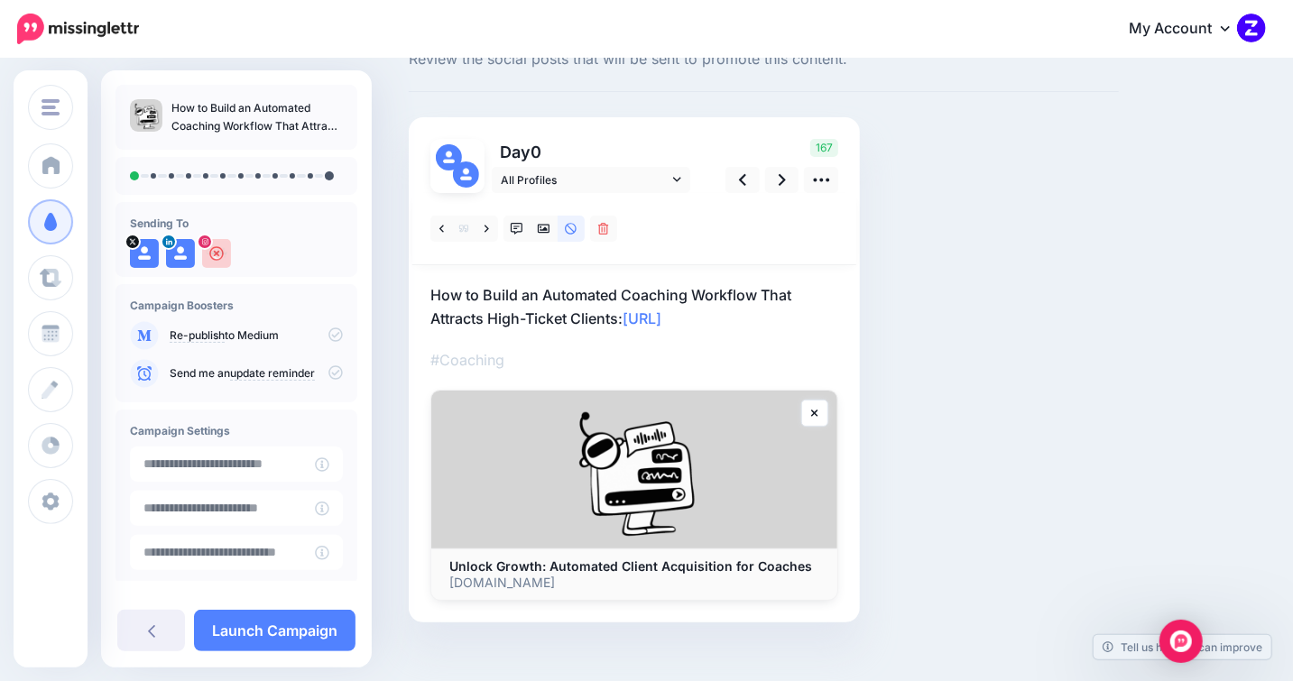
scroll to position [88, 0]
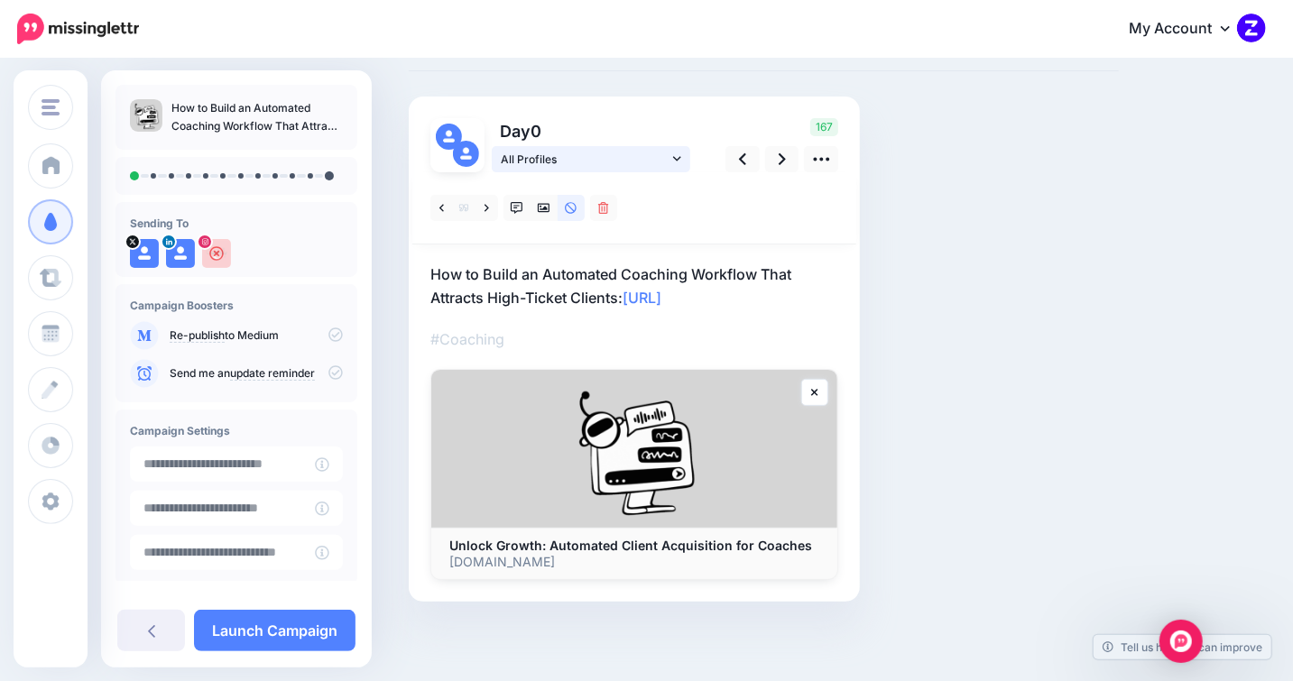
click at [674, 157] on icon at bounding box center [677, 158] width 8 height 5
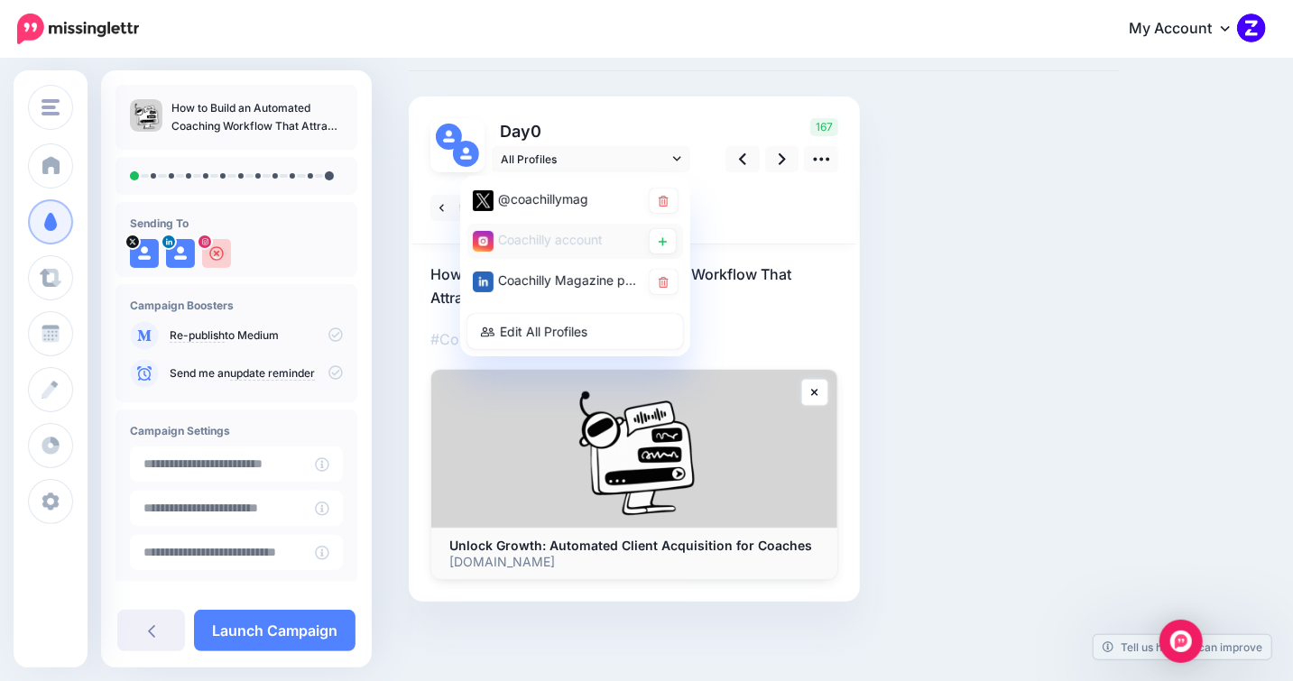
click at [531, 246] on div "Coachilly account" at bounding box center [557, 240] width 168 height 23
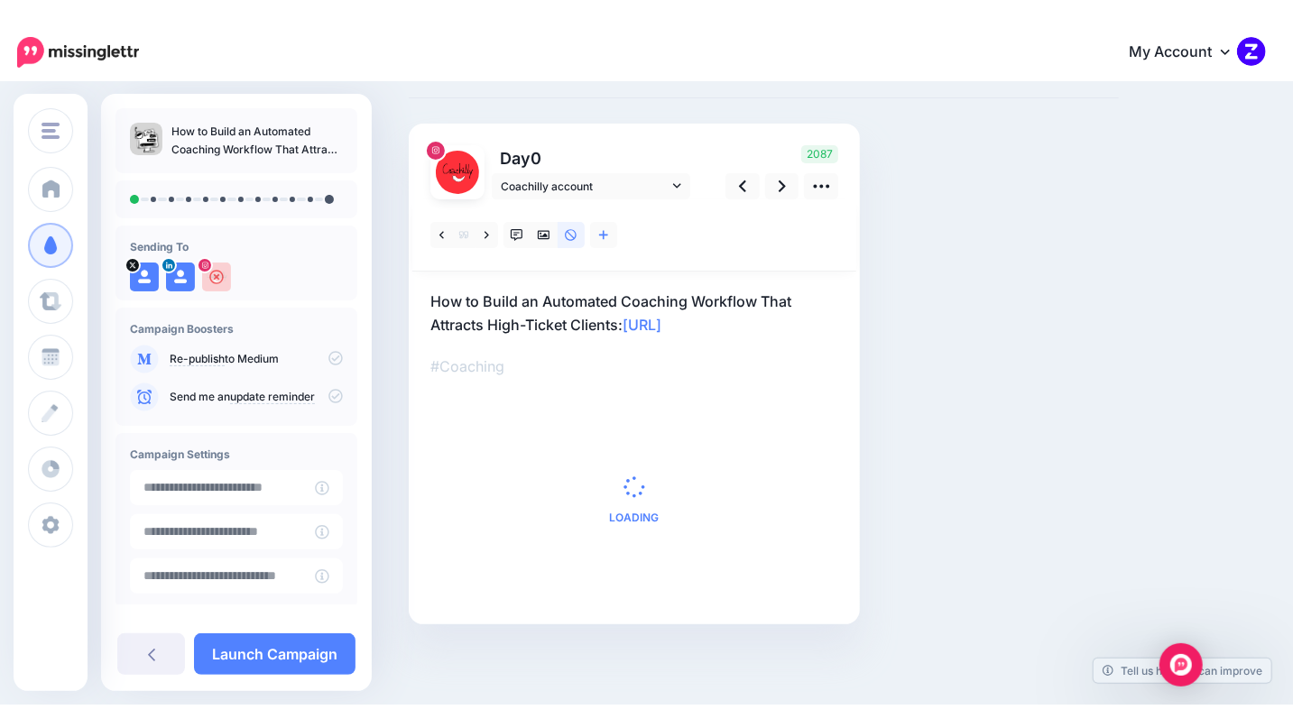
scroll to position [0, 0]
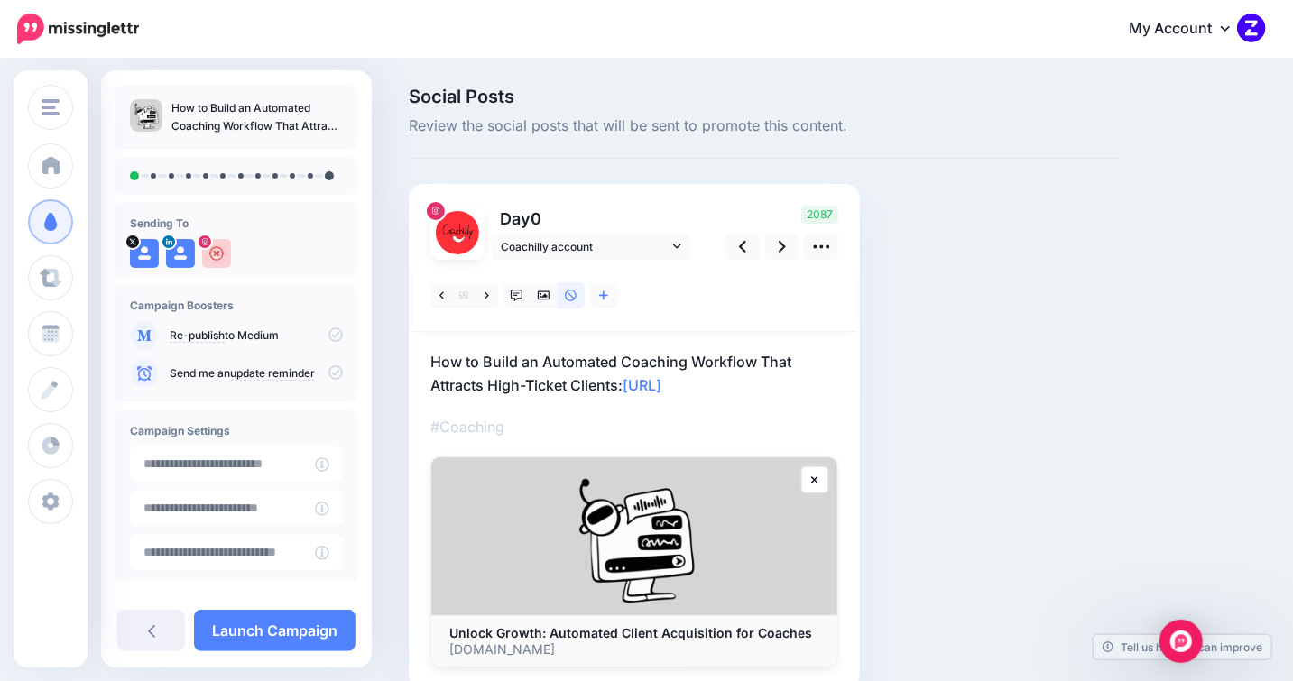
click at [644, 165] on div "Social Posts Review the social posts that will be sent to promote this content.…" at bounding box center [763, 416] width 737 height 656
click at [661, 245] on span "Coachilly account" at bounding box center [585, 246] width 168 height 19
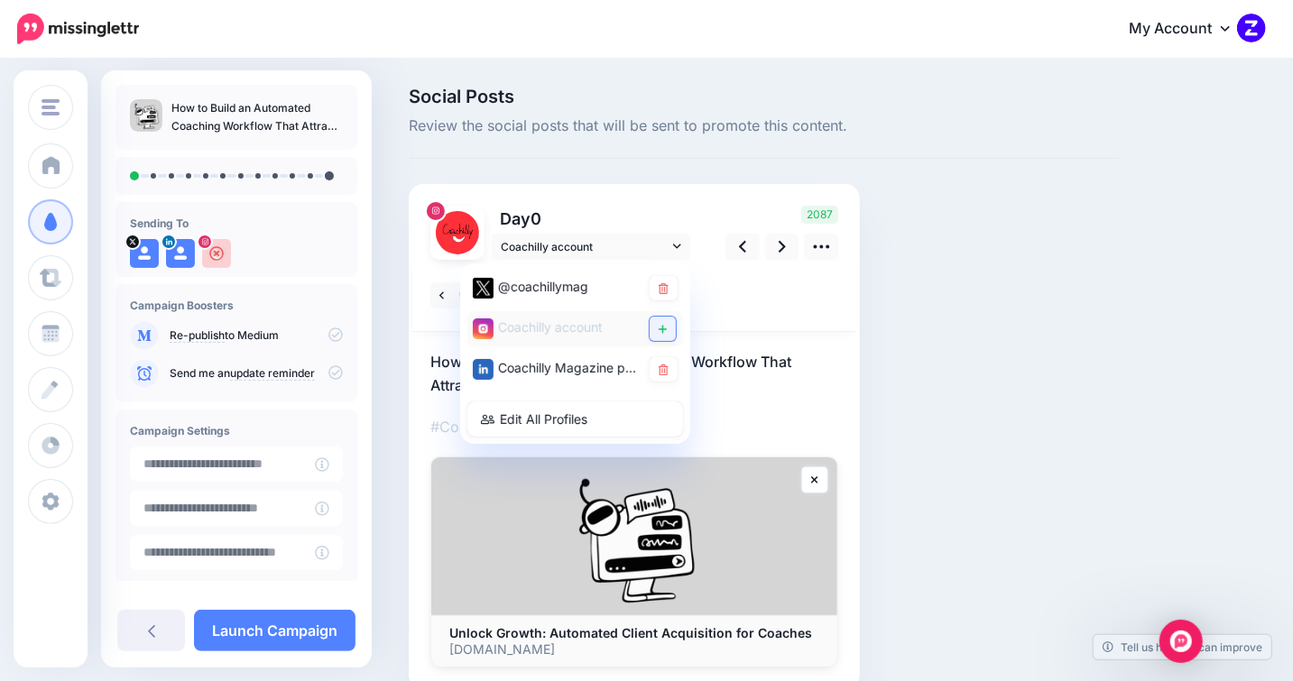
click at [662, 327] on icon at bounding box center [663, 329] width 8 height 8
click at [548, 322] on div "Coachilly account" at bounding box center [557, 328] width 168 height 23
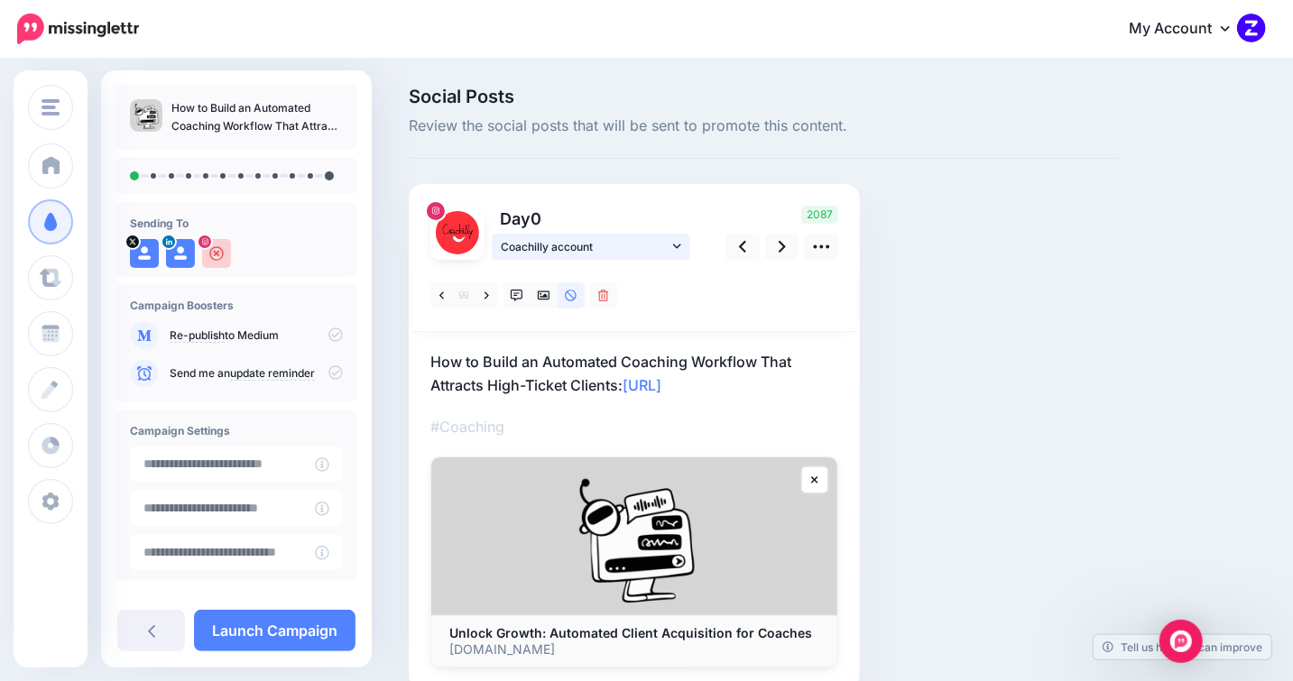
click at [522, 241] on span "Coachilly account" at bounding box center [585, 246] width 168 height 19
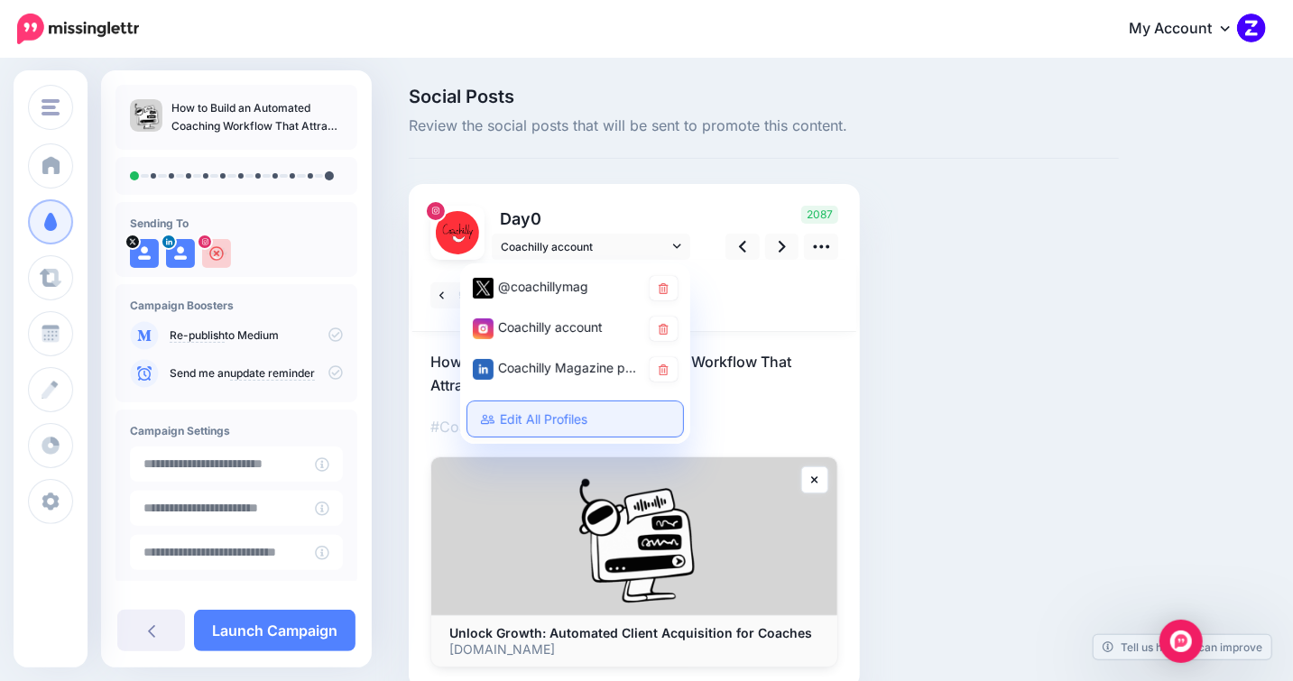
click at [513, 422] on link "Edit All Profiles" at bounding box center [575, 419] width 216 height 35
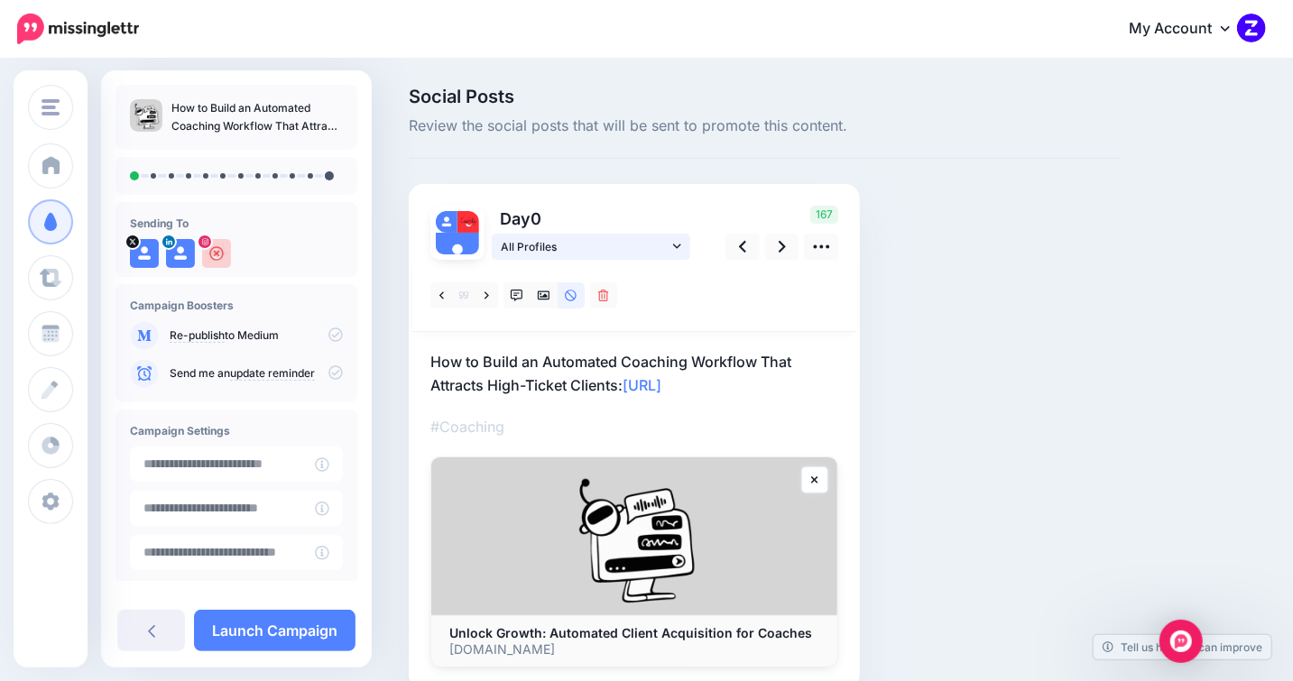
click at [559, 246] on span "All Profiles" at bounding box center [585, 246] width 168 height 19
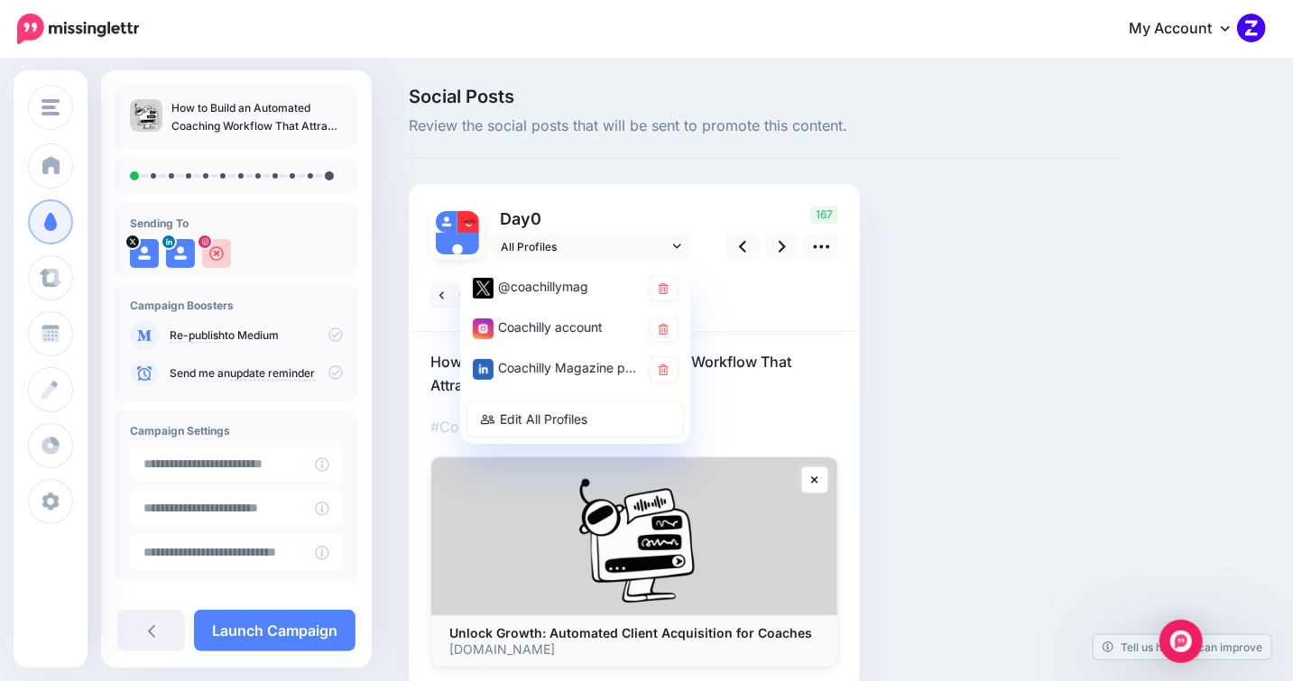
drag, startPoint x: 546, startPoint y: 329, endPoint x: 820, endPoint y: 493, distance: 319.2
click at [546, 329] on div "Coachilly account" at bounding box center [557, 328] width 168 height 23
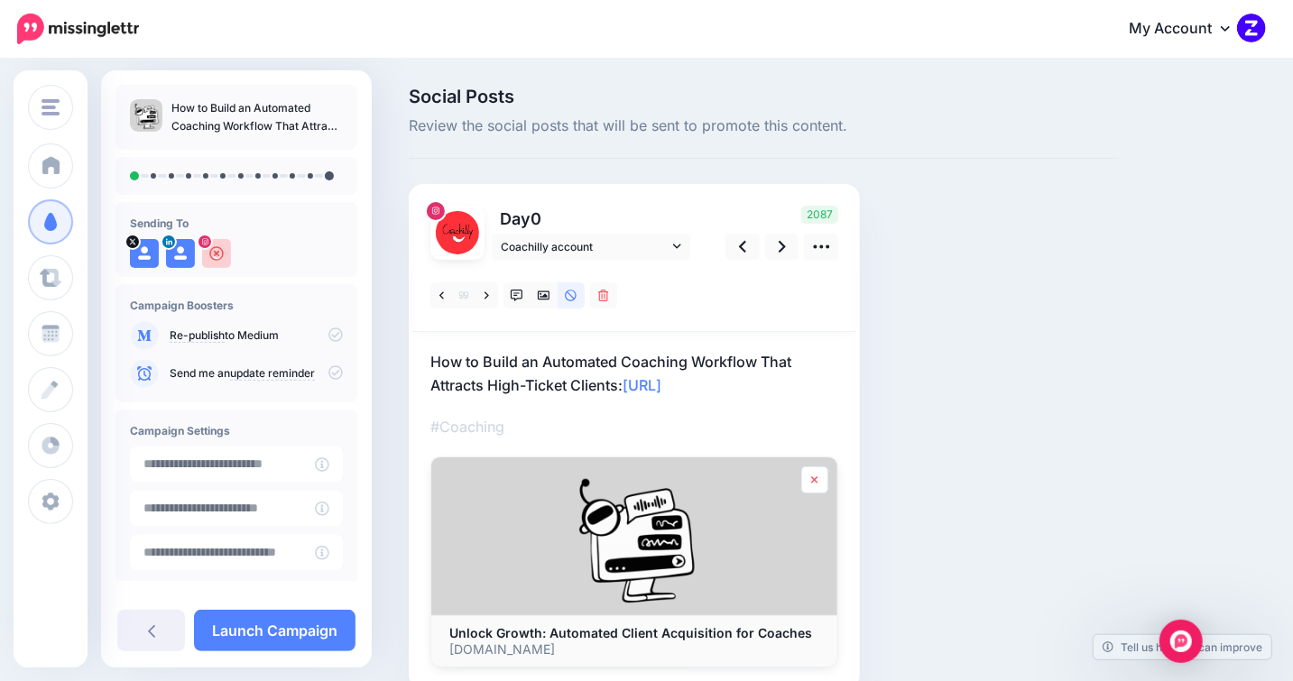
click at [818, 477] on icon at bounding box center [814, 479] width 6 height 7
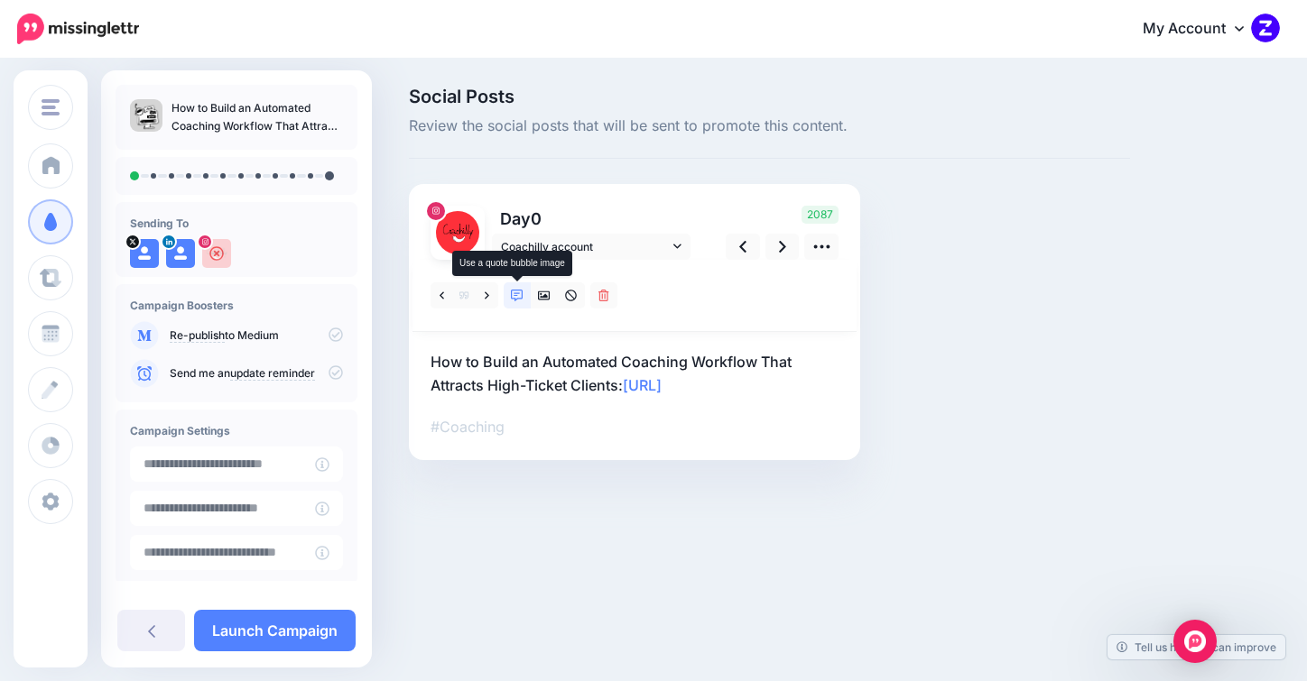
click at [508, 293] on link at bounding box center [516, 295] width 27 height 26
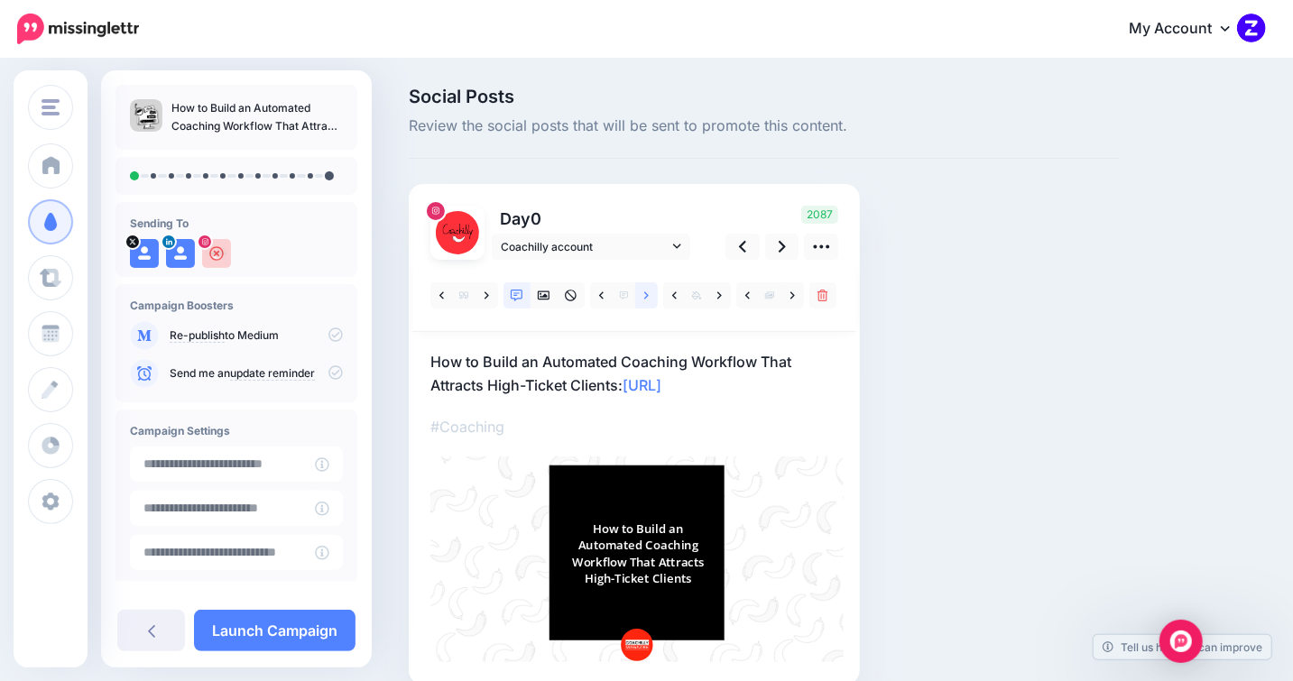
click at [652, 296] on link at bounding box center [646, 295] width 23 height 26
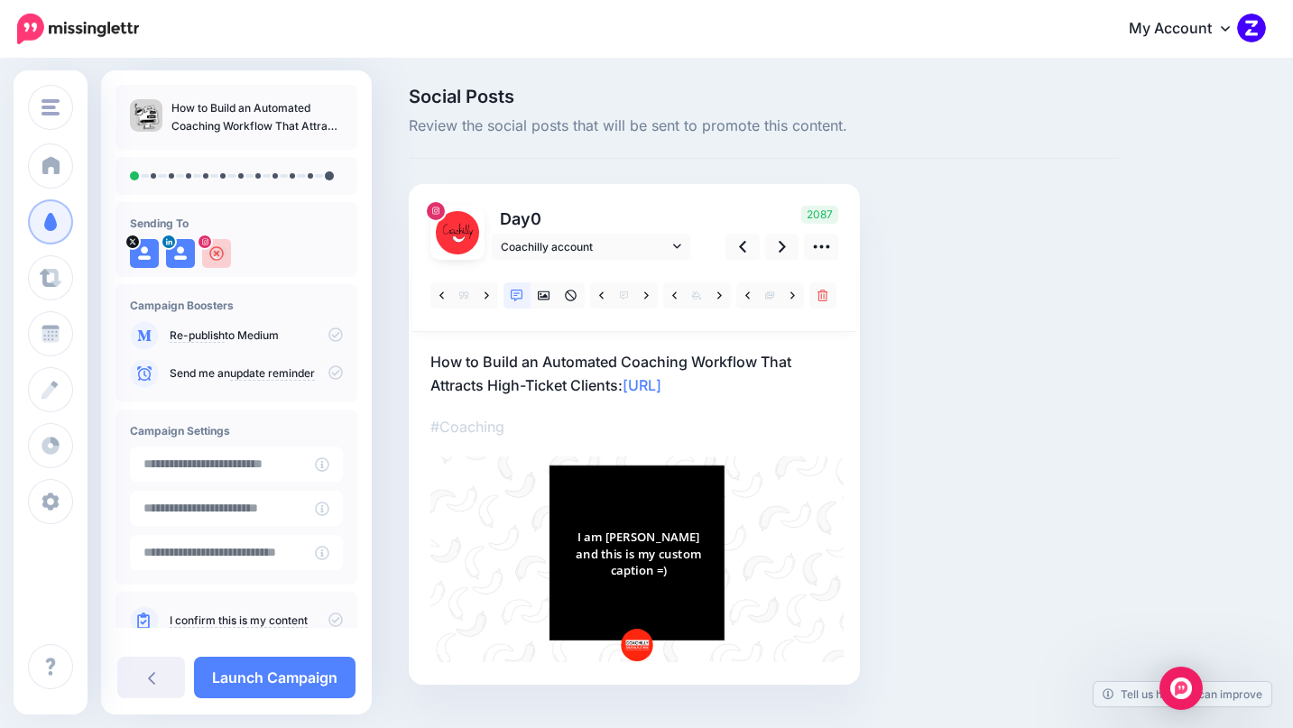
scroll to position [4, 0]
